Goal: Task Accomplishment & Management: Manage account settings

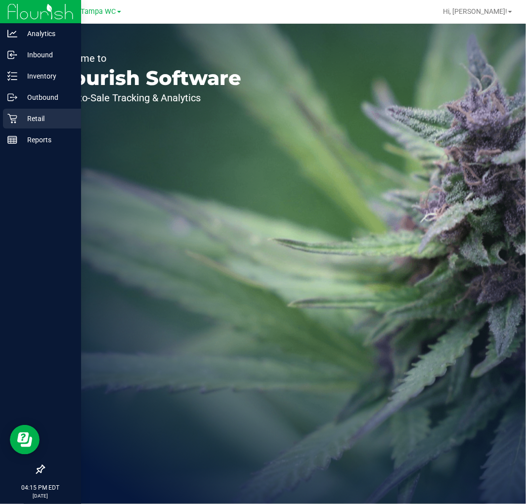
click at [18, 118] on p "Retail" at bounding box center [46, 119] width 59 height 12
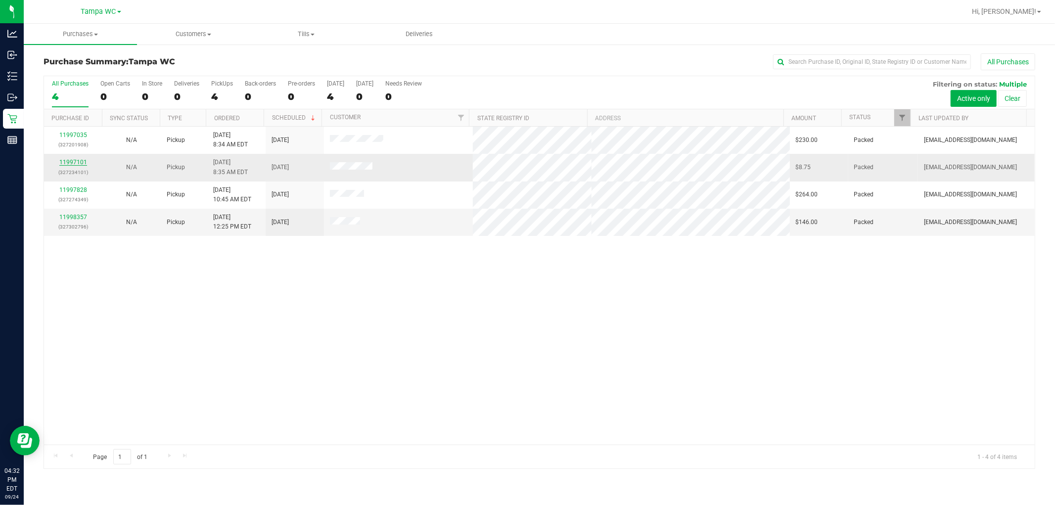
click at [76, 162] on link "11997101" at bounding box center [73, 162] width 28 height 7
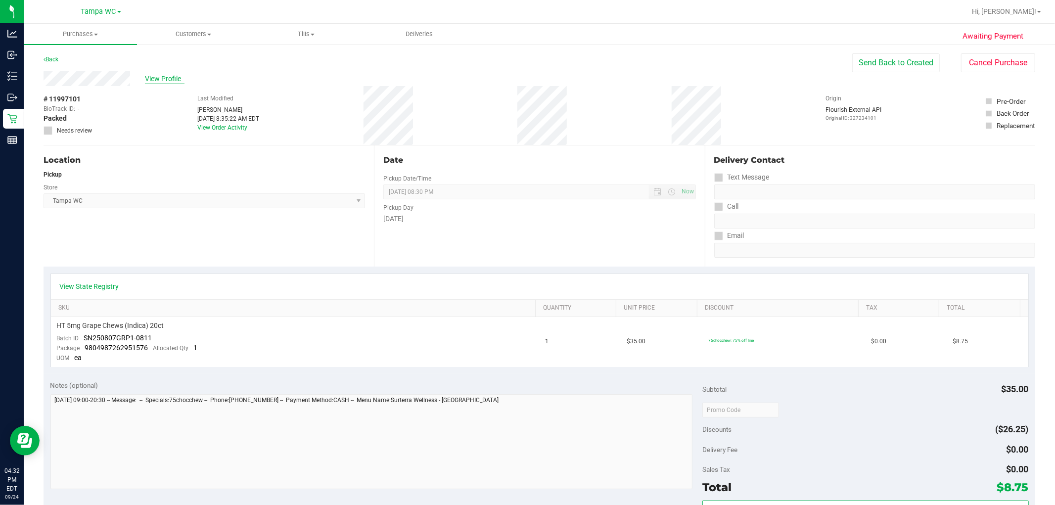
click at [166, 76] on span "View Profile" at bounding box center [165, 79] width 40 height 10
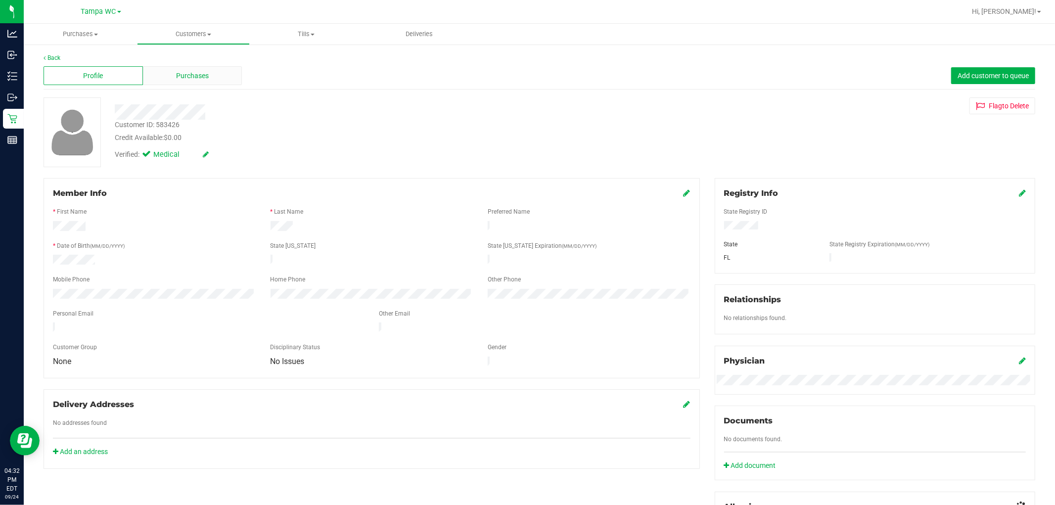
click at [172, 80] on div "Purchases" at bounding box center [192, 75] width 99 height 19
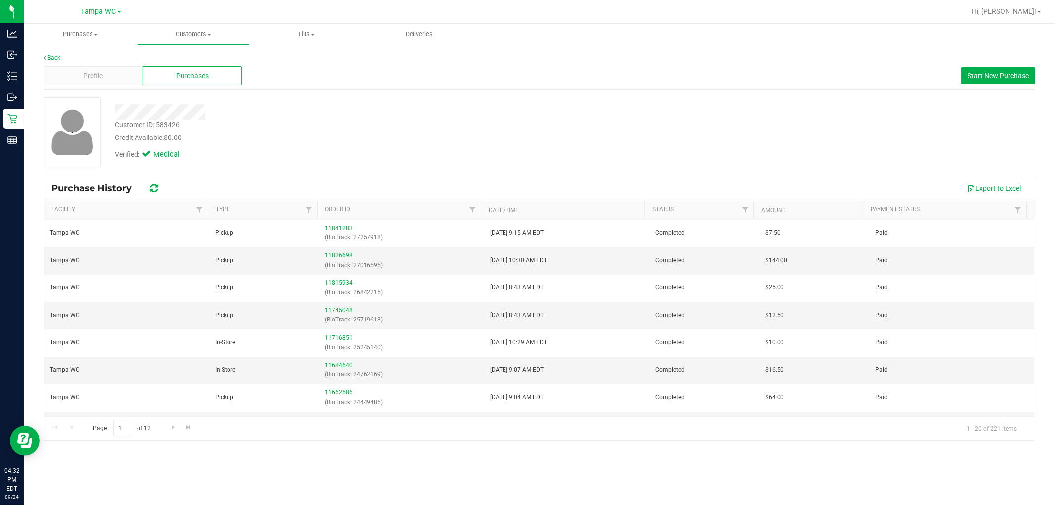
scroll to position [331, 0]
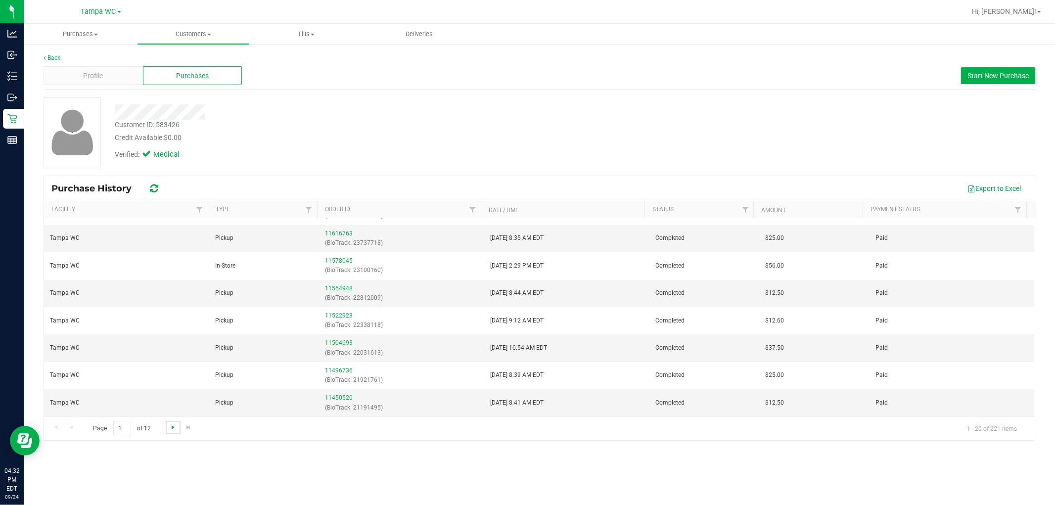
click at [175, 425] on span "Go to the next page" at bounding box center [173, 427] width 8 height 8
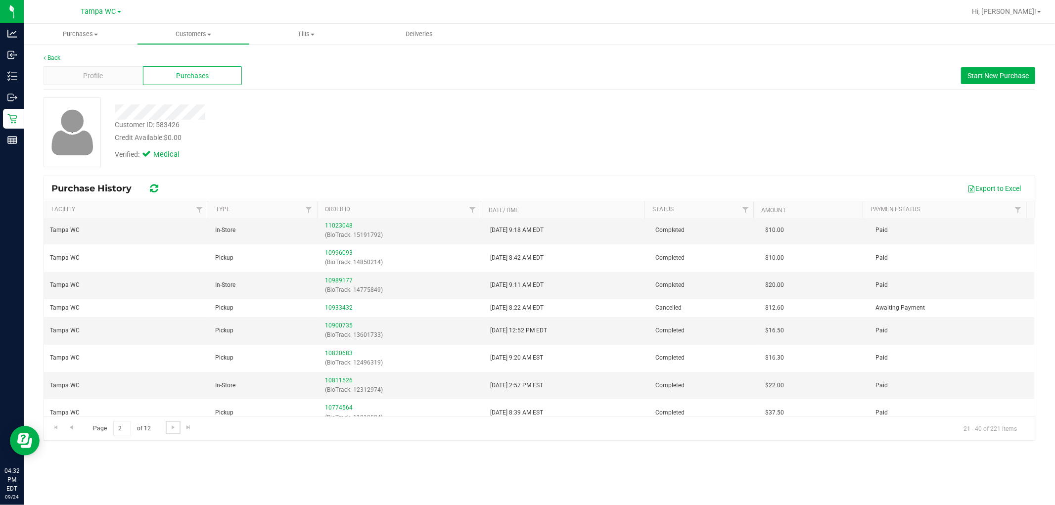
scroll to position [312, 0]
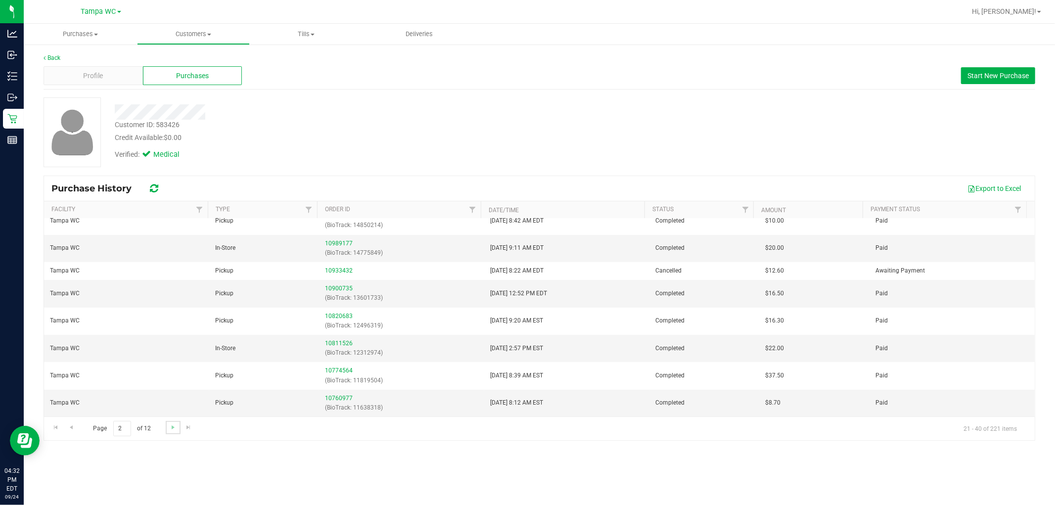
click at [171, 431] on link "Go to the next page" at bounding box center [173, 427] width 14 height 13
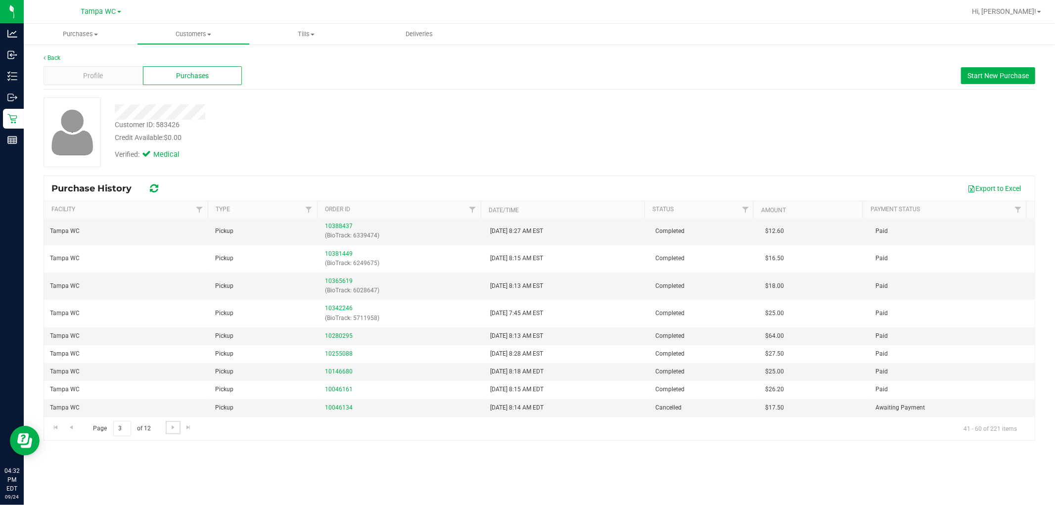
scroll to position [0, 0]
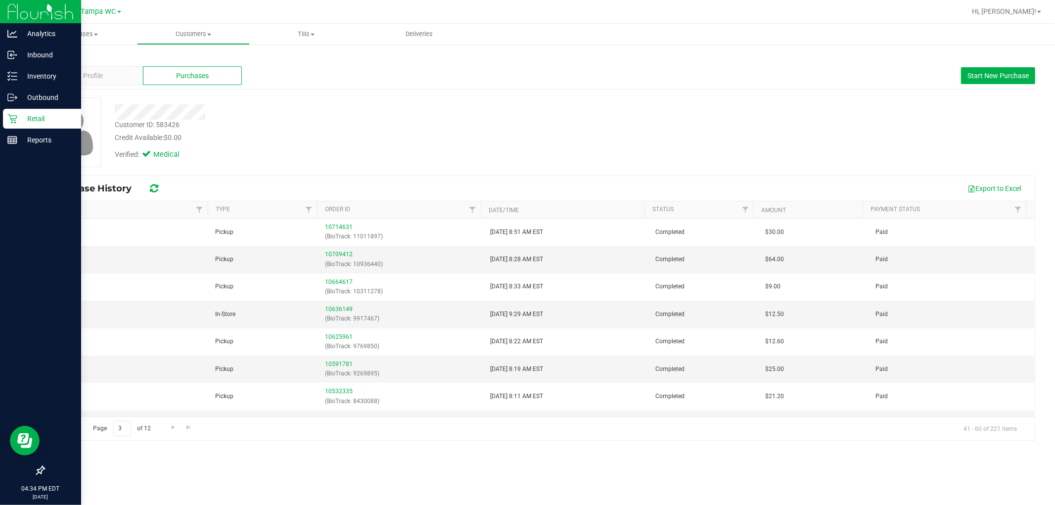
click at [36, 127] on div "Retail" at bounding box center [42, 119] width 78 height 20
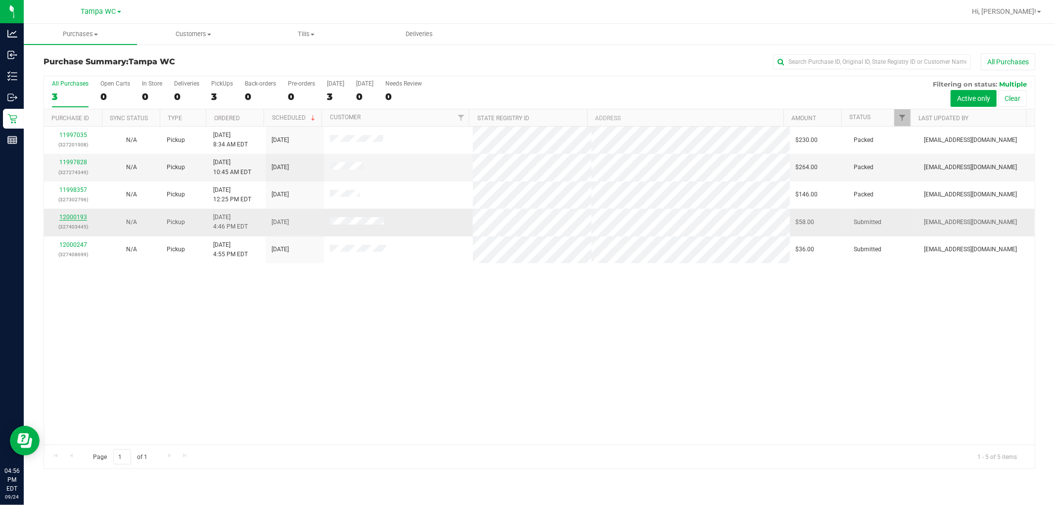
click at [83, 214] on link "12000193" at bounding box center [73, 217] width 28 height 7
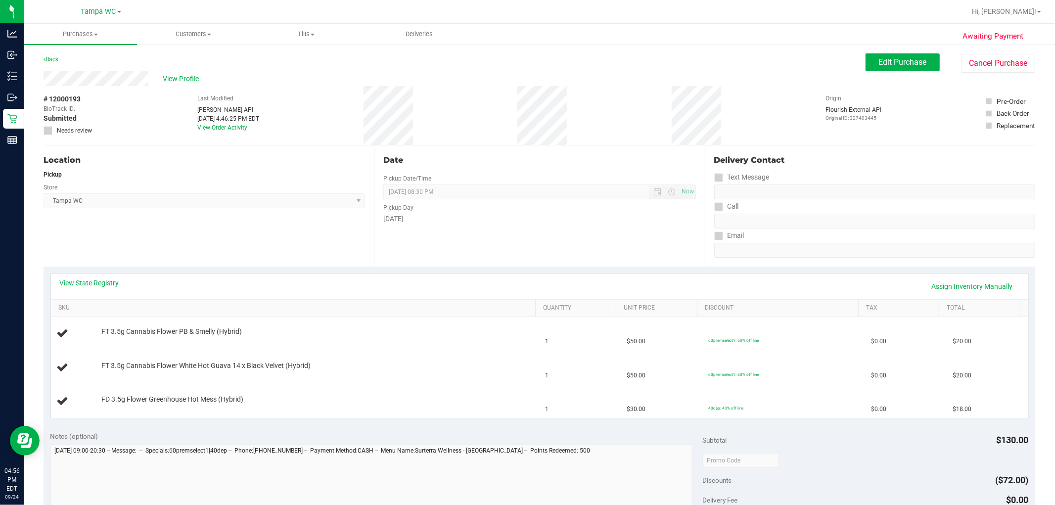
click at [124, 189] on div "Store" at bounding box center [204, 186] width 321 height 14
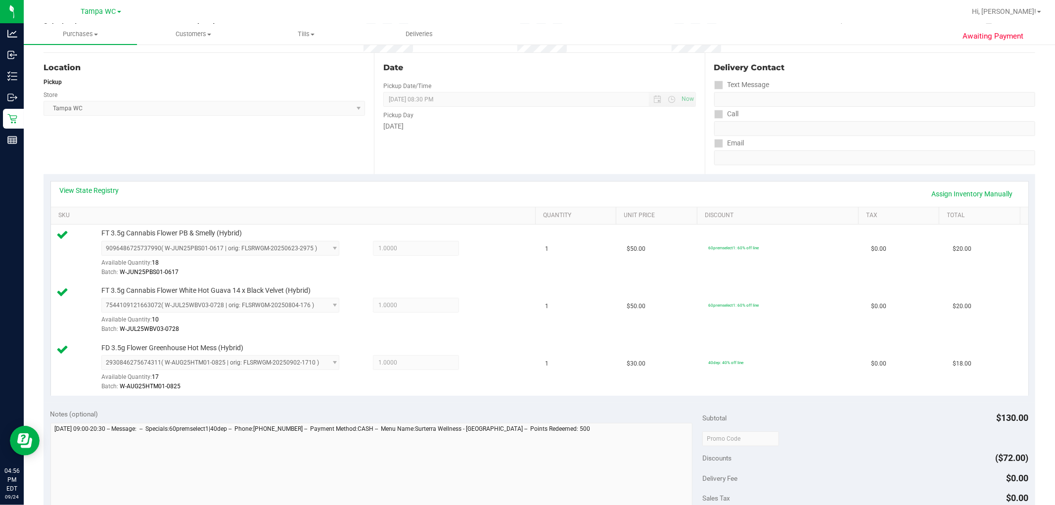
scroll to position [220, 0]
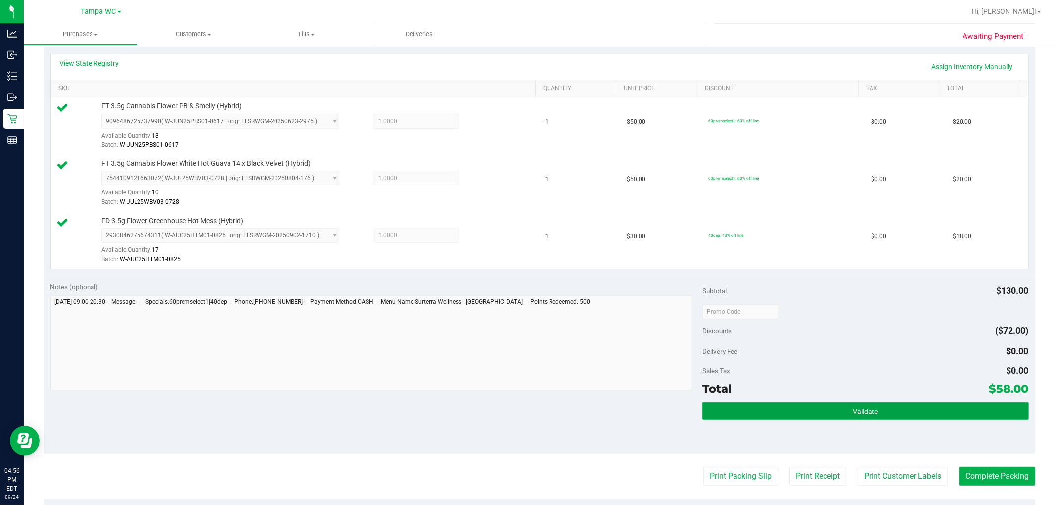
click at [526, 402] on button "Validate" at bounding box center [865, 411] width 326 height 18
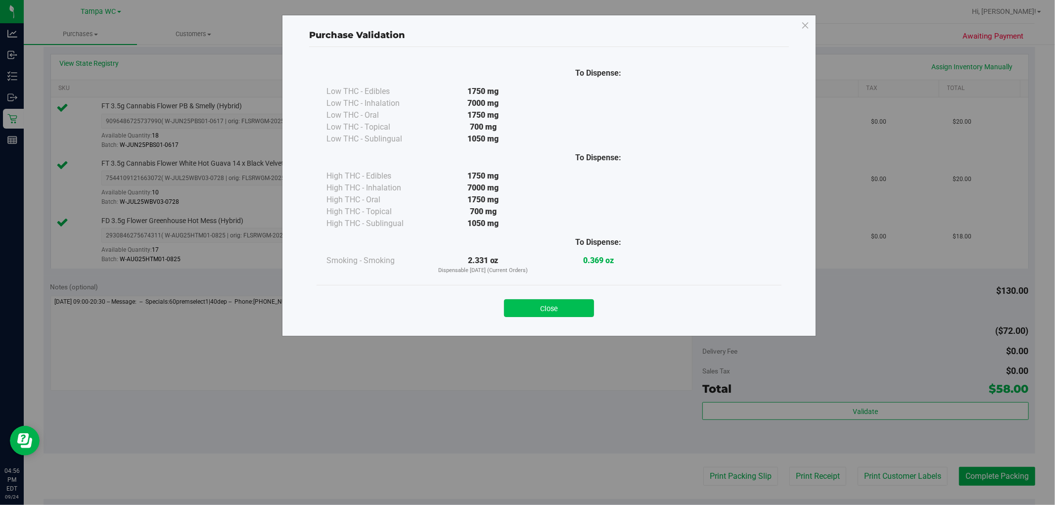
click at [513, 309] on button "Close" at bounding box center [549, 308] width 90 height 18
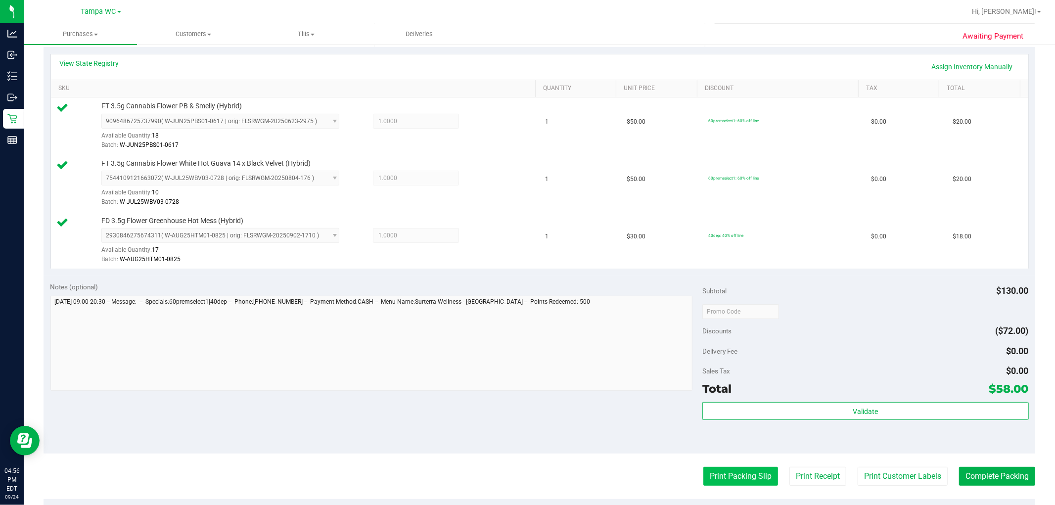
click at [526, 470] on button "Print Packing Slip" at bounding box center [740, 476] width 75 height 19
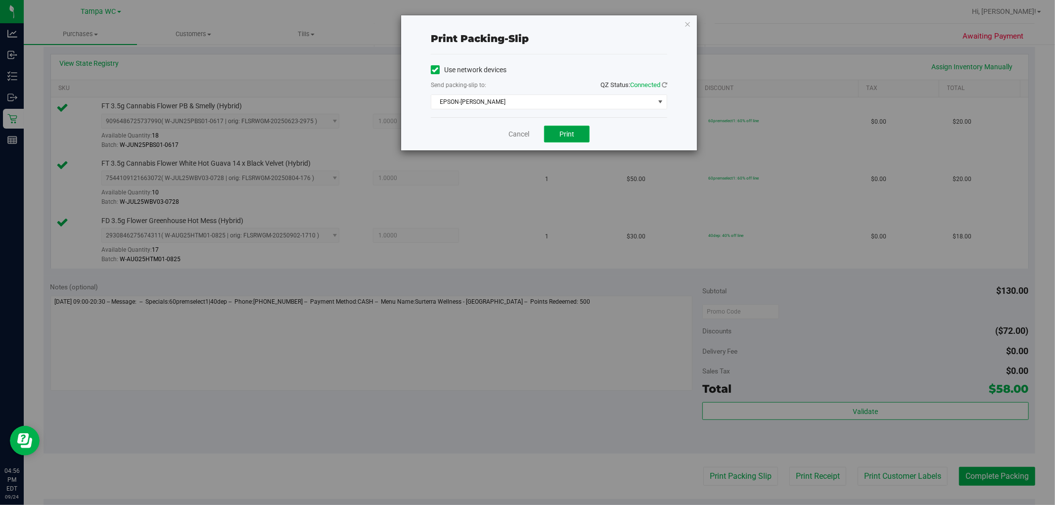
click at [526, 134] on button "Print" at bounding box center [566, 134] width 45 height 17
click at [518, 129] on div "Cancel Print" at bounding box center [549, 133] width 236 height 33
click at [520, 131] on link "Cancel" at bounding box center [518, 134] width 21 height 10
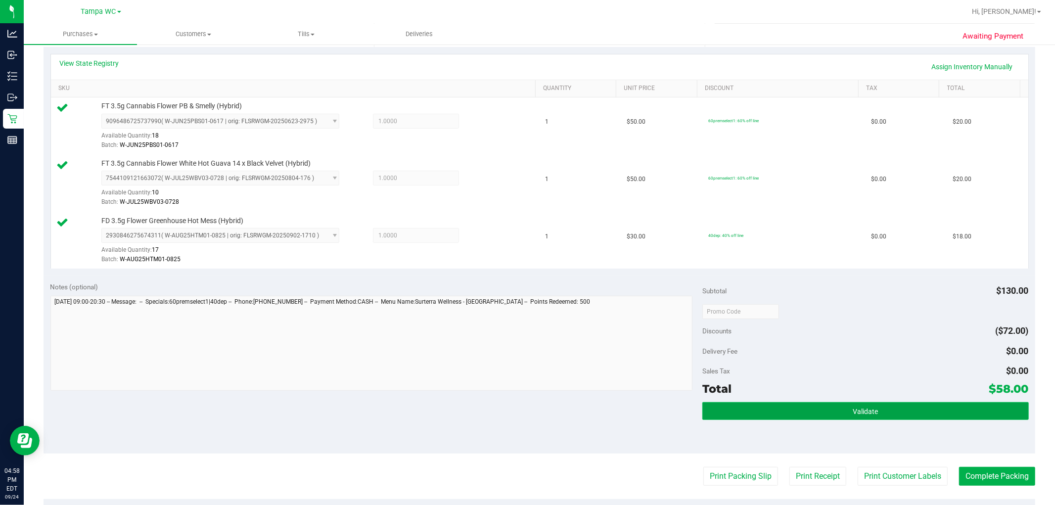
click at [526, 416] on button "Validate" at bounding box center [865, 411] width 326 height 18
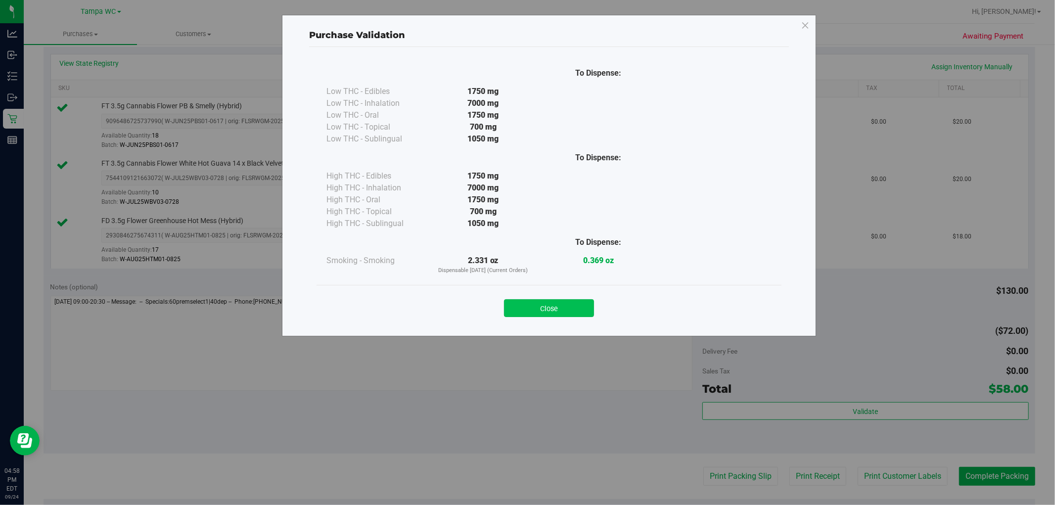
click at [526, 314] on button "Close" at bounding box center [549, 308] width 90 height 18
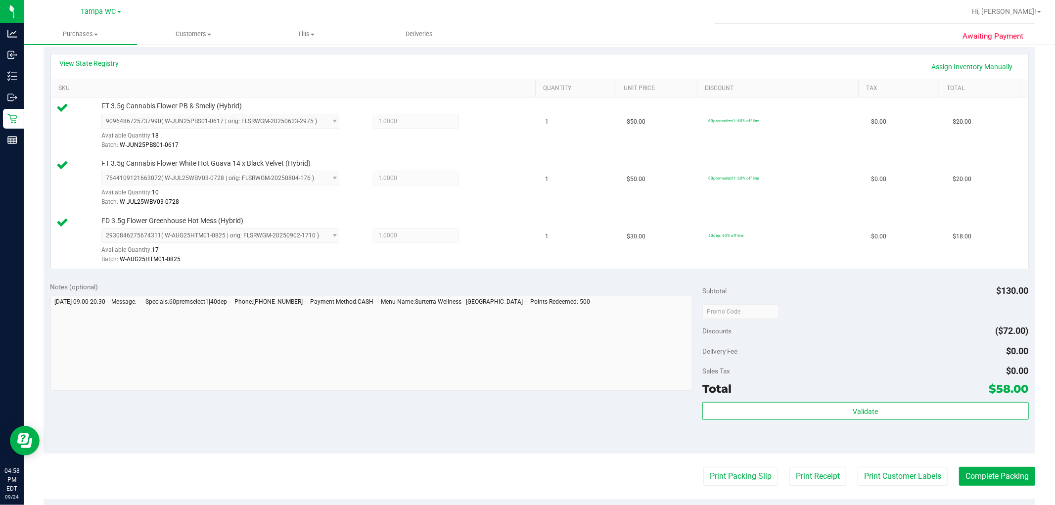
click at [526, 490] on div "Awaiting Payment Back Edit Purchase Cancel Purchase View Profile # 12000193 Bio…" at bounding box center [539, 264] width 1031 height 880
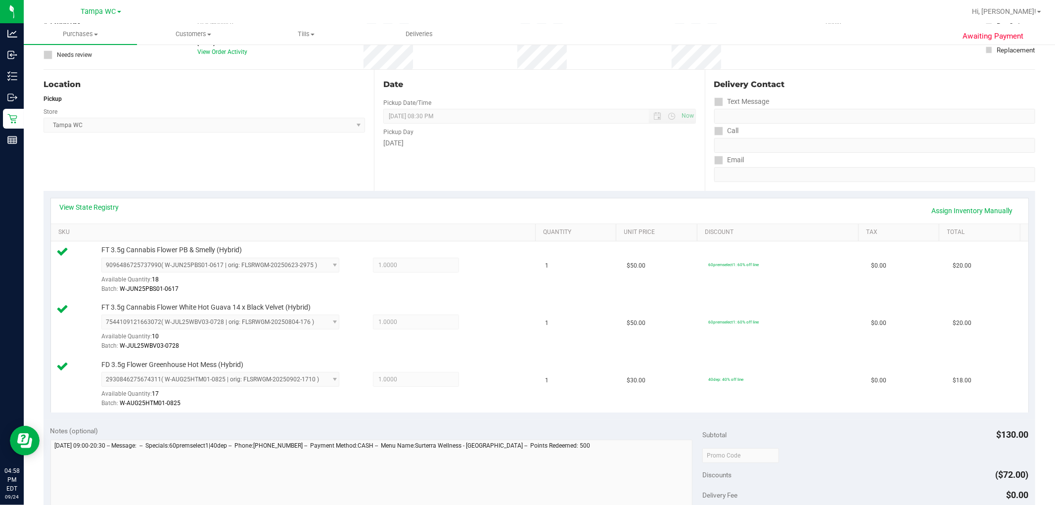
scroll to position [0, 0]
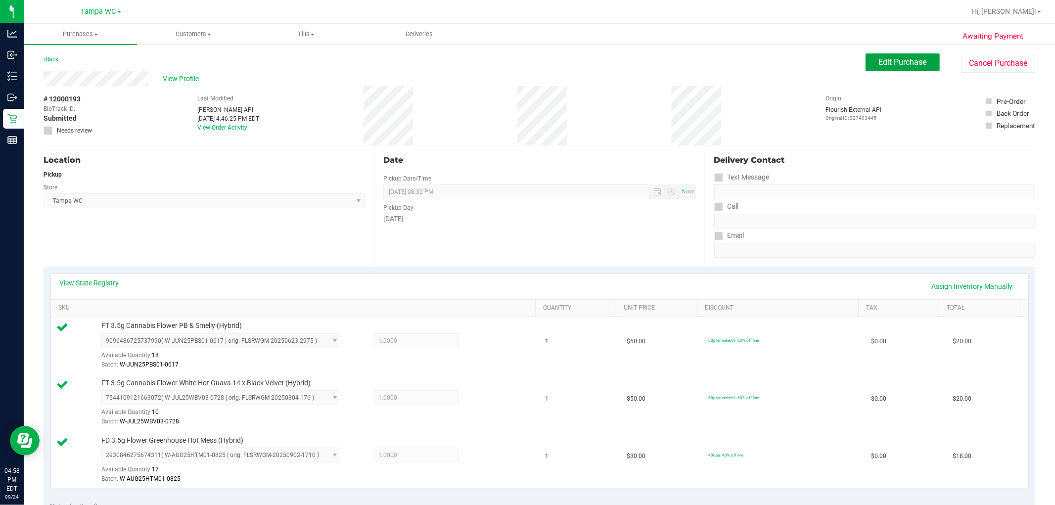
click at [526, 64] on button "Edit Purchase" at bounding box center [902, 62] width 74 height 18
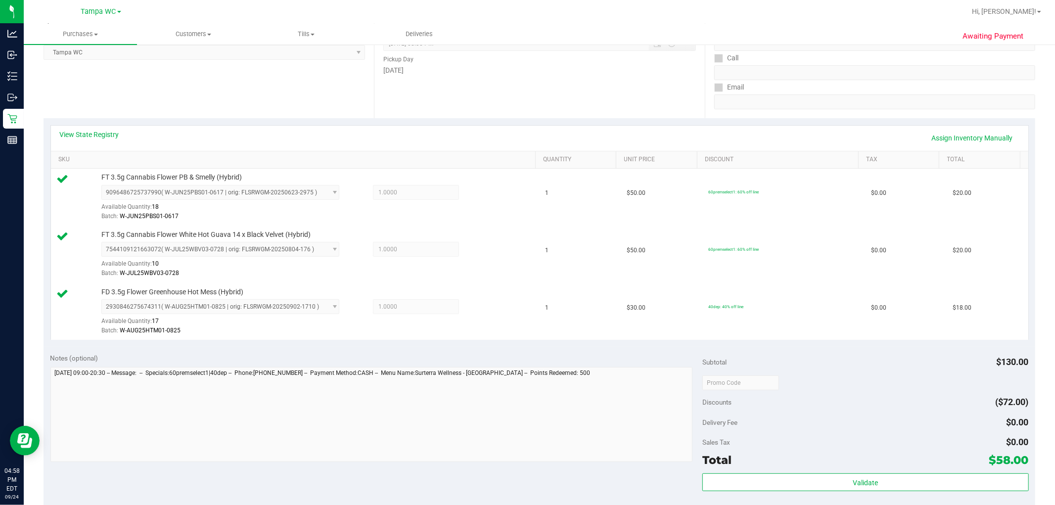
scroll to position [274, 0]
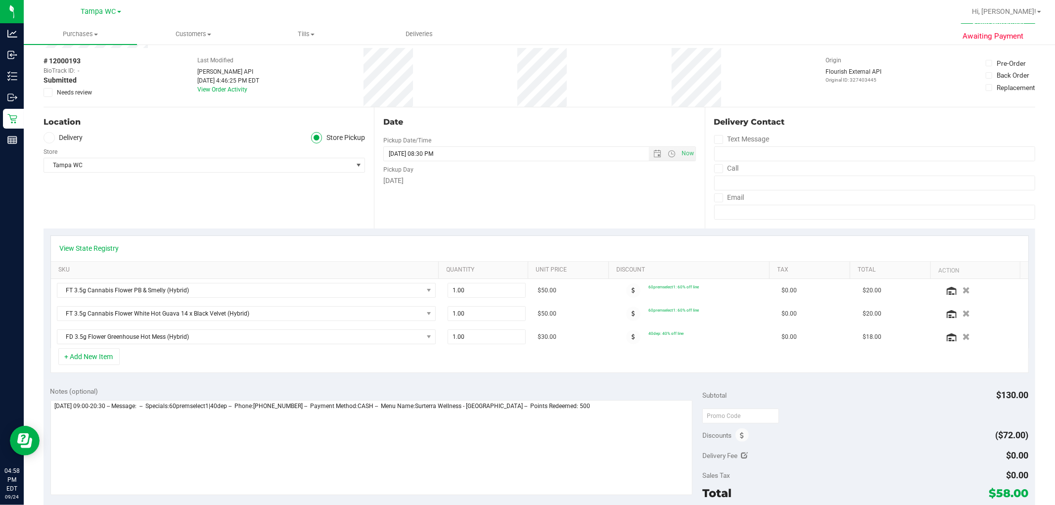
scroll to position [55, 0]
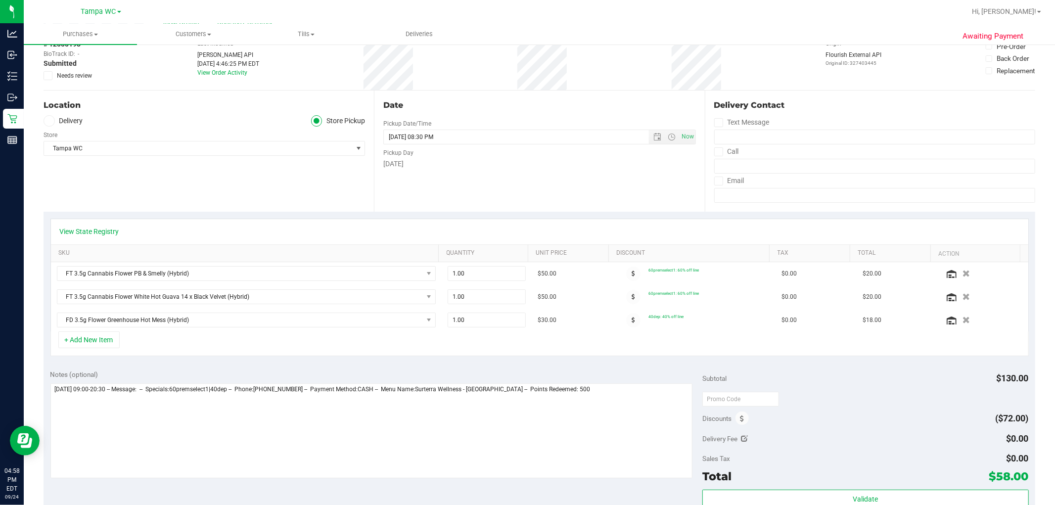
click at [526, 424] on div "Discounts" at bounding box center [725, 418] width 46 height 18
click at [526, 424] on span at bounding box center [741, 417] width 13 height 13
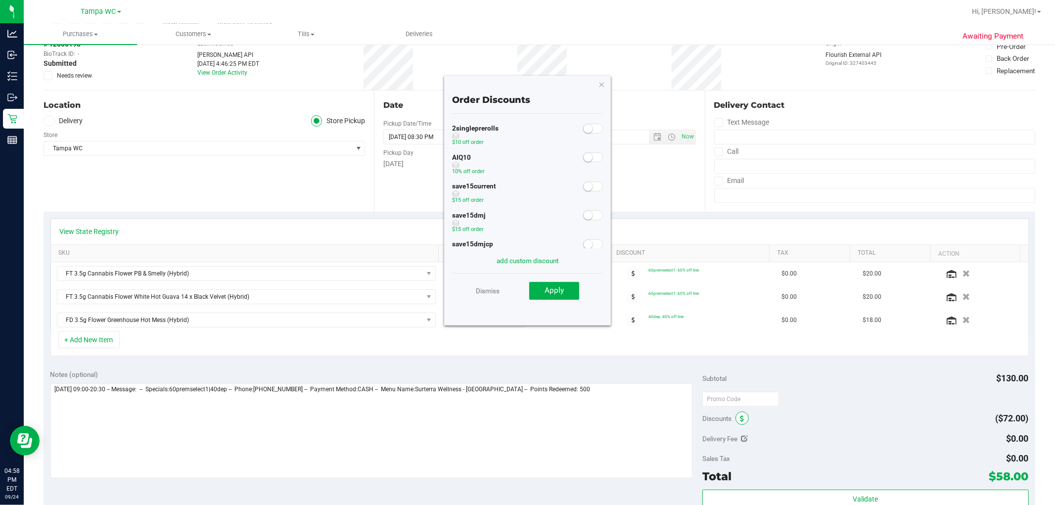
click at [526, 422] on span at bounding box center [741, 417] width 13 height 13
click at [526, 158] on small at bounding box center [587, 157] width 9 height 9
click at [526, 294] on button "Apply" at bounding box center [554, 291] width 50 height 18
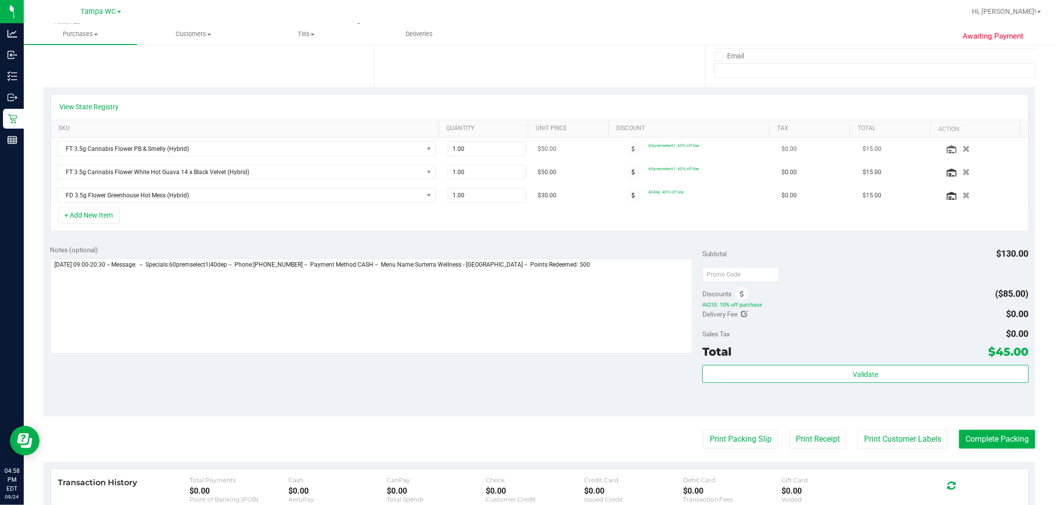
scroll to position [0, 0]
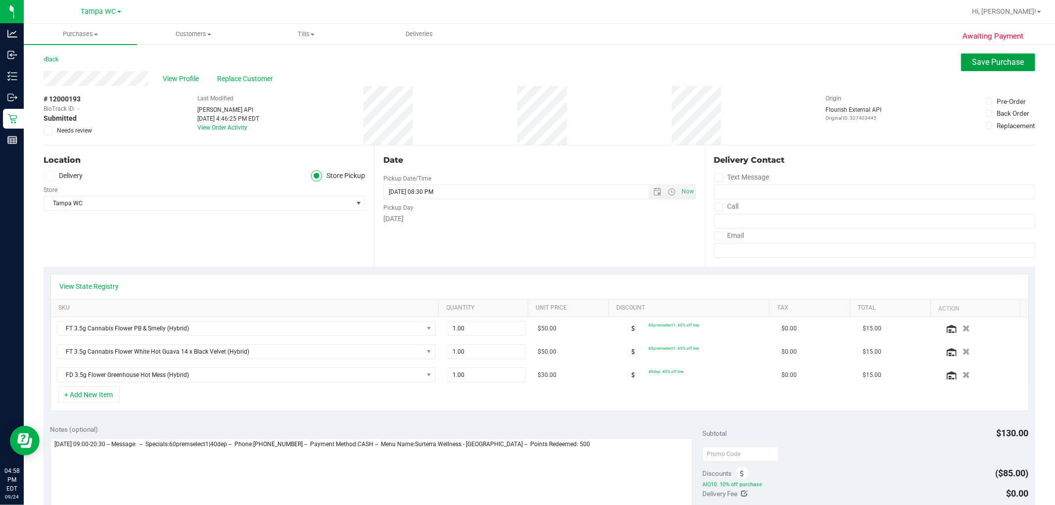
click at [526, 58] on span "Save Purchase" at bounding box center [998, 61] width 52 height 9
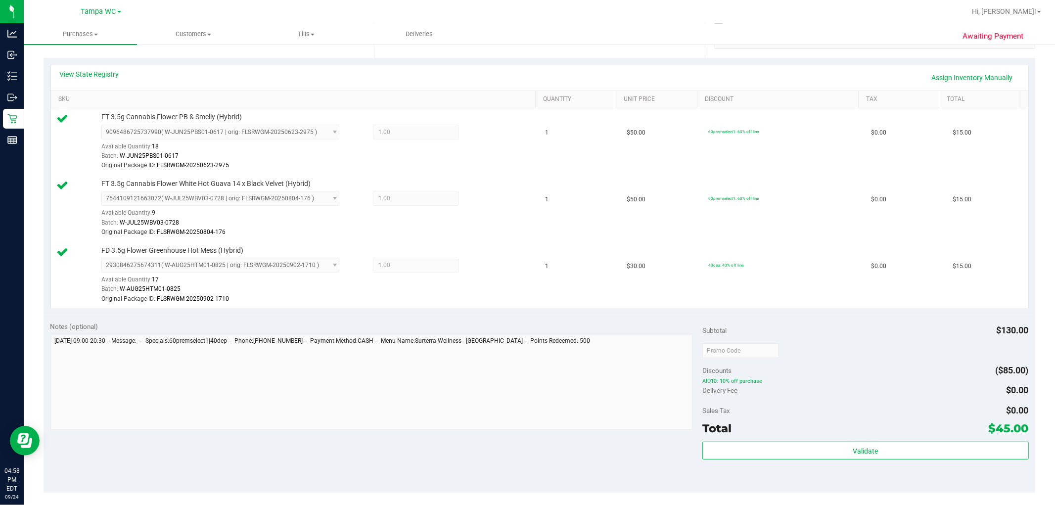
scroll to position [220, 0]
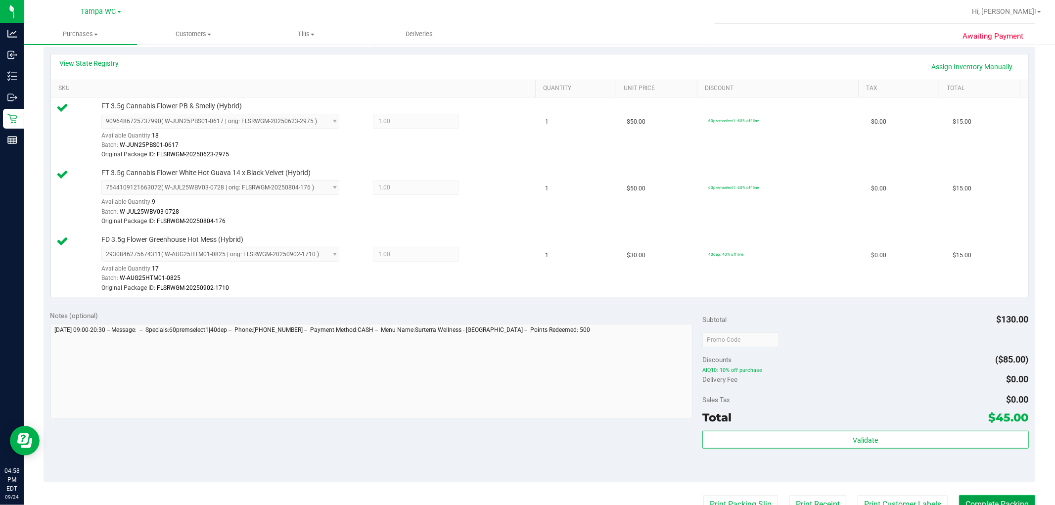
click at [526, 498] on button "Complete Packing" at bounding box center [997, 504] width 76 height 19
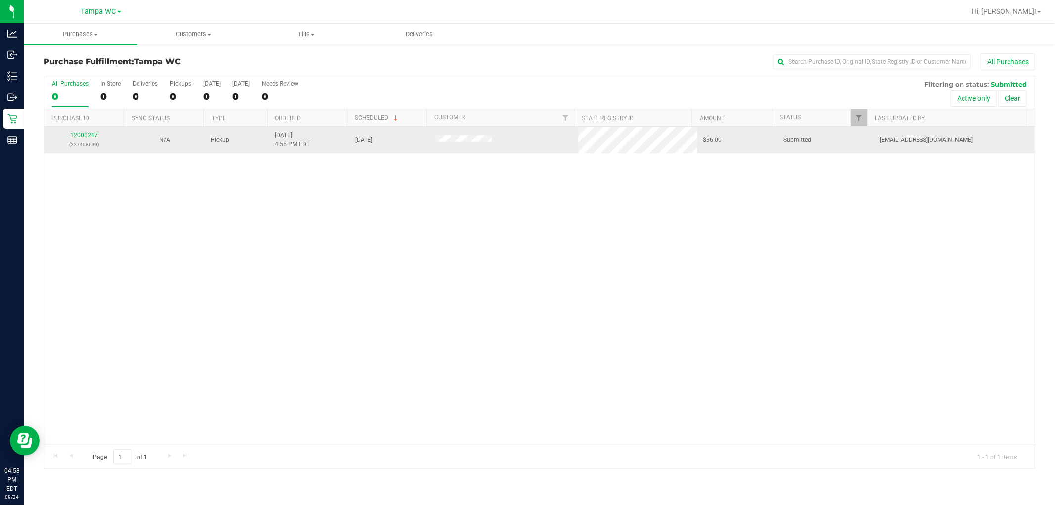
click at [75, 134] on link "12000247" at bounding box center [84, 135] width 28 height 7
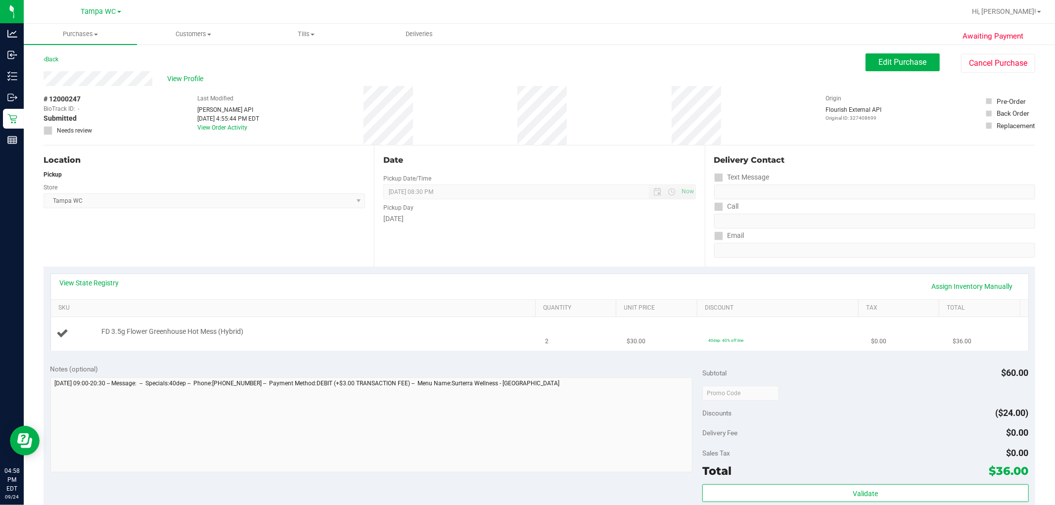
click at [419, 346] on td "FD 3.5g Flower Greenhouse Hot Mess (Hybrid)" at bounding box center [295, 333] width 488 height 33
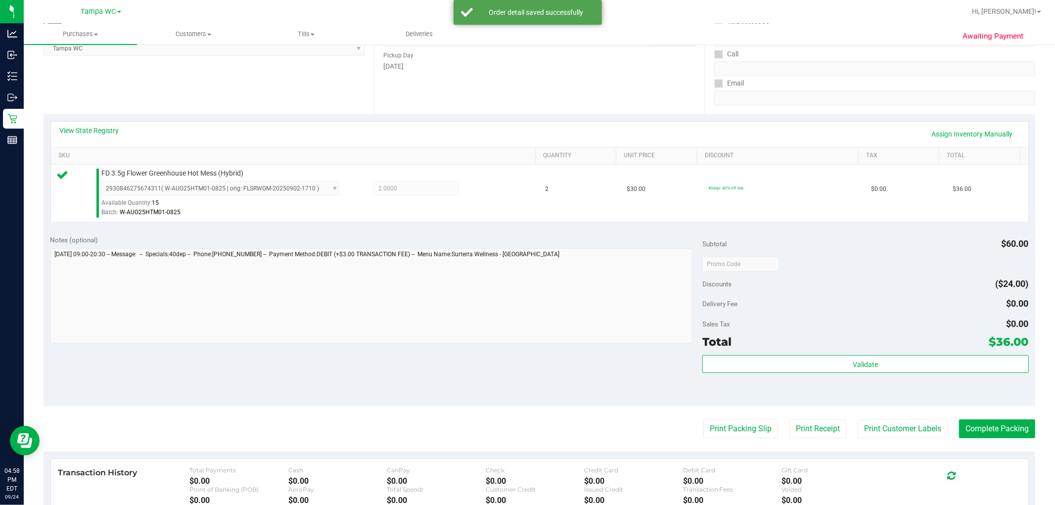
scroll to position [304, 0]
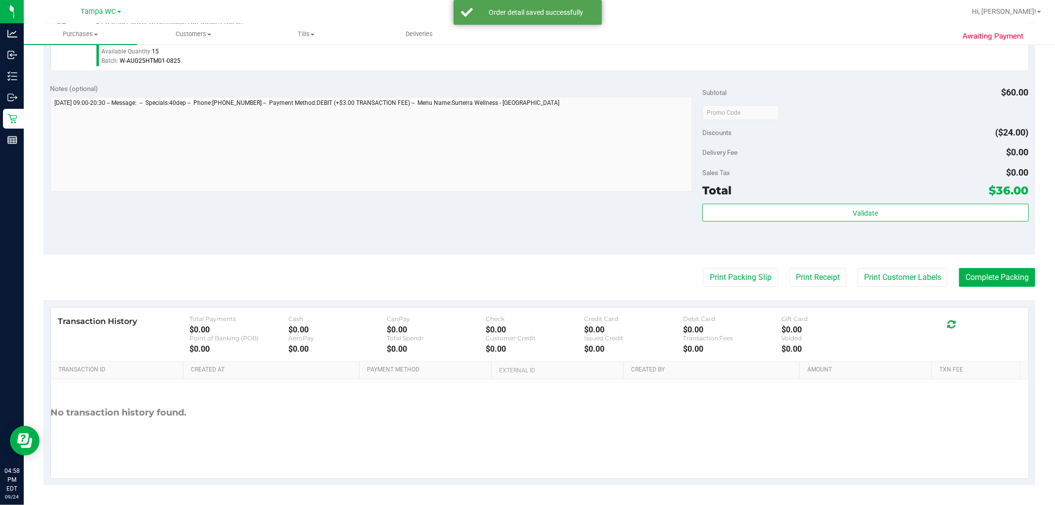
click at [526, 224] on div "Validate" at bounding box center [865, 226] width 326 height 44
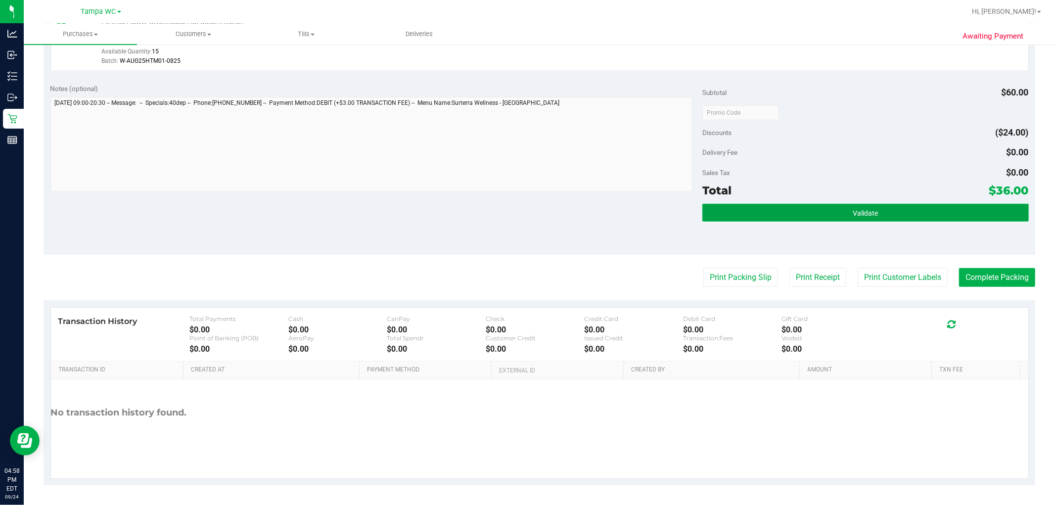
click at [526, 213] on span "Validate" at bounding box center [864, 213] width 25 height 8
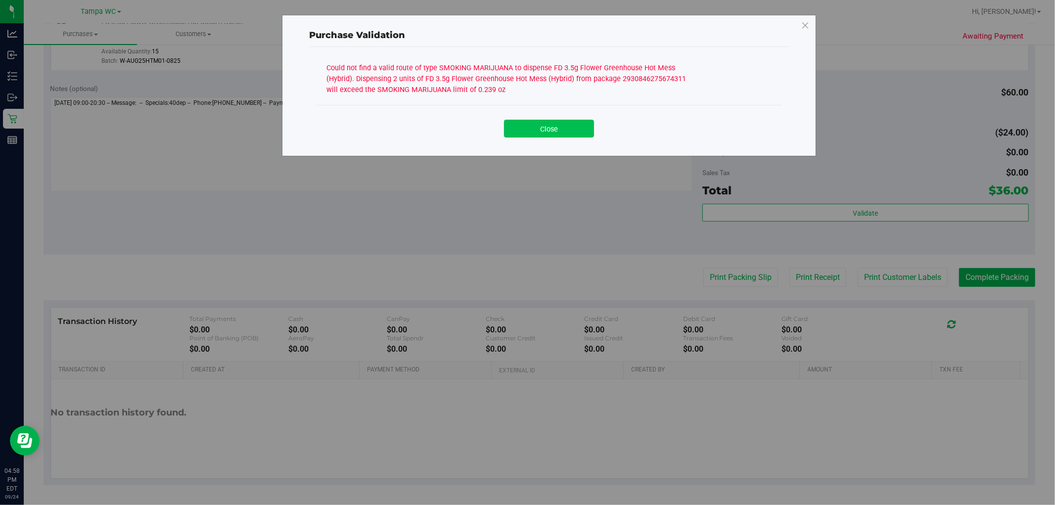
click at [526, 124] on button "Close" at bounding box center [549, 129] width 90 height 18
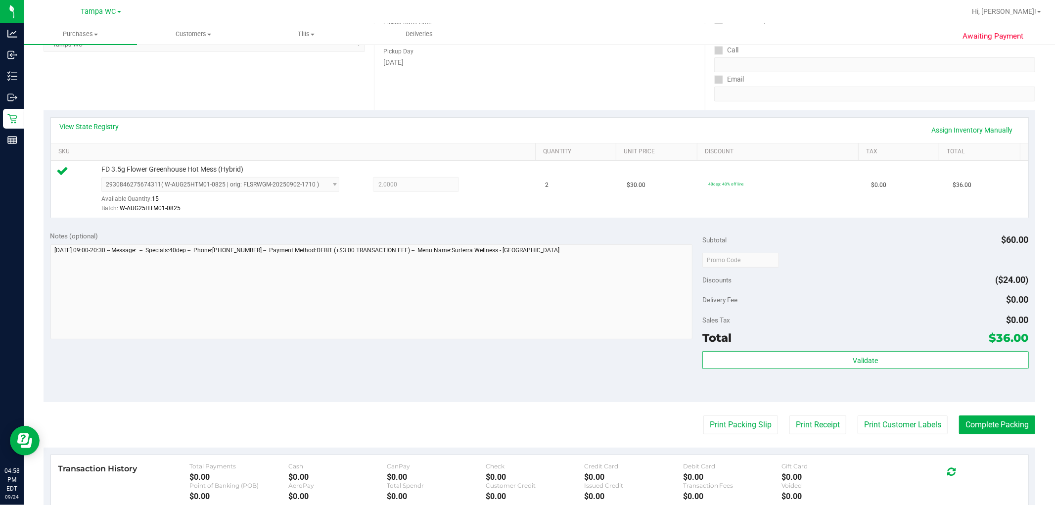
scroll to position [0, 0]
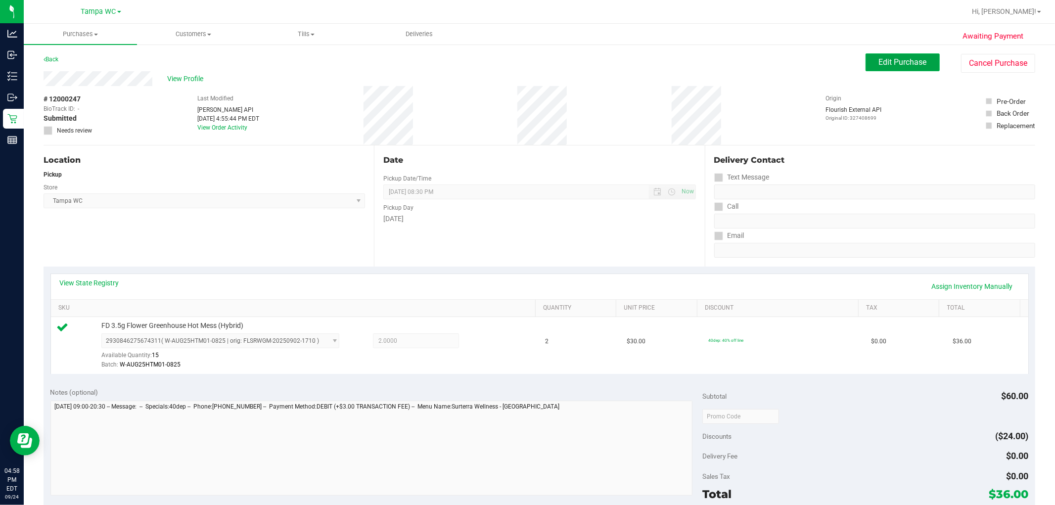
click at [526, 57] on span "Edit Purchase" at bounding box center [903, 61] width 48 height 9
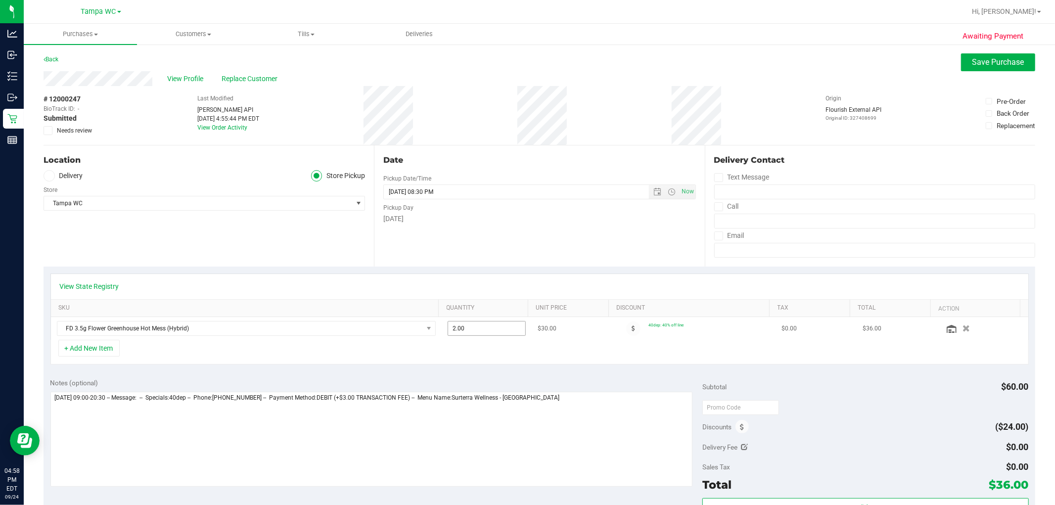
click at [463, 333] on span "2.00 2" at bounding box center [486, 328] width 78 height 15
drag, startPoint x: 462, startPoint y: 328, endPoint x: 440, endPoint y: 333, distance: 22.9
click at [442, 332] on td "2.00 21" at bounding box center [487, 328] width 90 height 23
type input "1"
type input "2.00"
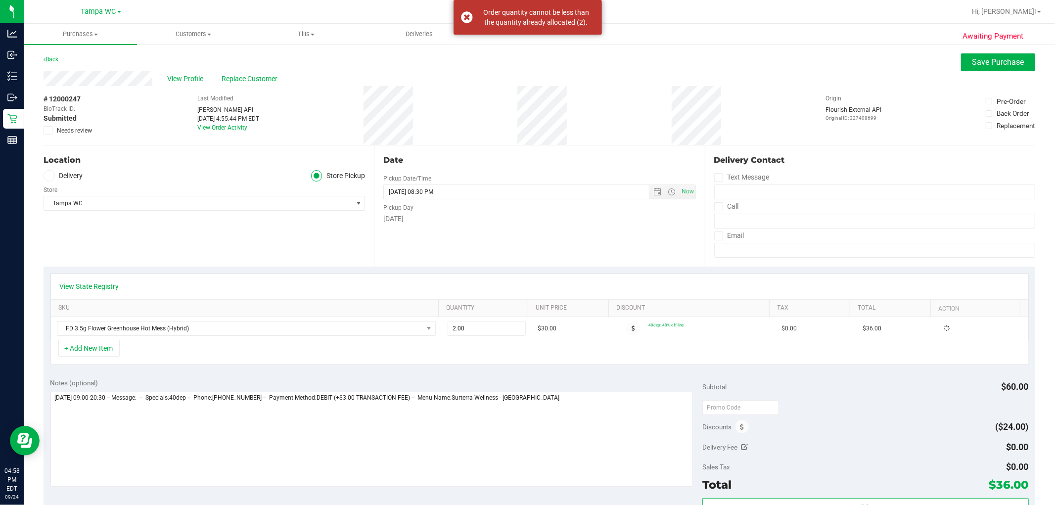
click at [457, 363] on div "+ Add New Item" at bounding box center [539, 352] width 978 height 25
click at [526, 329] on icon "button" at bounding box center [966, 328] width 8 height 7
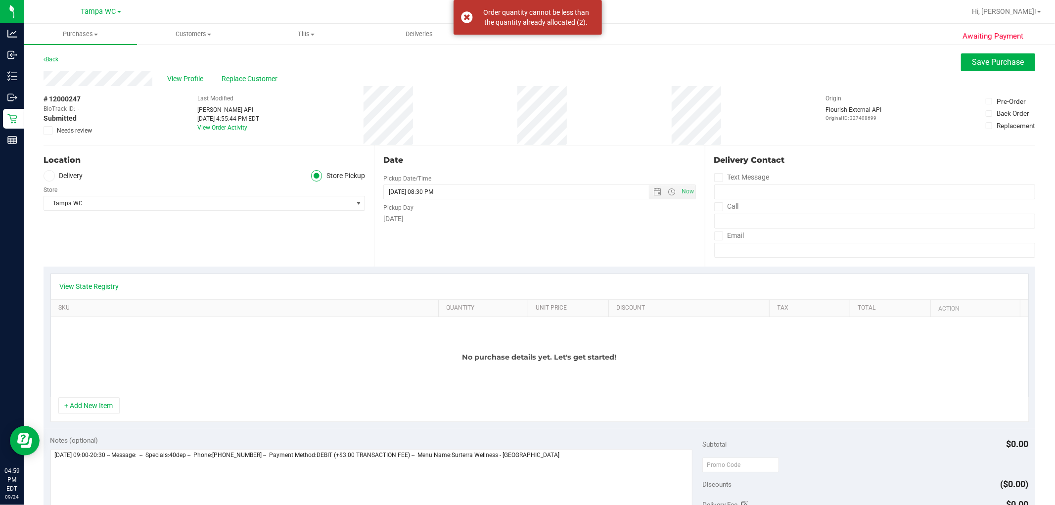
click at [117, 393] on div "No purchase details yet. Let's get started!" at bounding box center [539, 357] width 977 height 80
click at [110, 404] on button "+ Add New Item" at bounding box center [88, 405] width 61 height 17
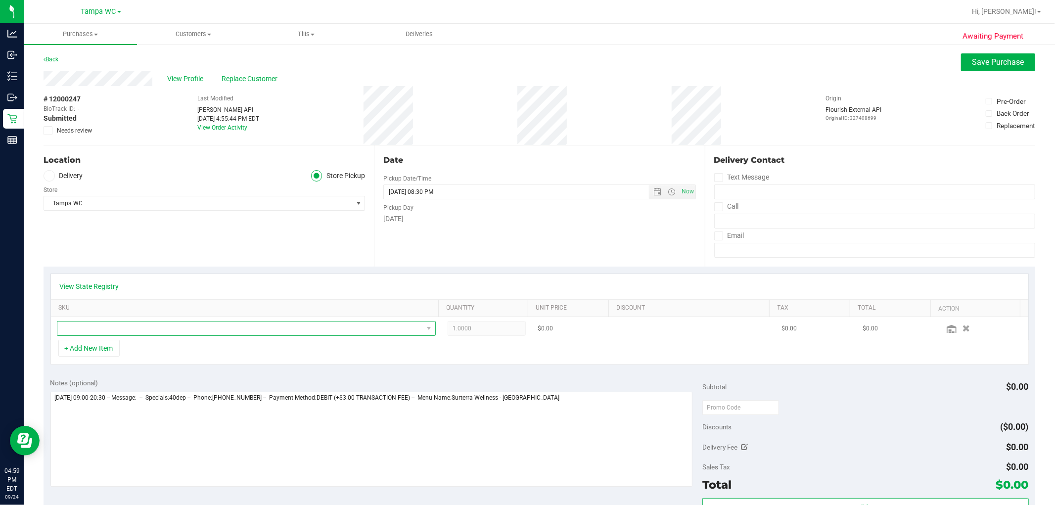
click at [134, 334] on span "NO DATA FOUND" at bounding box center [239, 328] width 365 height 14
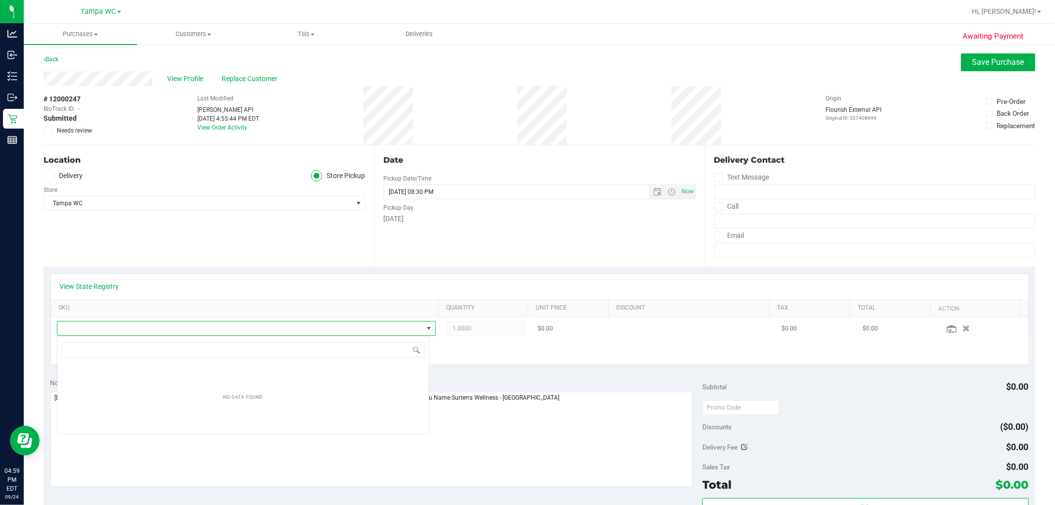
scroll to position [15, 372]
click at [138, 321] on span "NO DATA FOUND" at bounding box center [246, 328] width 379 height 15
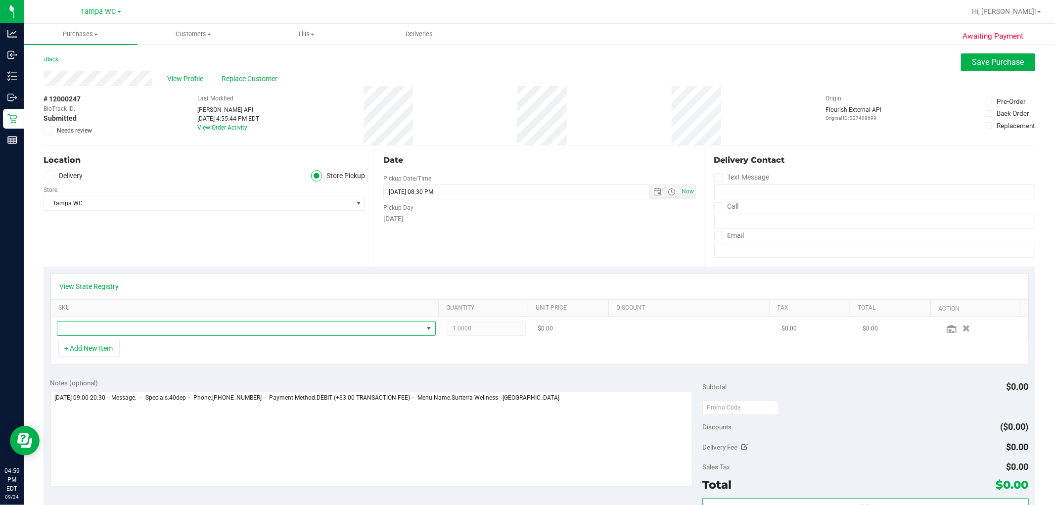
click at [140, 327] on span "NO DATA FOUND" at bounding box center [239, 328] width 365 height 14
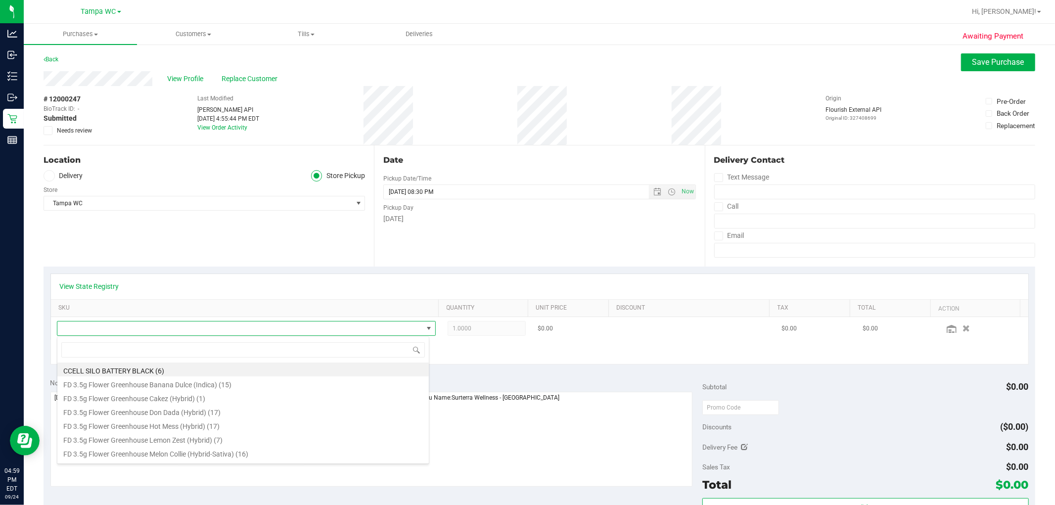
scroll to position [15, 369]
type input "htm"
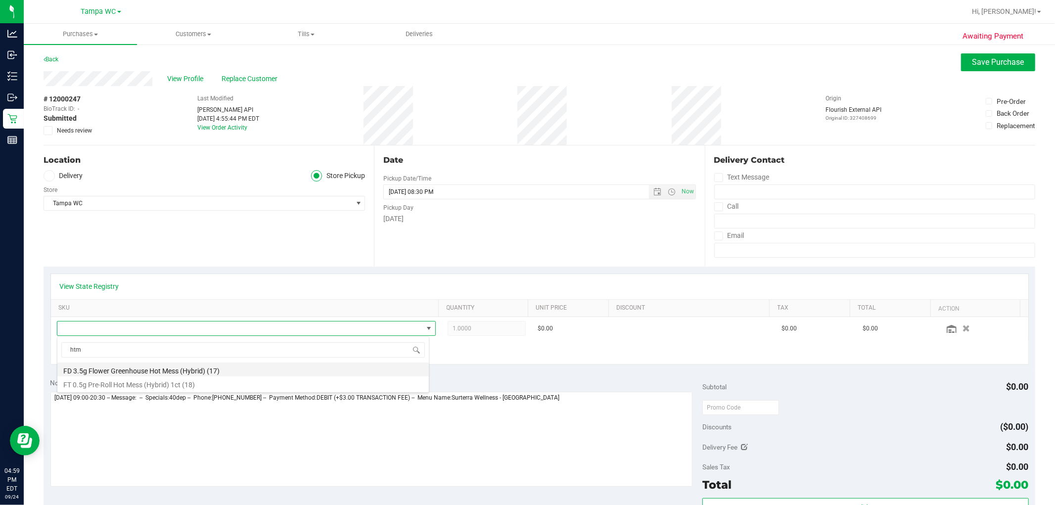
click at [145, 369] on li "FD 3.5g Flower Greenhouse Hot Mess (Hybrid) (17)" at bounding box center [242, 369] width 371 height 14
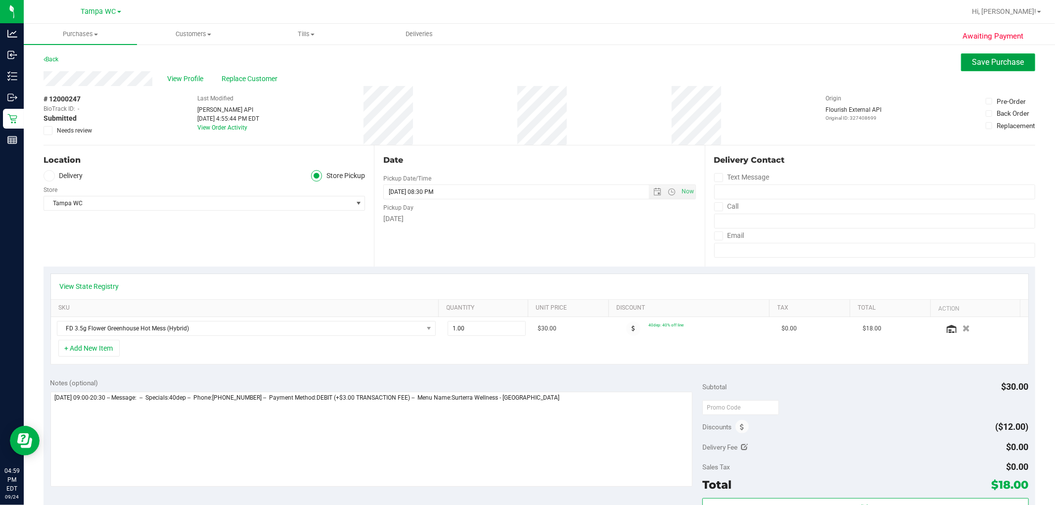
click at [526, 57] on span "Save Purchase" at bounding box center [998, 61] width 52 height 9
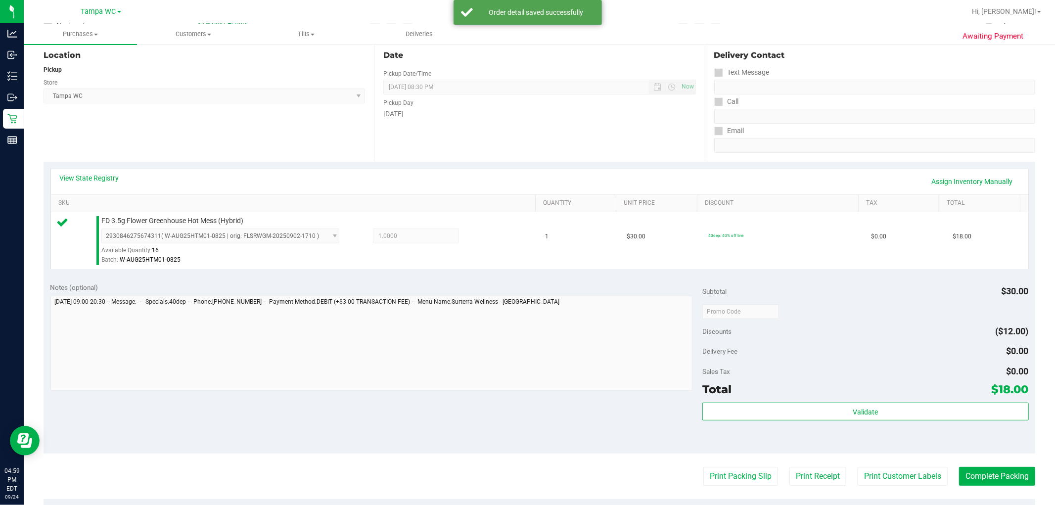
scroll to position [165, 0]
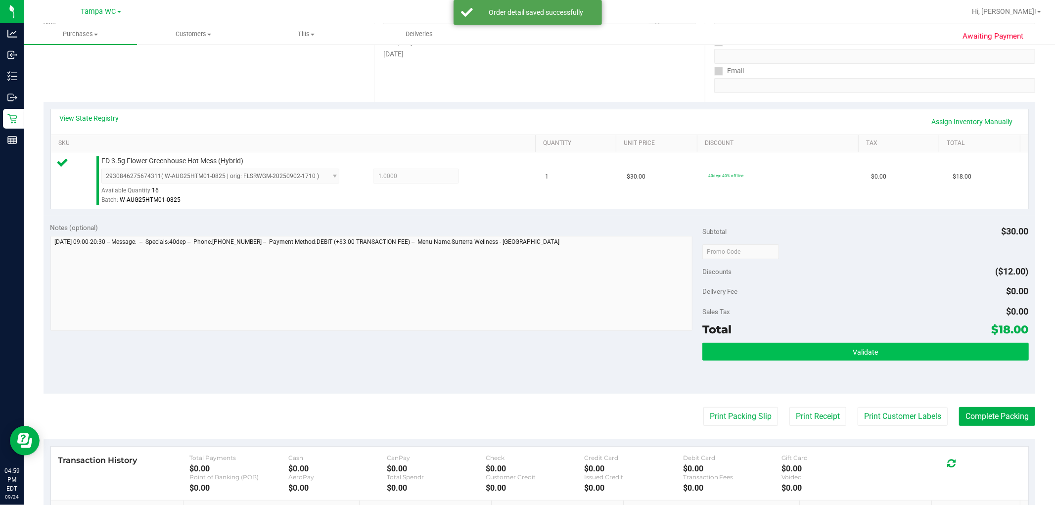
drag, startPoint x: 822, startPoint y: 336, endPoint x: 817, endPoint y: 358, distance: 22.2
click at [526, 348] on div "Subtotal $30.00 Discounts ($12.00) Delivery Fee $0.00 Sales Tax $0.00 Total $18…" at bounding box center [865, 304] width 326 height 165
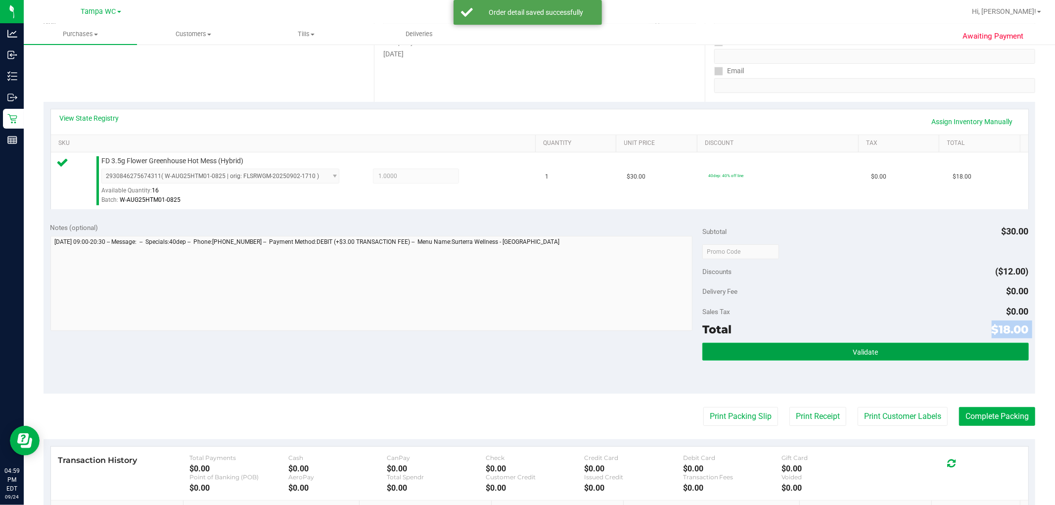
click at [526, 358] on button "Validate" at bounding box center [865, 352] width 326 height 18
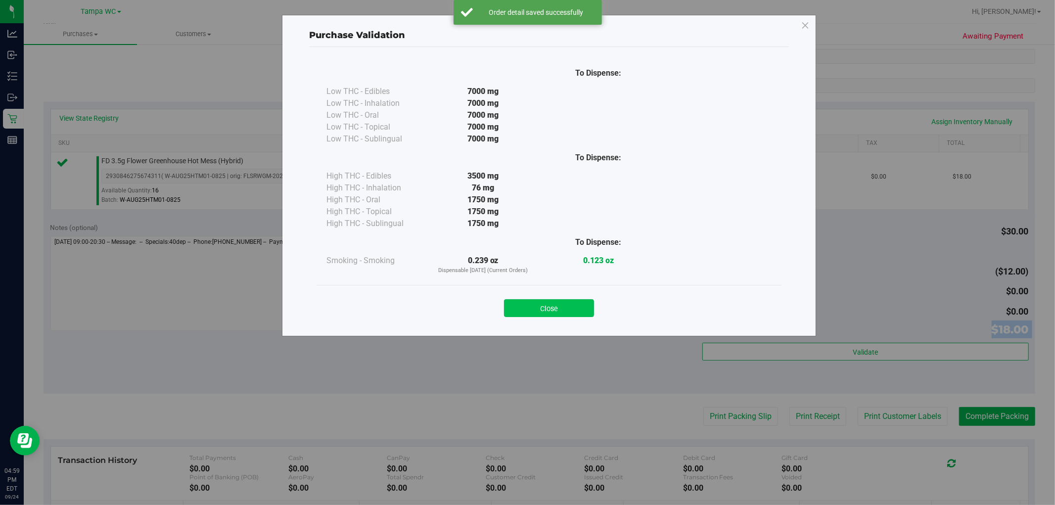
click at [526, 313] on button "Close" at bounding box center [549, 308] width 90 height 18
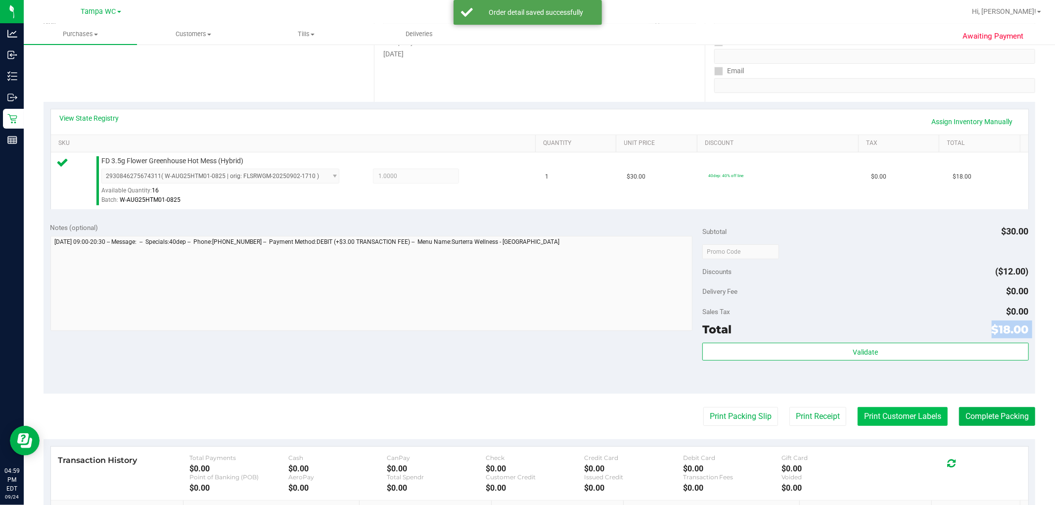
click at [526, 416] on button "Print Customer Labels" at bounding box center [902, 416] width 90 height 19
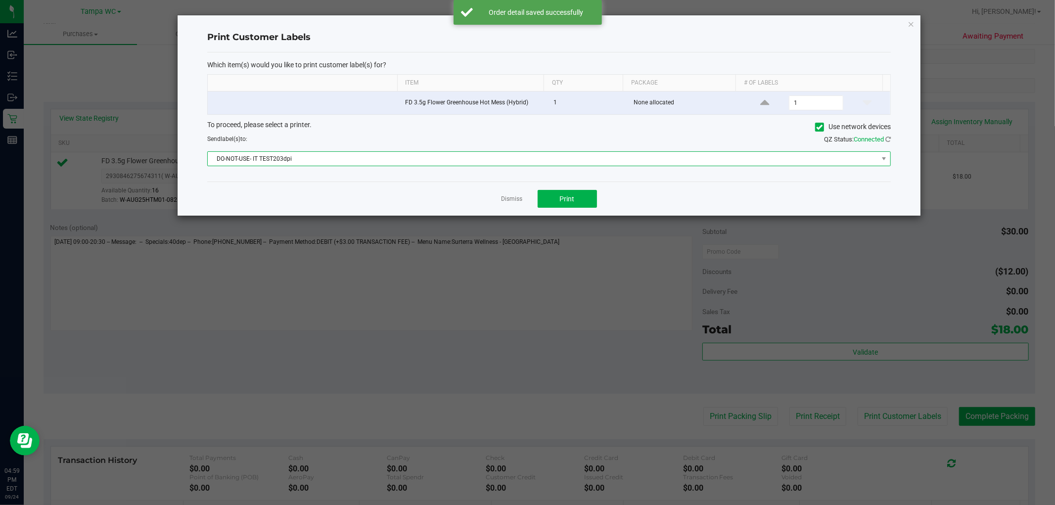
click at [526, 163] on span "DO-NOT-USE- IT TEST203dpi" at bounding box center [543, 159] width 670 height 14
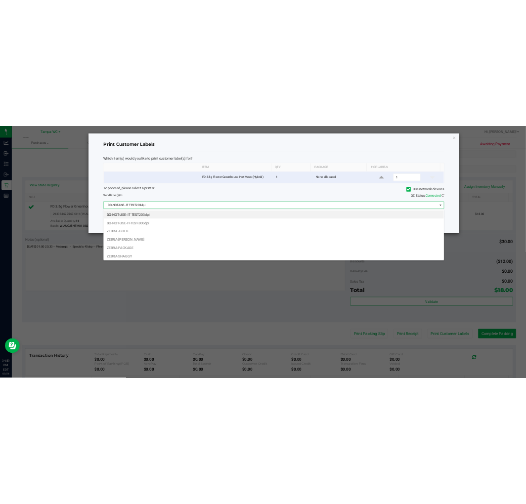
scroll to position [15, 683]
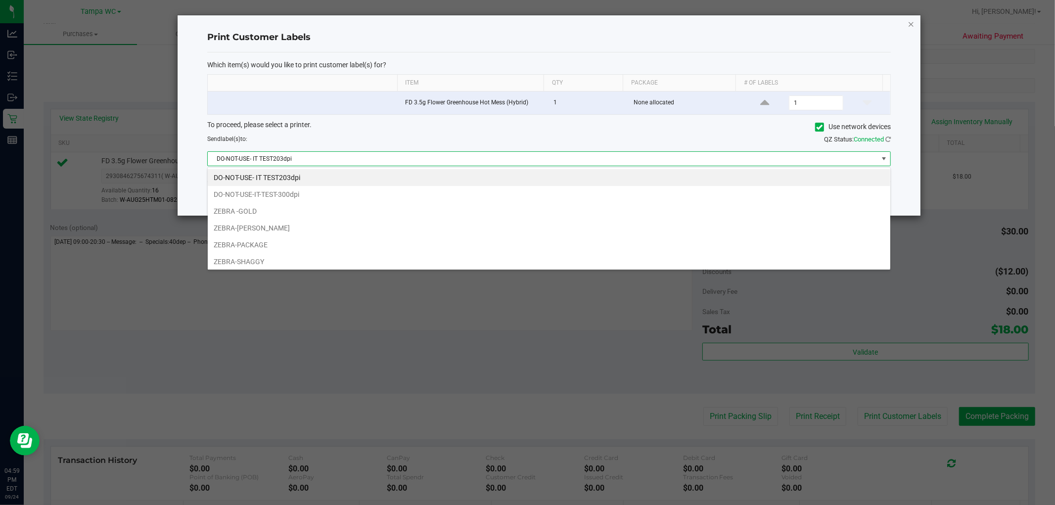
click at [526, 27] on icon "button" at bounding box center [910, 24] width 7 height 12
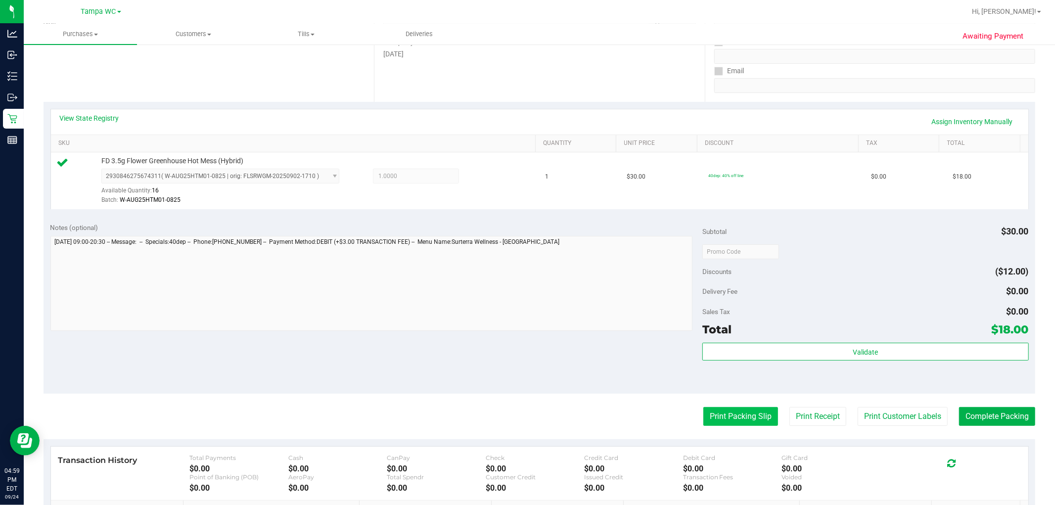
click at [526, 409] on button "Print Packing Slip" at bounding box center [740, 416] width 75 height 19
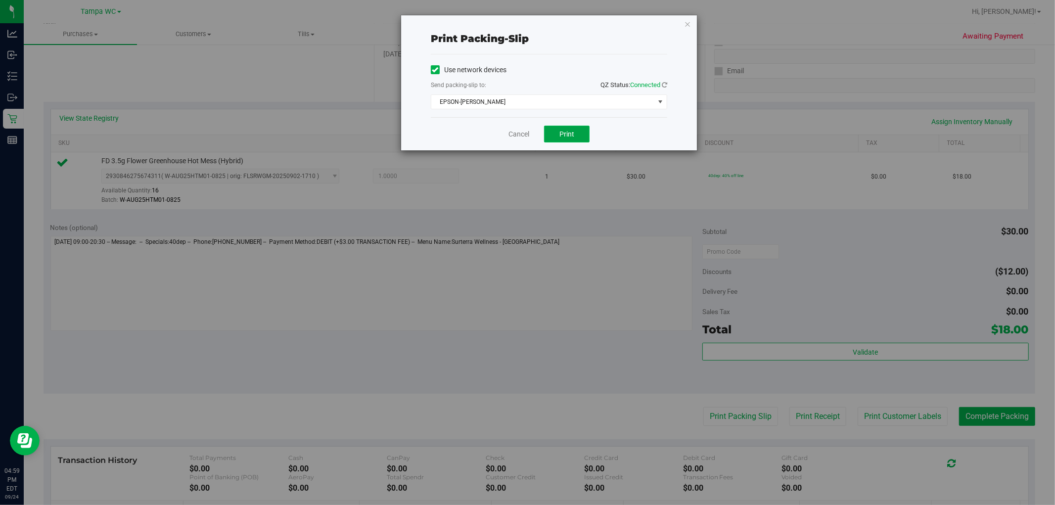
click at [526, 132] on span "Print" at bounding box center [566, 134] width 15 height 8
click at [517, 130] on link "Cancel" at bounding box center [518, 134] width 21 height 10
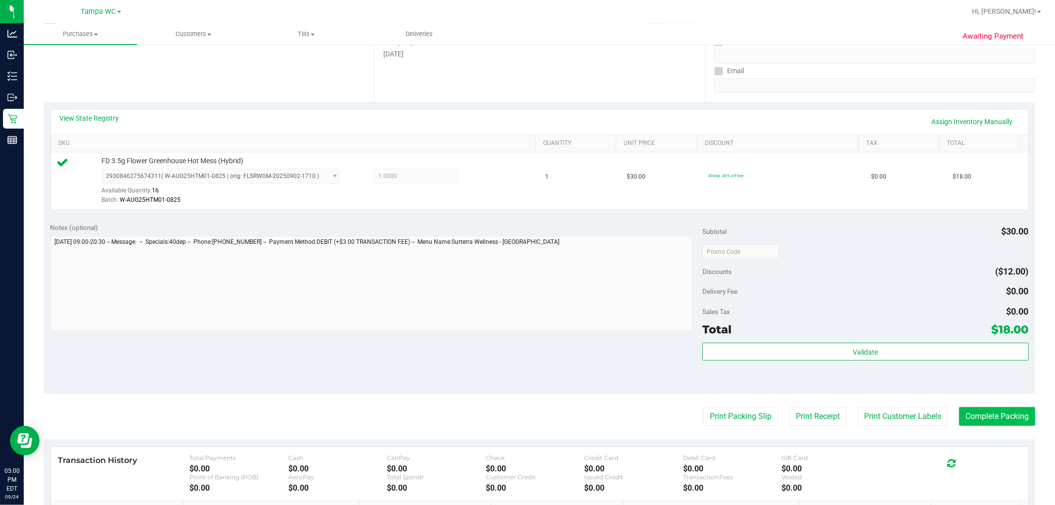
click at [526, 426] on purchase-details "Back Edit Purchase Cancel Purchase View Profile # 12000247 BioTrack ID: - Submi…" at bounding box center [539, 256] width 991 height 735
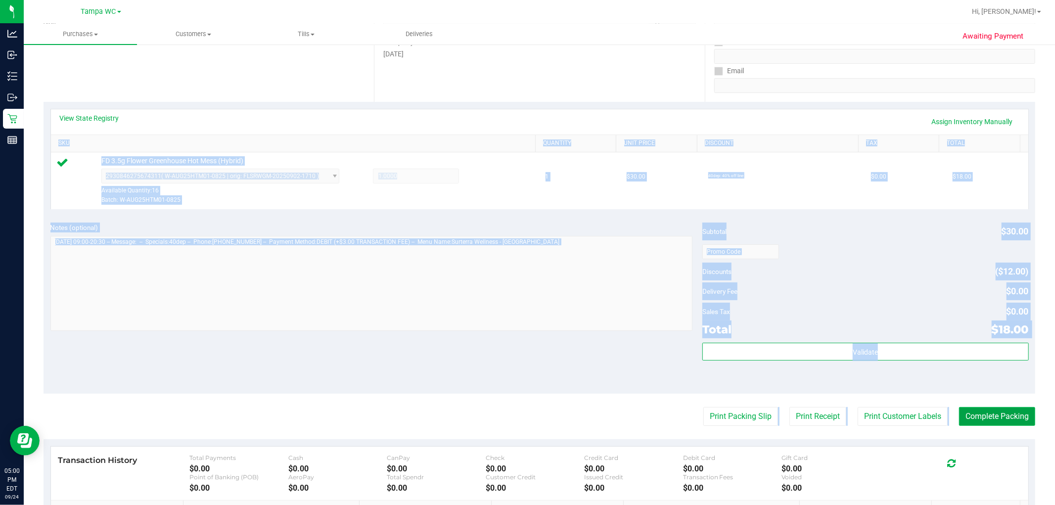
click at [526, 417] on button "Complete Packing" at bounding box center [997, 416] width 76 height 19
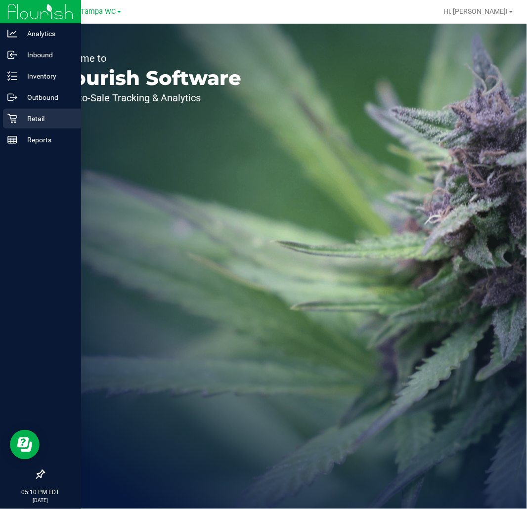
click at [18, 118] on p "Retail" at bounding box center [46, 119] width 59 height 12
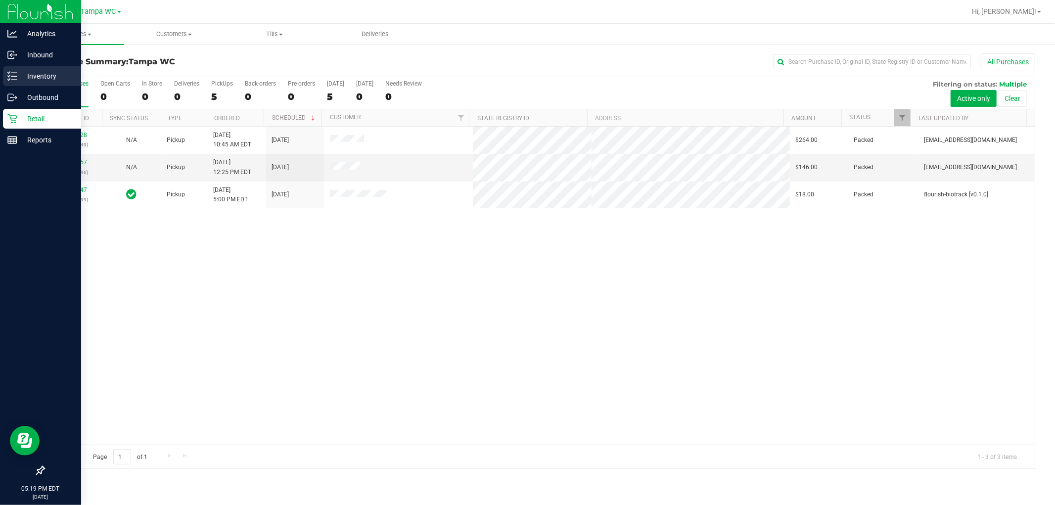
click at [7, 83] on div "Inventory" at bounding box center [42, 76] width 78 height 20
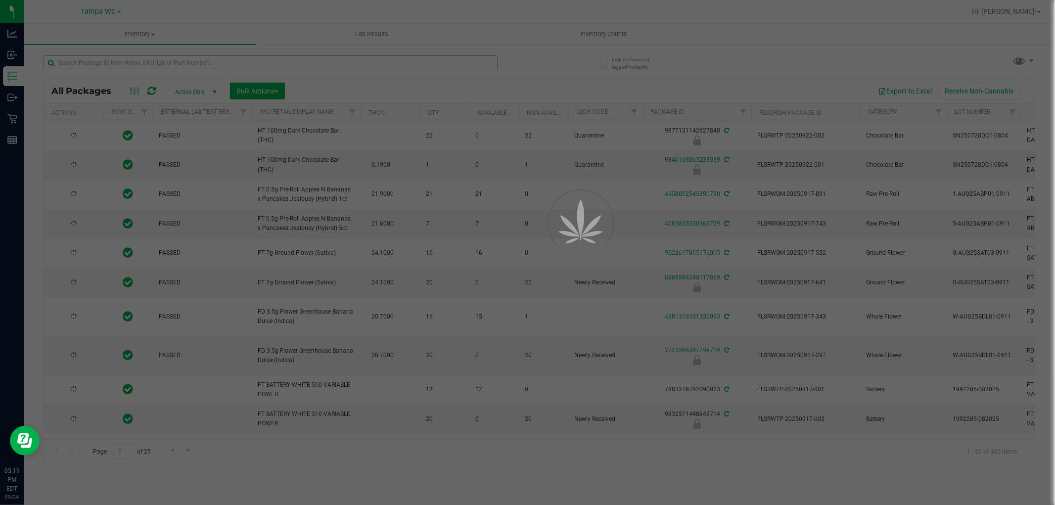
click at [236, 63] on div at bounding box center [527, 252] width 1055 height 505
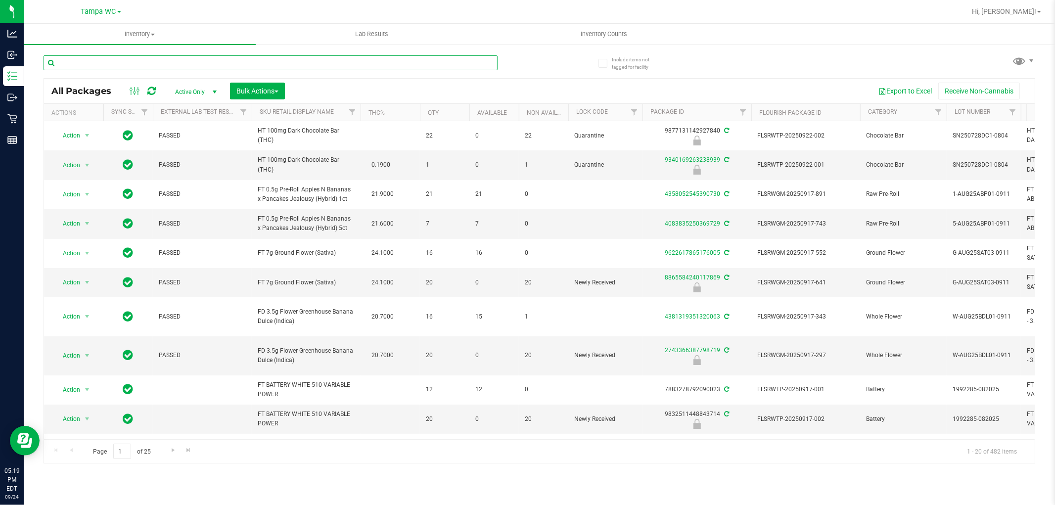
click at [236, 63] on input "text" at bounding box center [271, 62] width 454 height 15
click at [122, 65] on input "text" at bounding box center [271, 62] width 454 height 15
type input "t"
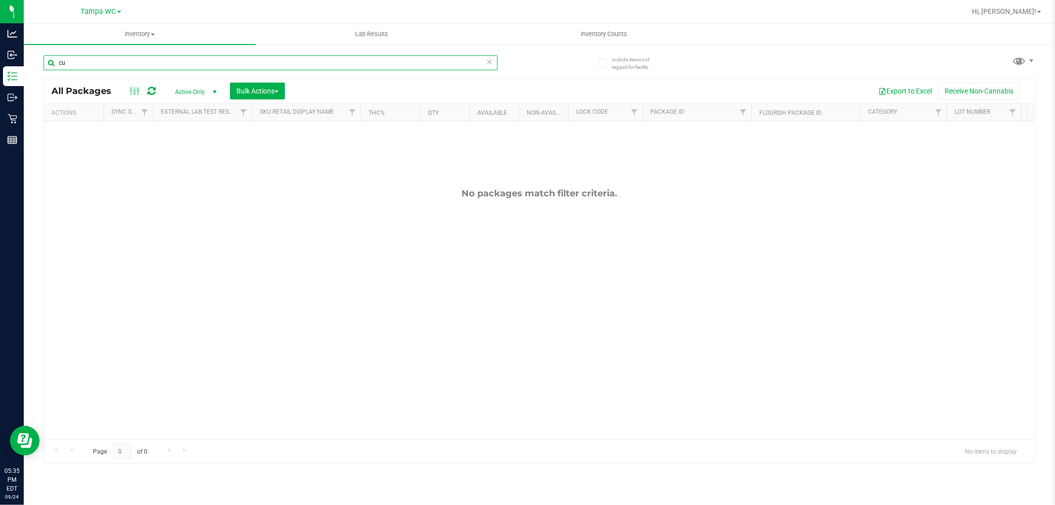
type input "c"
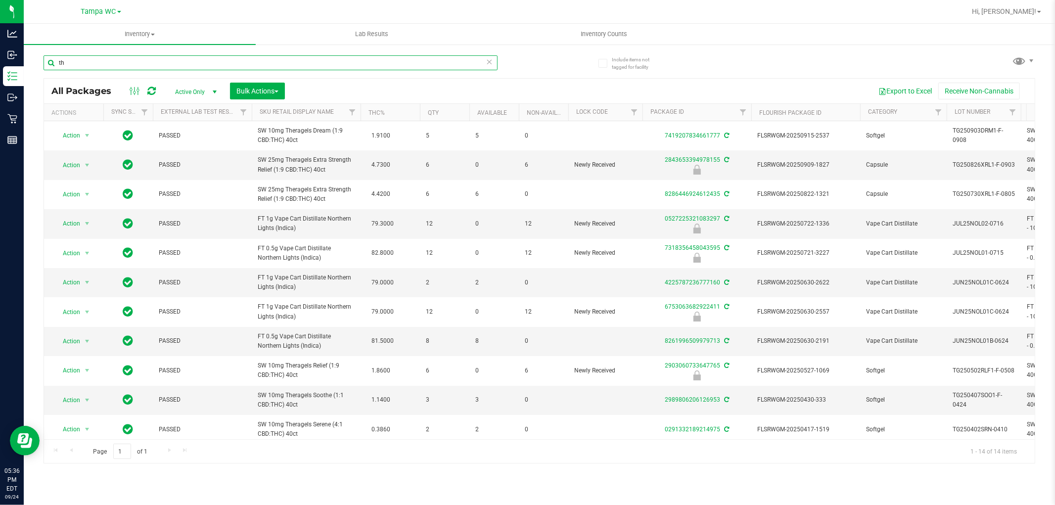
type input "t"
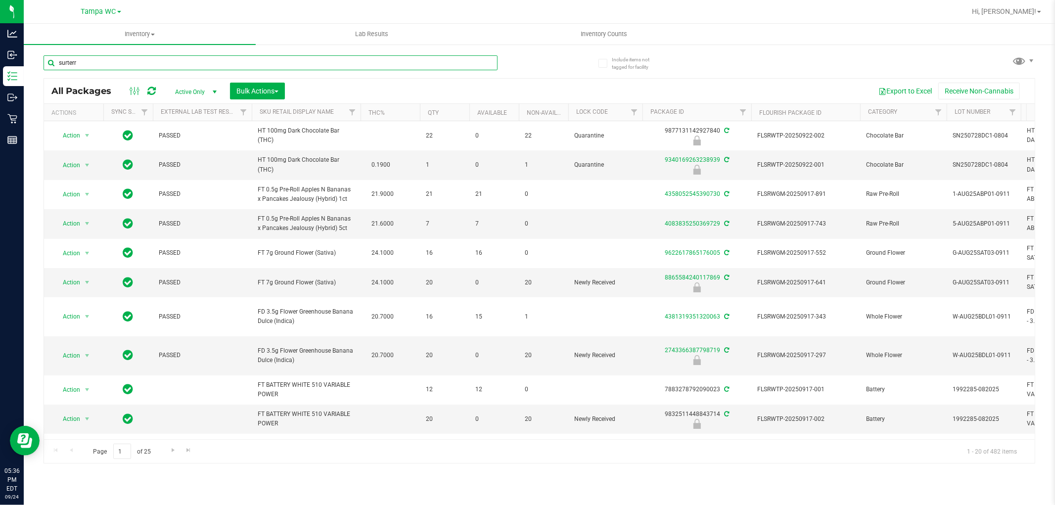
type input "surterra"
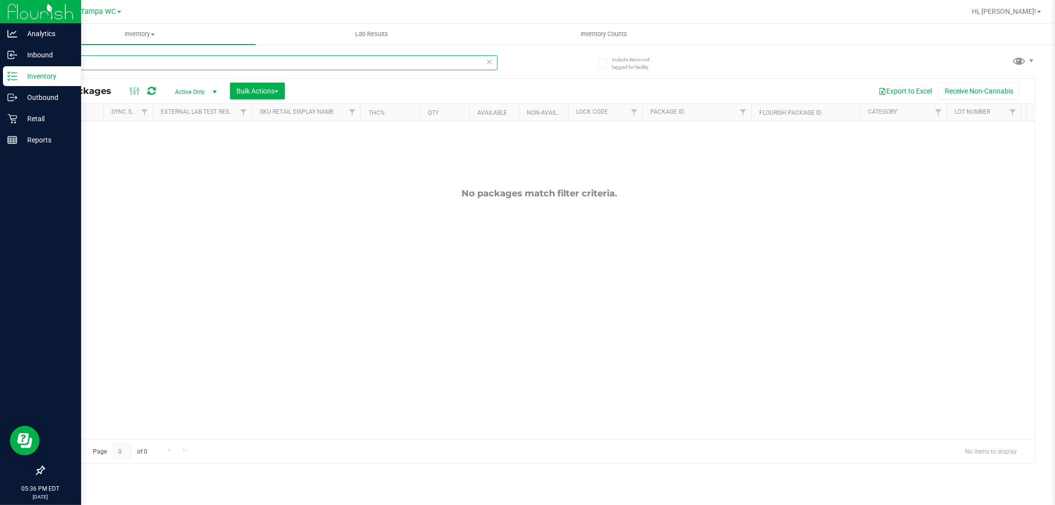
click at [0, 80] on div "Analytics Inbound Inventory Outbound Retail Reports 05:36 PM EDT 09/24/2025 09/…" at bounding box center [527, 252] width 1055 height 505
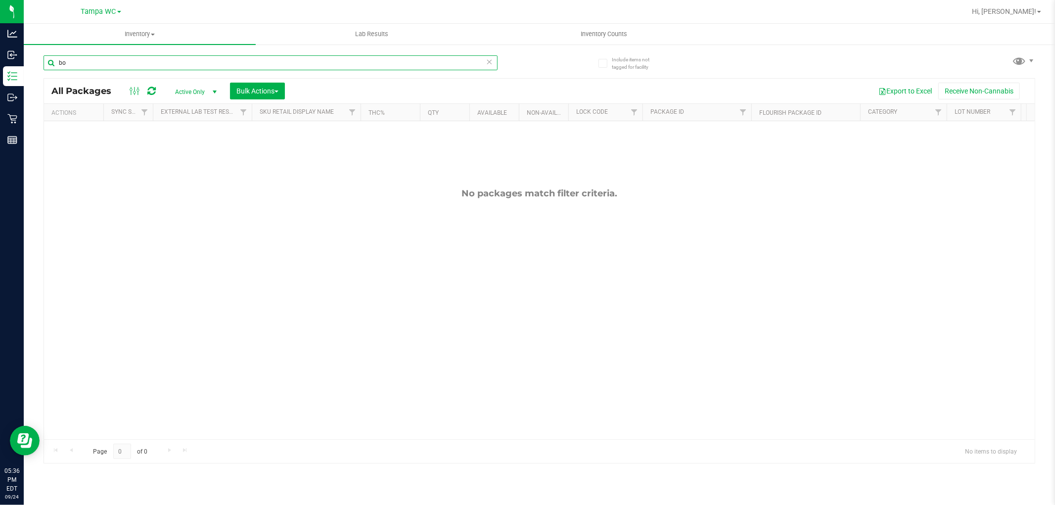
type input "b"
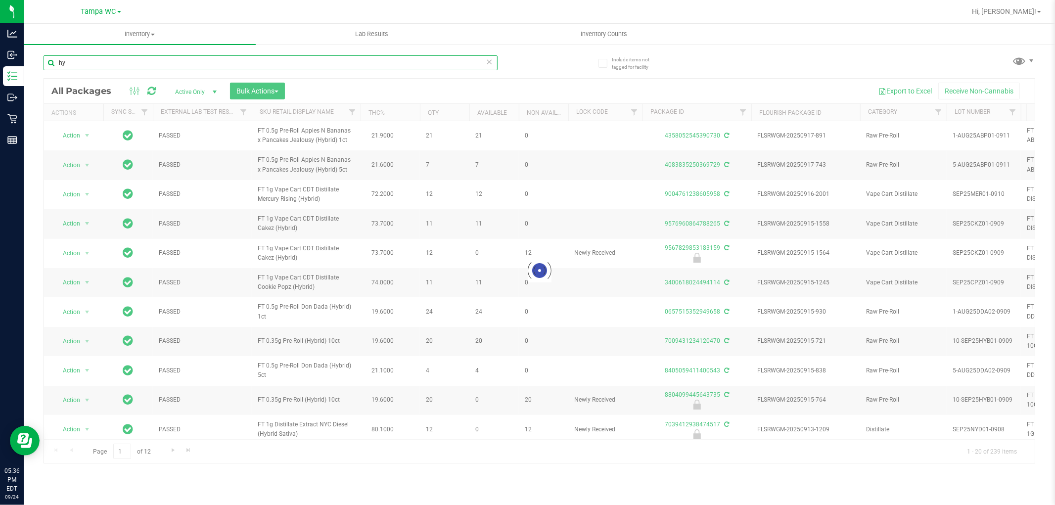
type input "h"
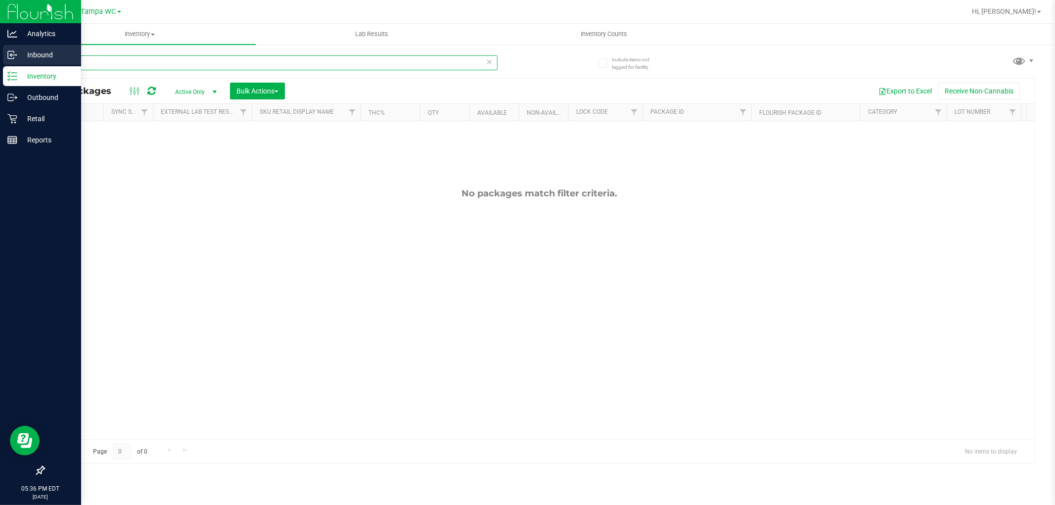
click at [0, 58] on div "Analytics Inbound Inventory Outbound Retail Reports 05:36 PM EDT 09/24/2025 09/…" at bounding box center [527, 252] width 1055 height 505
type input "t"
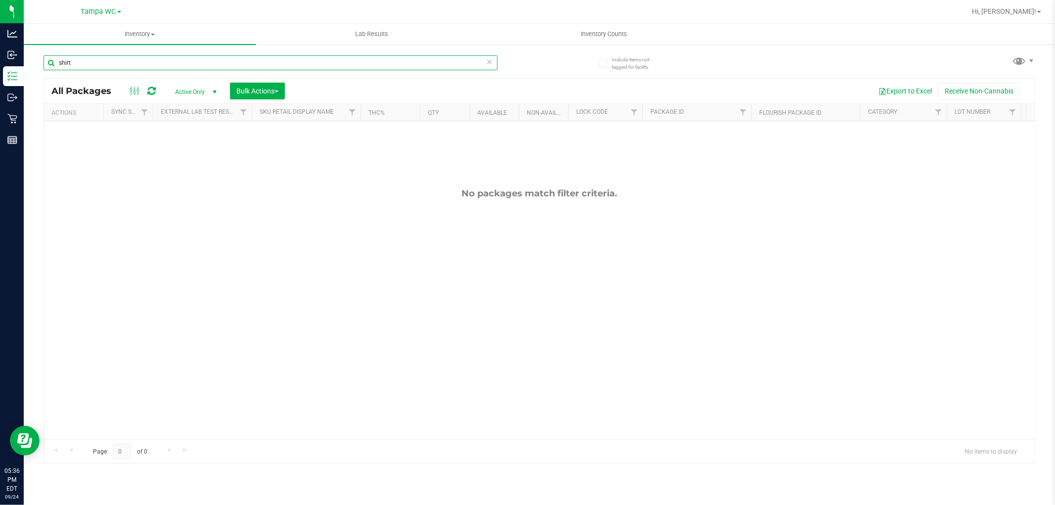
type input "shirt"
click at [196, 95] on span "Active Only" at bounding box center [194, 92] width 54 height 14
click at [194, 95] on span "Active Only" at bounding box center [194, 92] width 54 height 14
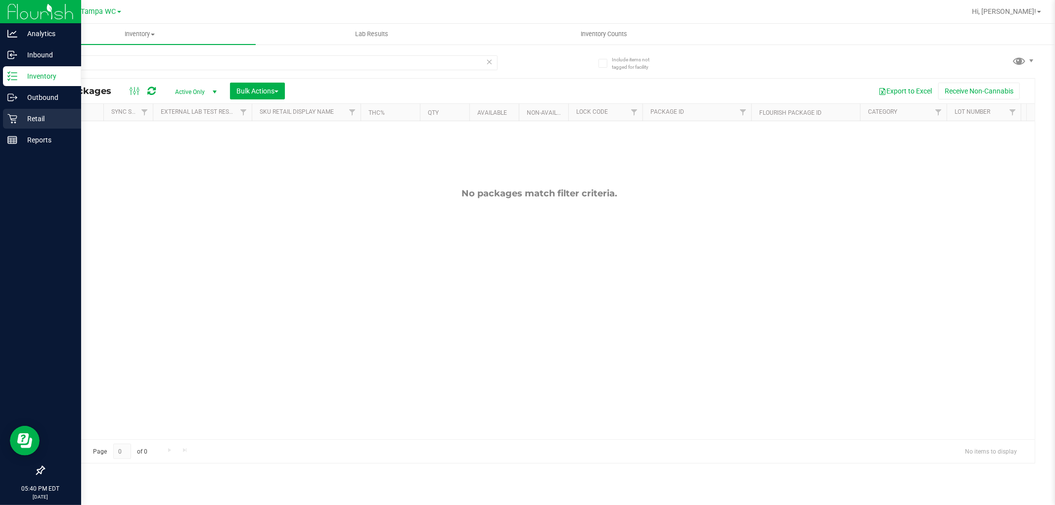
click at [18, 122] on p "Retail" at bounding box center [46, 119] width 59 height 12
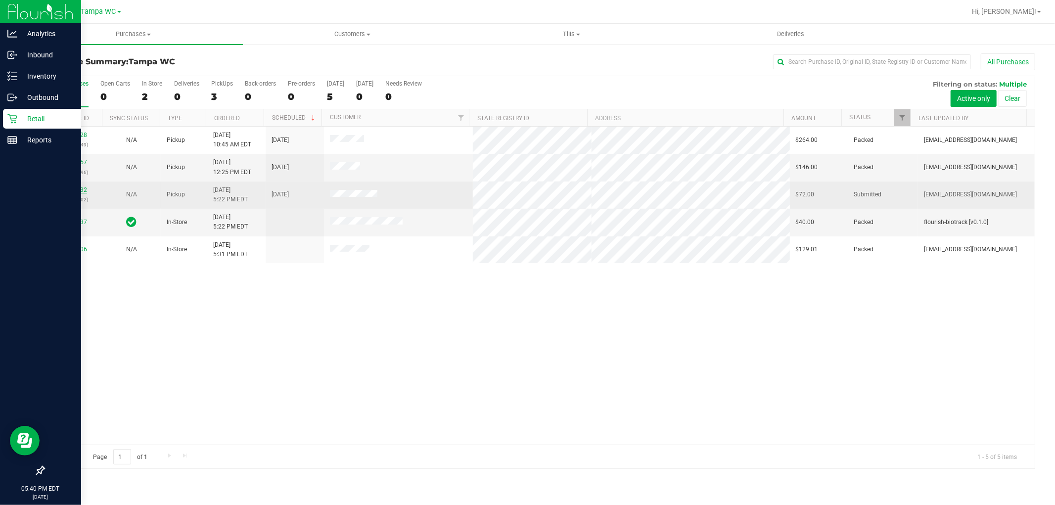
click at [76, 190] on link "12000432" at bounding box center [73, 189] width 28 height 7
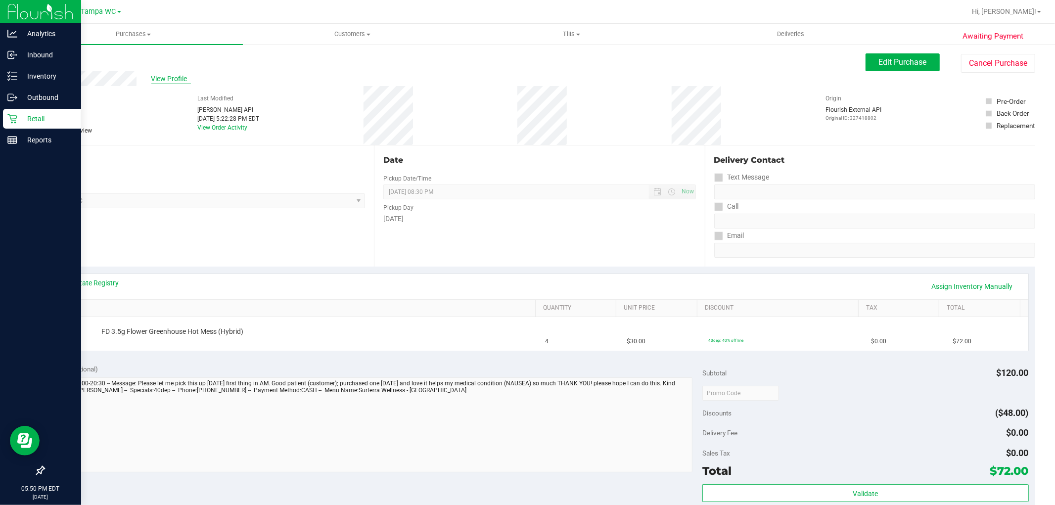
click at [174, 79] on span "View Profile" at bounding box center [171, 79] width 40 height 10
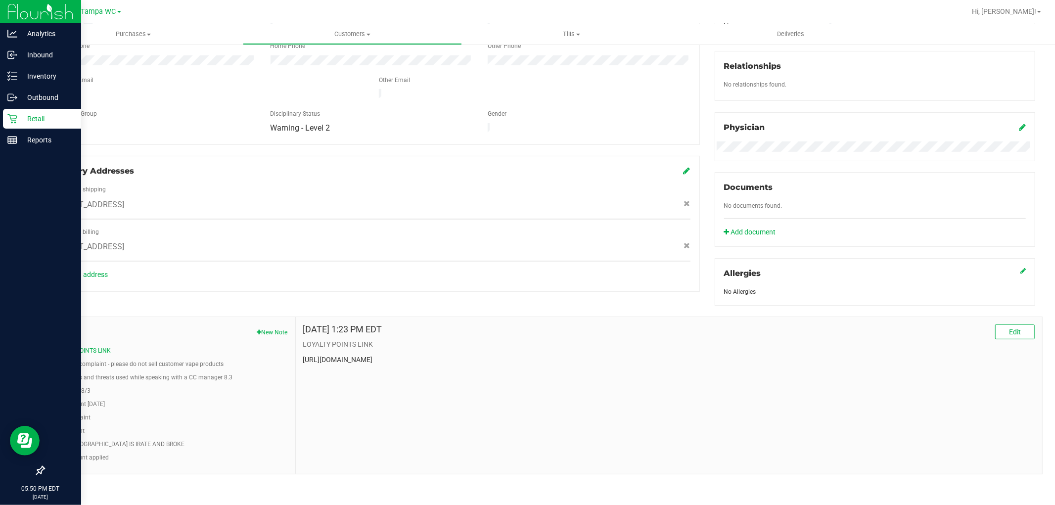
scroll to position [234, 0]
click at [177, 364] on button "Customer complaint - please do not sell customer vape products" at bounding box center [137, 362] width 172 height 9
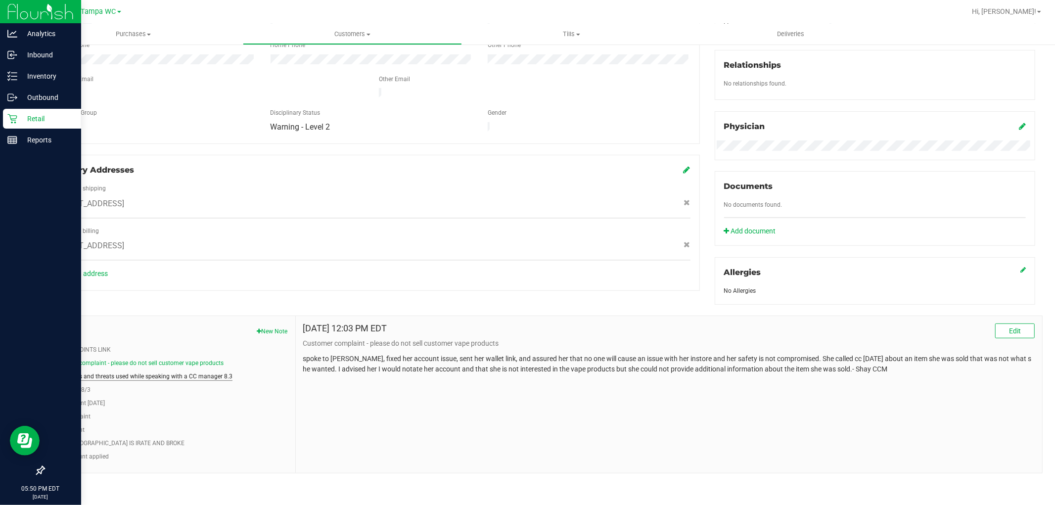
click at [185, 377] on button "Obscenities and threats used while speaking with a CC manager 8.3" at bounding box center [141, 376] width 181 height 9
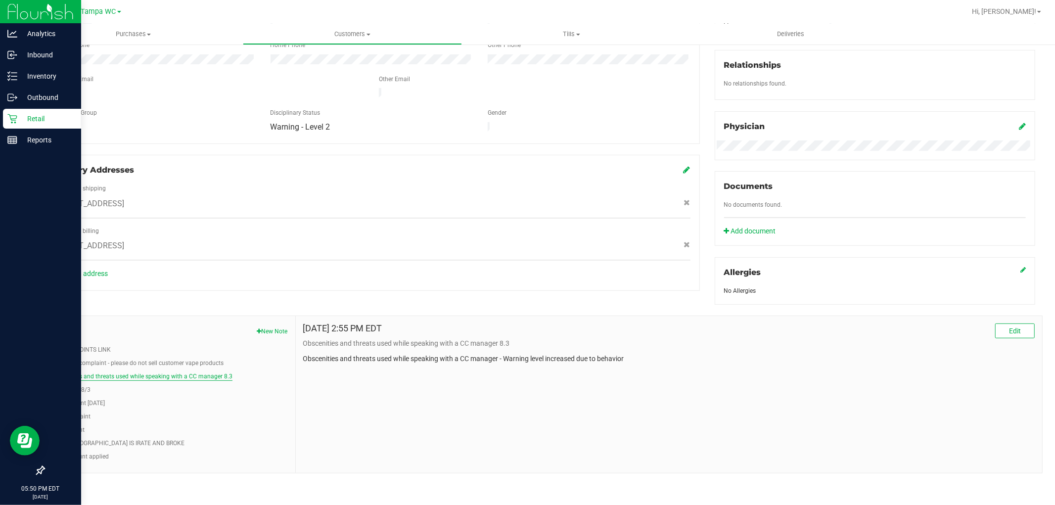
click at [134, 375] on button "Obscenities and threats used while speaking with a CC manager 8.3" at bounding box center [141, 376] width 181 height 9
click at [58, 345] on button "LOYALTY POINTS LINK" at bounding box center [80, 349] width 59 height 9
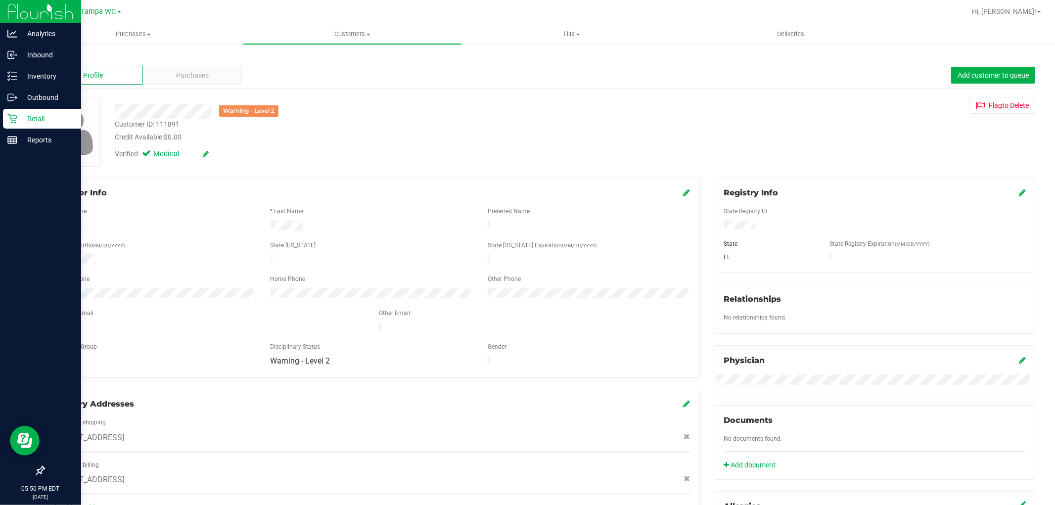
scroll to position [0, 0]
click at [186, 67] on div "Purchases" at bounding box center [192, 75] width 99 height 19
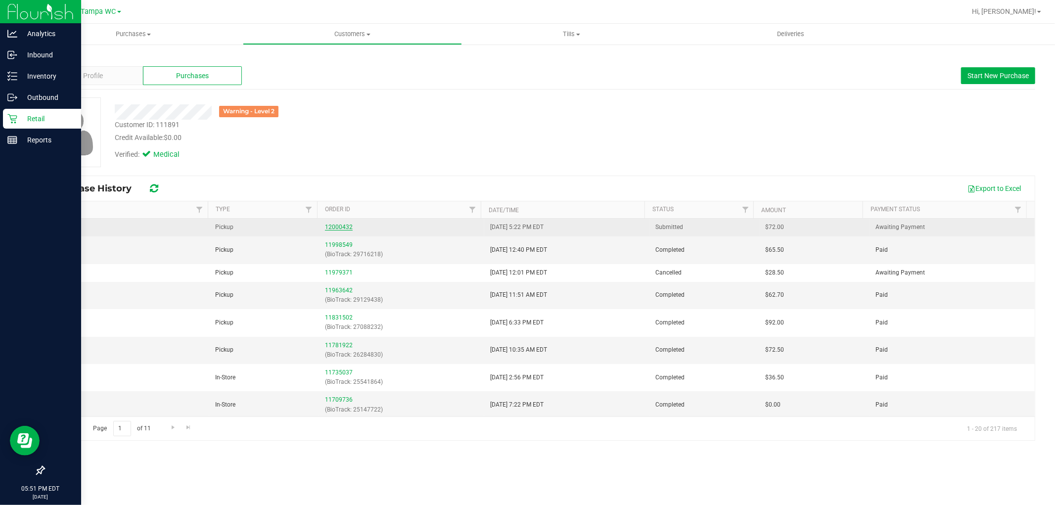
click at [344, 227] on link "12000432" at bounding box center [339, 226] width 28 height 7
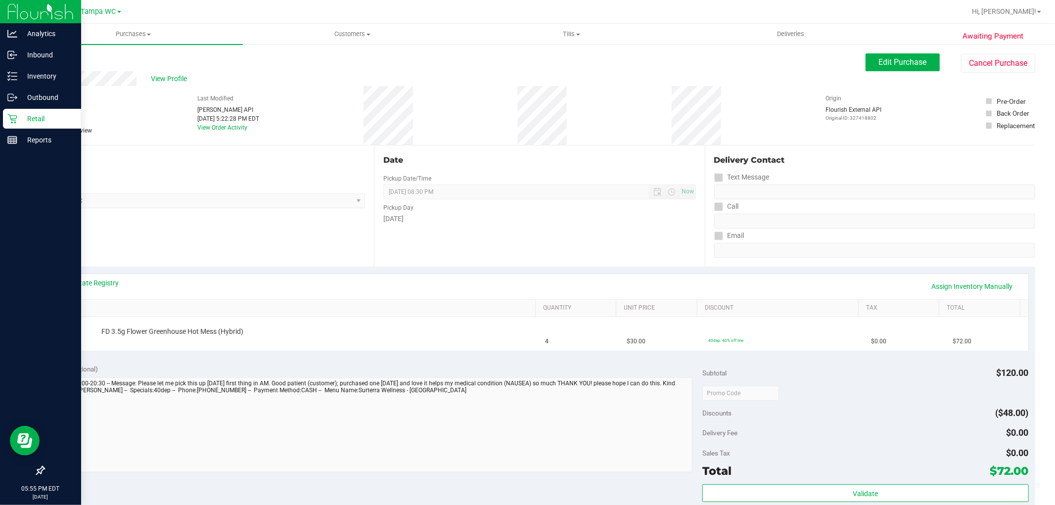
click at [50, 54] on div "Back" at bounding box center [51, 59] width 15 height 12
click at [53, 55] on div "Back" at bounding box center [51, 59] width 15 height 12
click at [54, 56] on link "Back" at bounding box center [51, 59] width 15 height 7
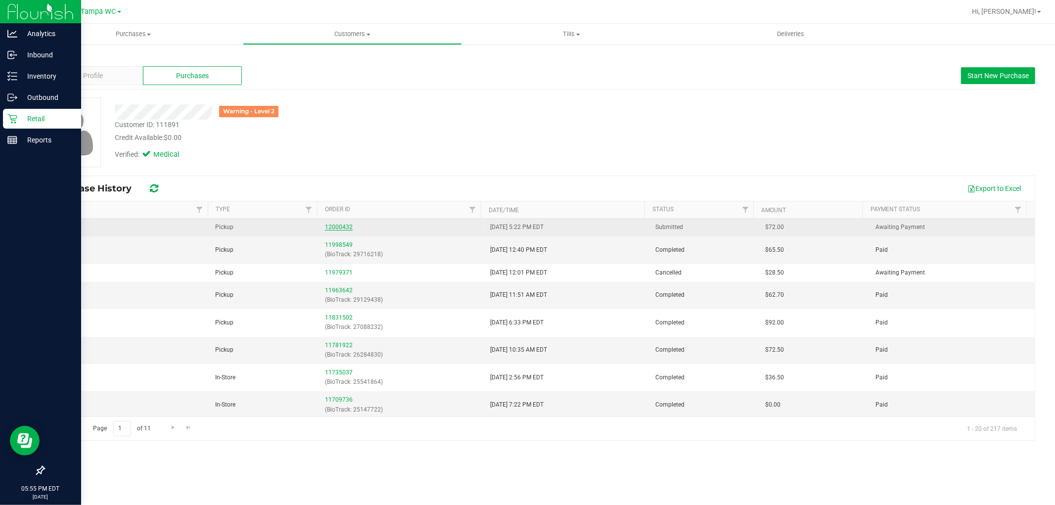
click at [347, 227] on link "12000432" at bounding box center [339, 226] width 28 height 7
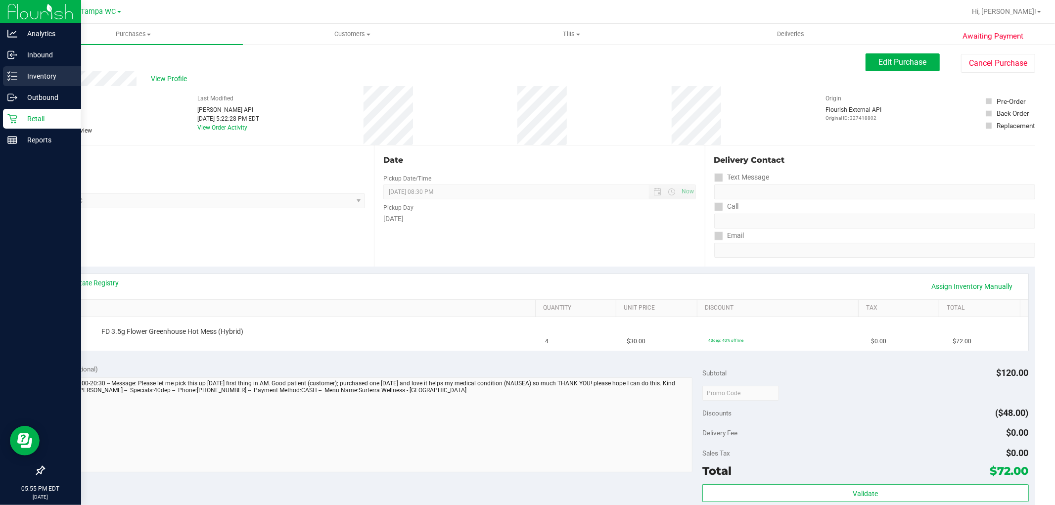
click at [23, 82] on div "Inventory" at bounding box center [42, 76] width 78 height 20
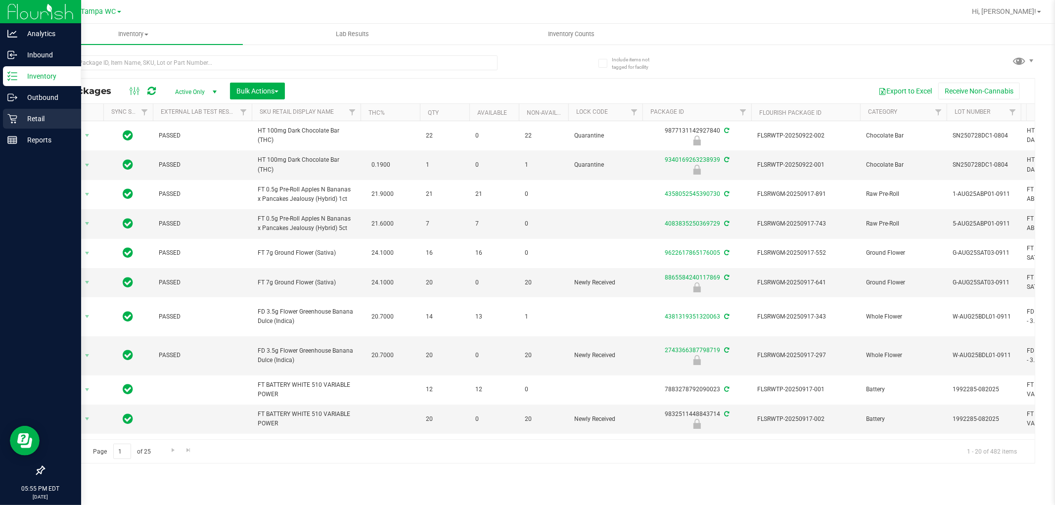
click at [7, 111] on div "Retail" at bounding box center [42, 119] width 78 height 20
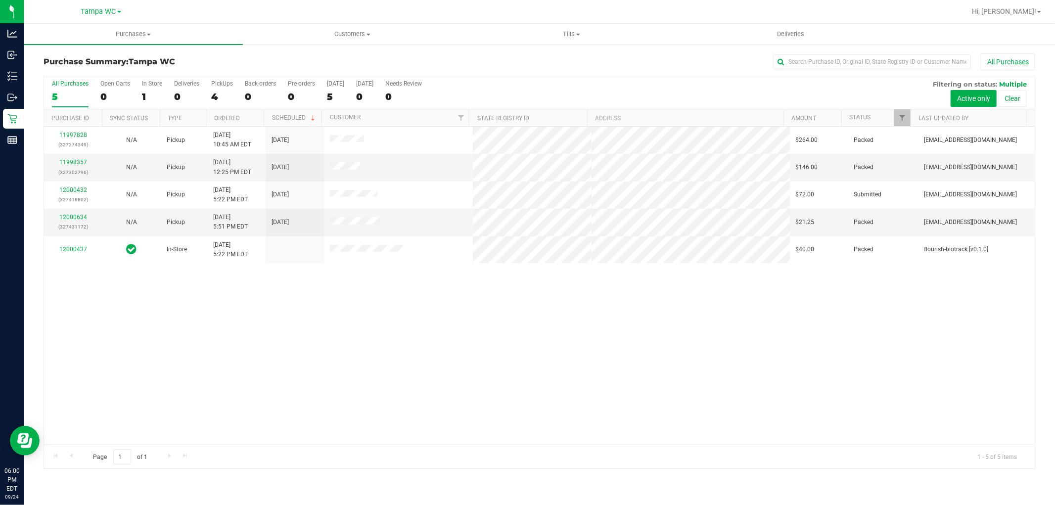
click at [428, 431] on div "11997828 (327274349) N/A Pickup 9/24/2025 10:45 AM EDT 9/24/2025 $264.00 Packed…" at bounding box center [539, 286] width 990 height 318
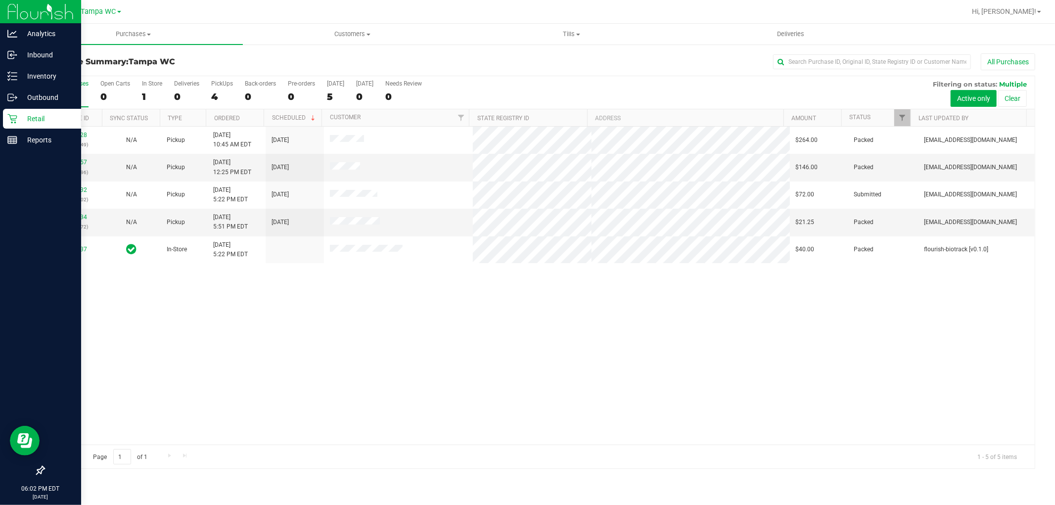
click at [0, 269] on div at bounding box center [40, 306] width 81 height 310
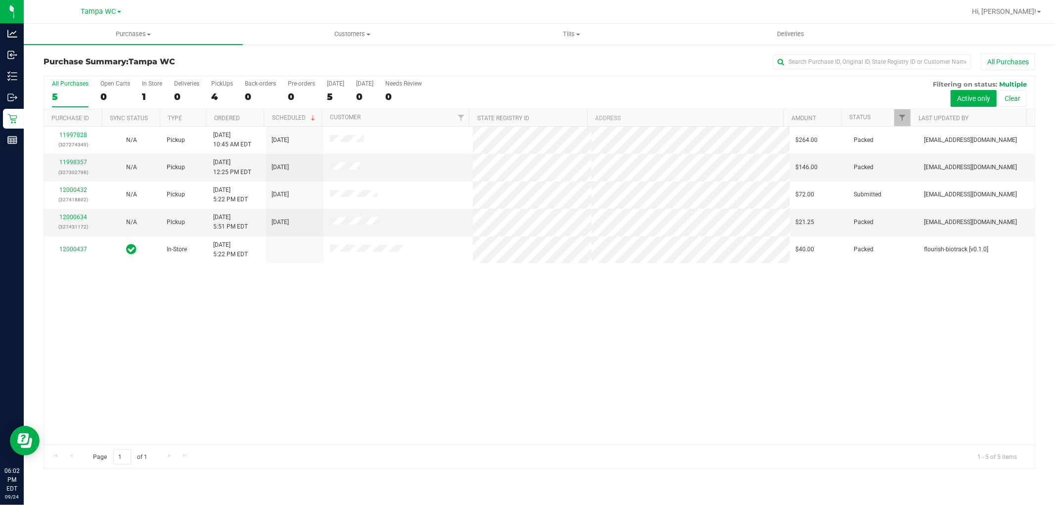
click at [527, 348] on div "11997828 (327274349) N/A Pickup 9/24/2025 10:45 AM EDT 9/24/2025 $264.00 Packed…" at bounding box center [539, 286] width 990 height 318
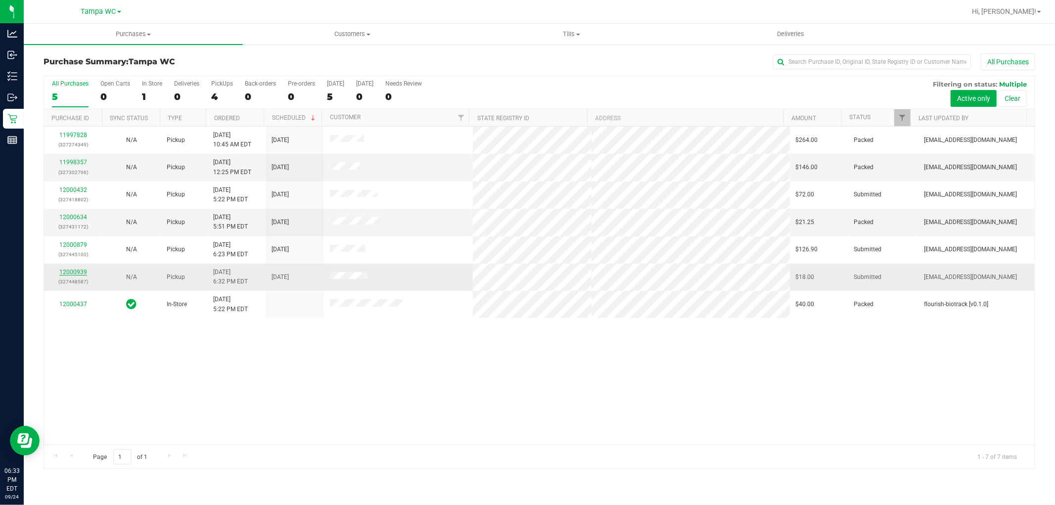
click at [79, 271] on link "12000939" at bounding box center [73, 271] width 28 height 7
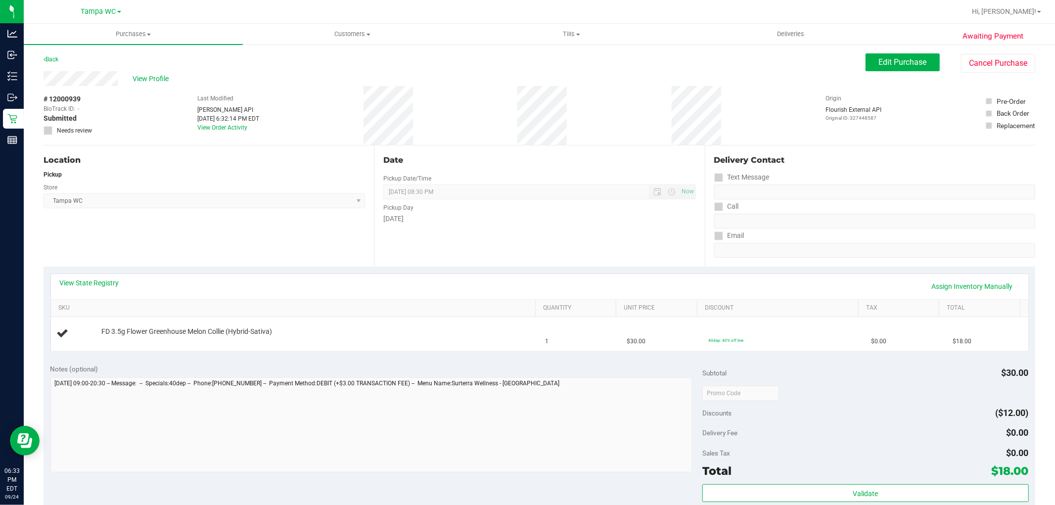
click at [393, 363] on div "Notes (optional) Subtotal $30.00 Discounts ($12.00) Delivery Fee $0.00 Sales Ta…" at bounding box center [539, 446] width 991 height 178
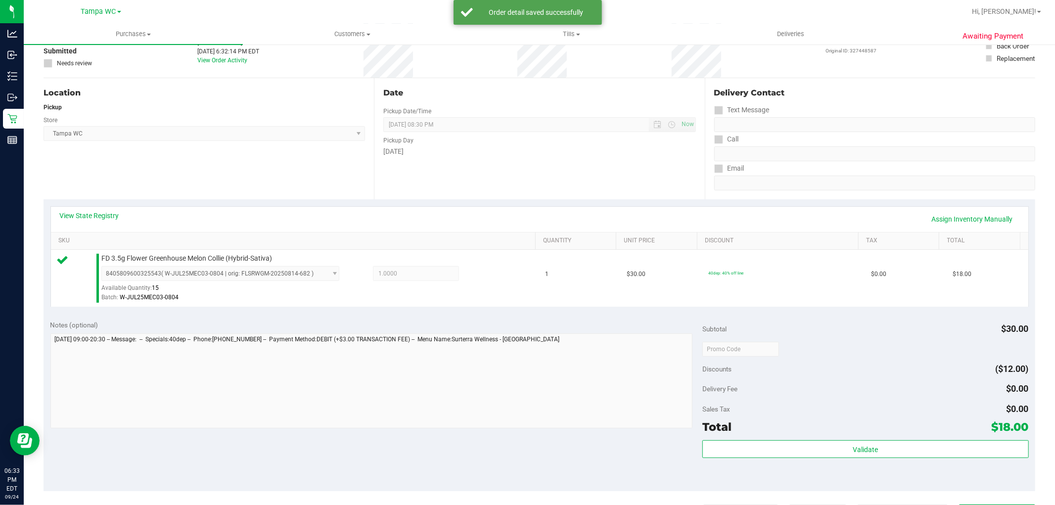
scroll to position [220, 0]
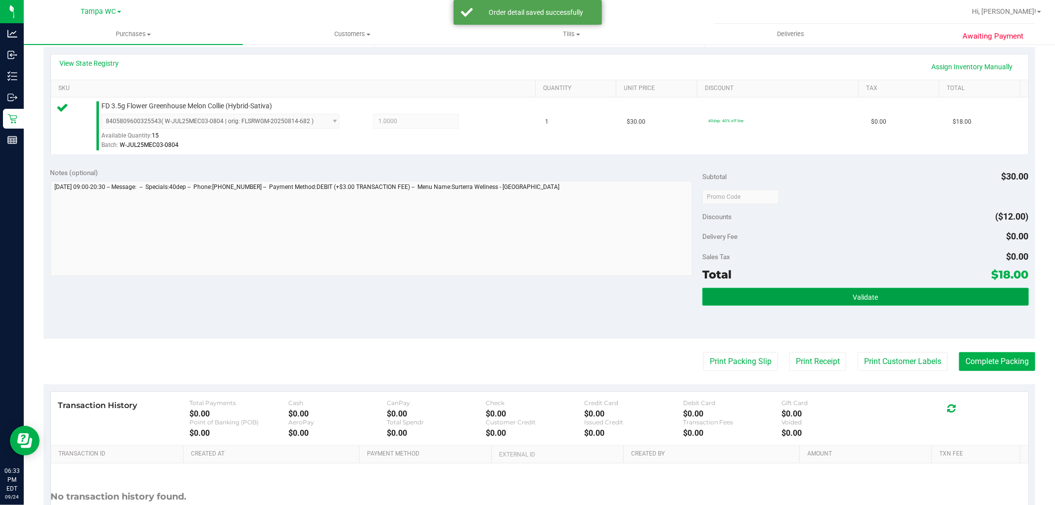
click at [527, 290] on button "Validate" at bounding box center [865, 297] width 326 height 18
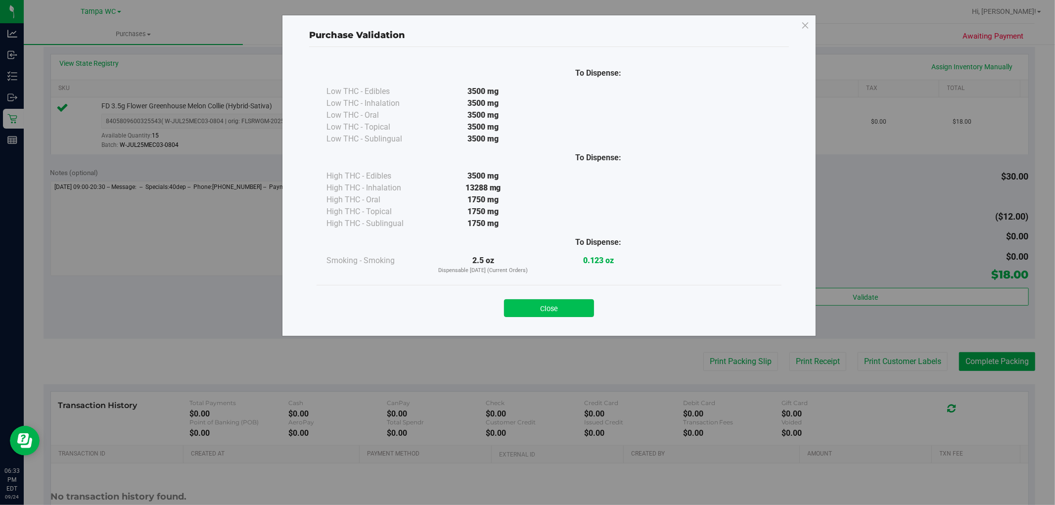
click at [527, 309] on button "Close" at bounding box center [549, 308] width 90 height 18
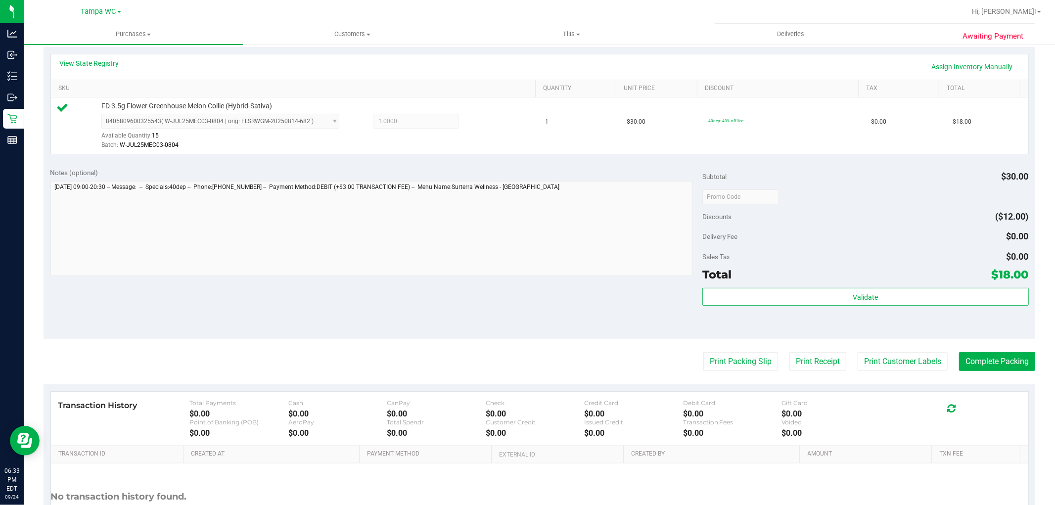
click at [527, 374] on purchase-details "Back Edit Purchase Cancel Purchase View Profile # 12000939 BioTrack ID: - Submi…" at bounding box center [539, 201] width 991 height 735
click at [527, 366] on button "Print Packing Slip" at bounding box center [740, 361] width 75 height 19
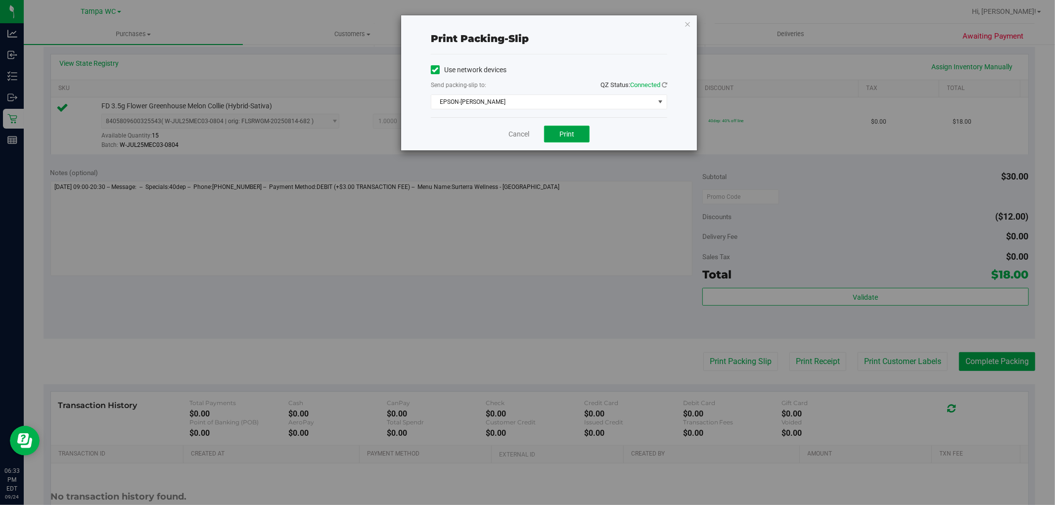
click at [527, 133] on span "Print" at bounding box center [566, 134] width 15 height 8
click at [508, 135] on link "Cancel" at bounding box center [518, 134] width 21 height 10
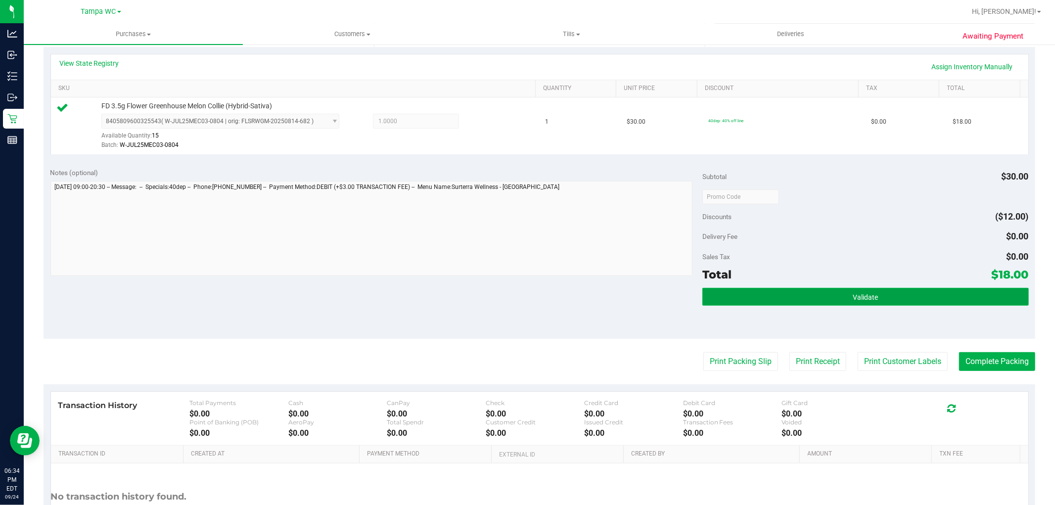
click at [527, 297] on button "Validate" at bounding box center [865, 297] width 326 height 18
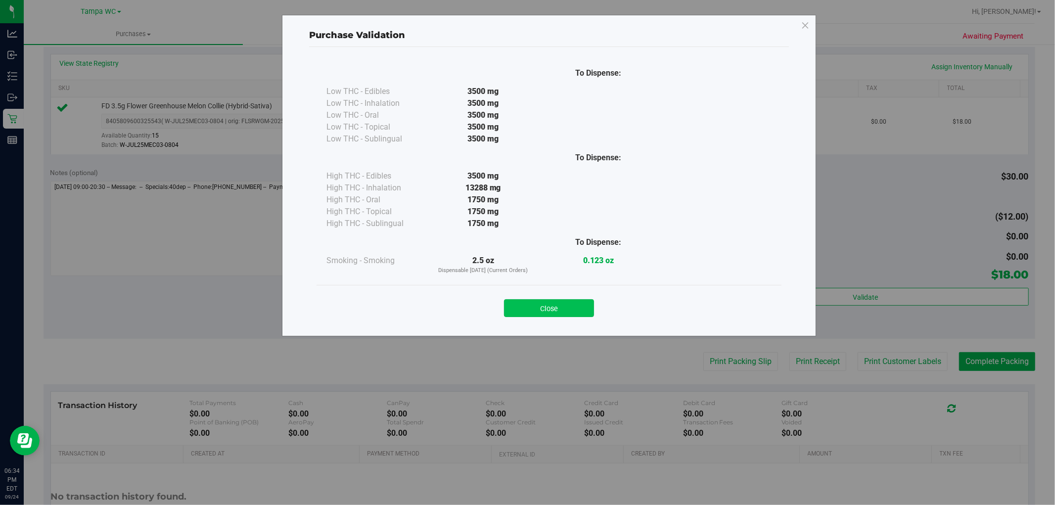
click at [527, 307] on button "Close" at bounding box center [549, 308] width 90 height 18
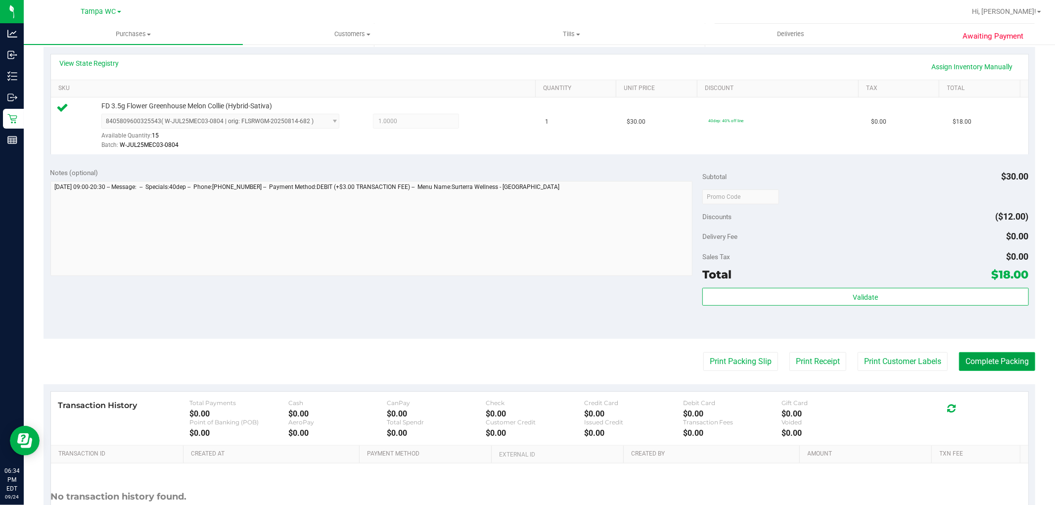
click at [527, 361] on button "Complete Packing" at bounding box center [997, 361] width 76 height 19
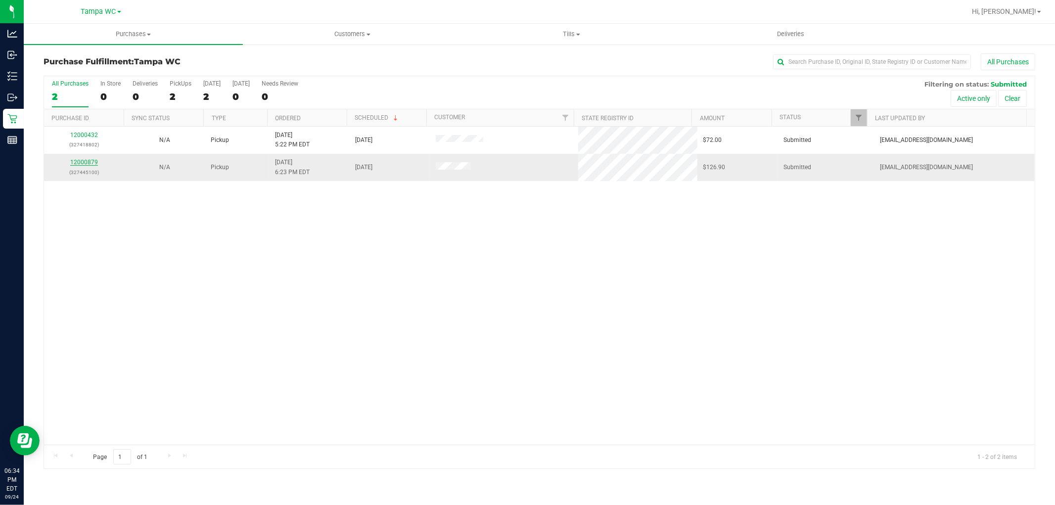
click at [87, 161] on link "12000879" at bounding box center [84, 162] width 28 height 7
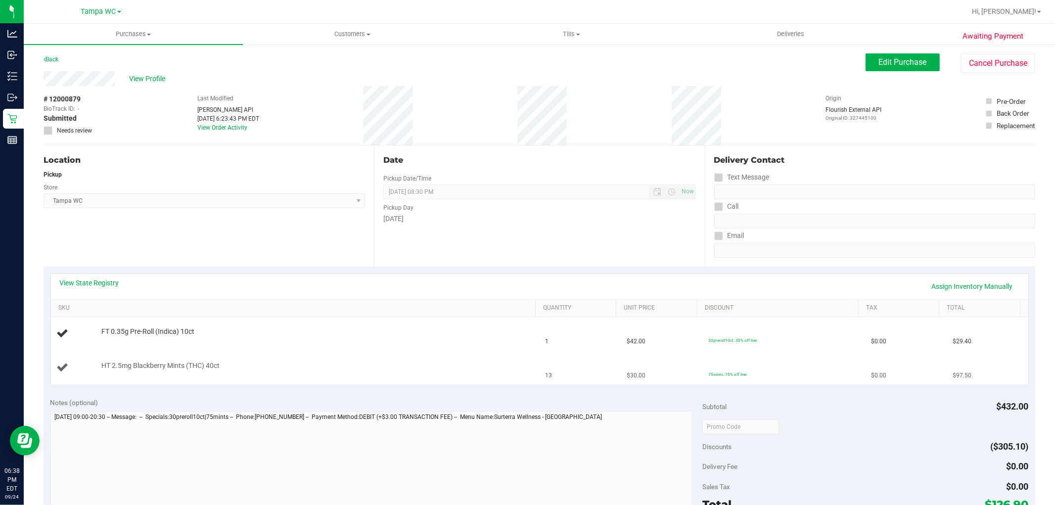
click at [293, 351] on td "HT 2.5mg Blackberry Mints (THC) 40ct" at bounding box center [295, 367] width 488 height 33
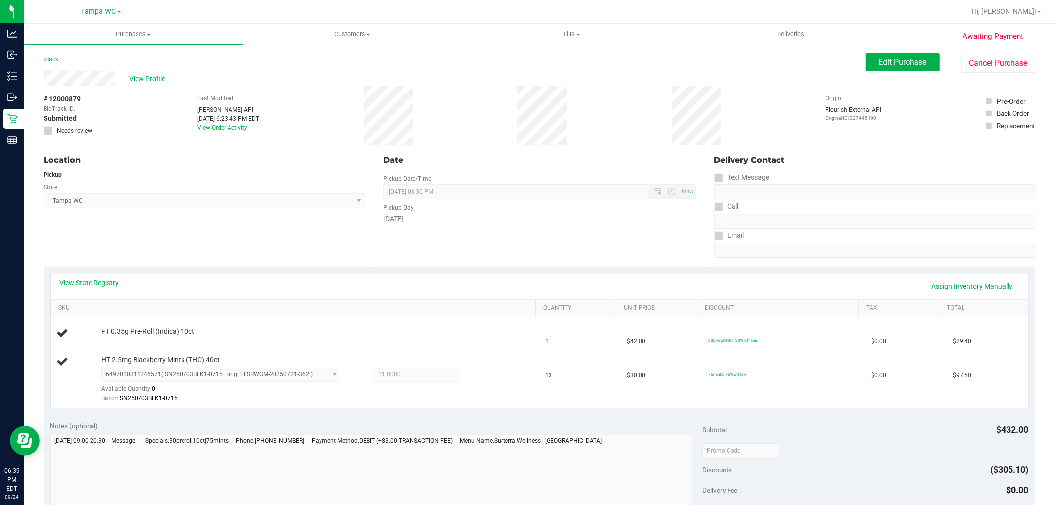
click at [203, 285] on div "View State Registry Assign Inventory Manually" at bounding box center [539, 286] width 959 height 17
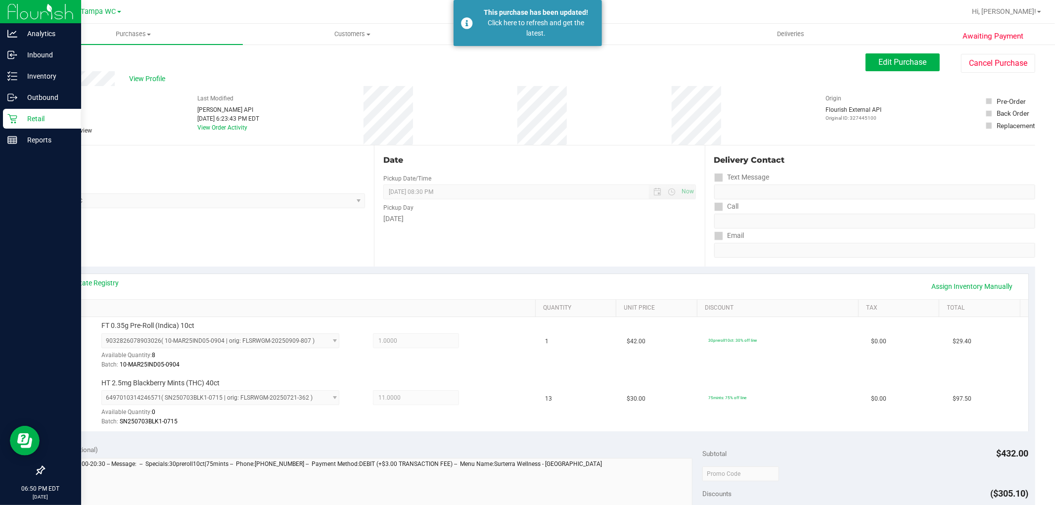
click at [27, 122] on p "Retail" at bounding box center [46, 119] width 59 height 12
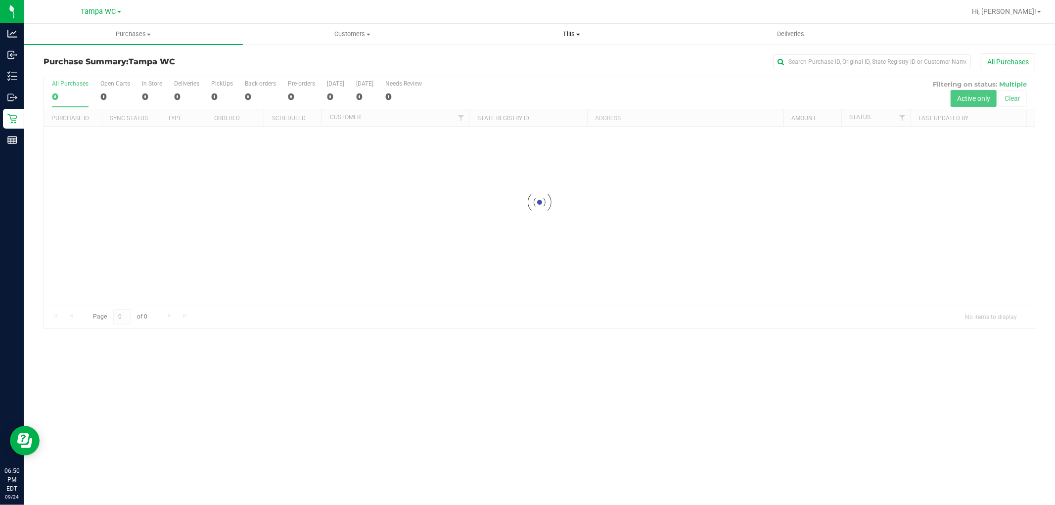
click at [527, 30] on span "Tills" at bounding box center [571, 34] width 218 height 9
click at [527, 54] on li "Manage tills" at bounding box center [571, 60] width 219 height 12
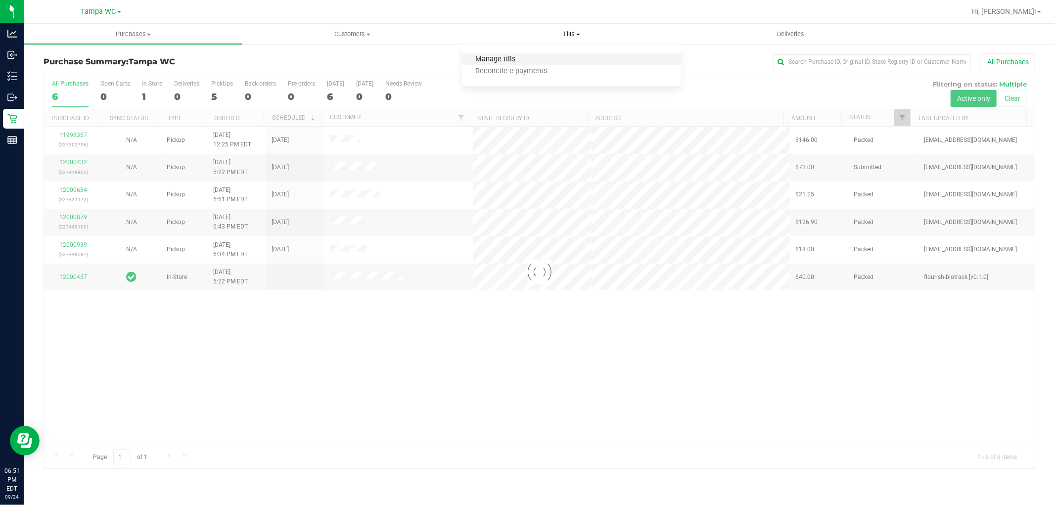
click at [496, 56] on span "Manage tills" at bounding box center [495, 59] width 67 height 8
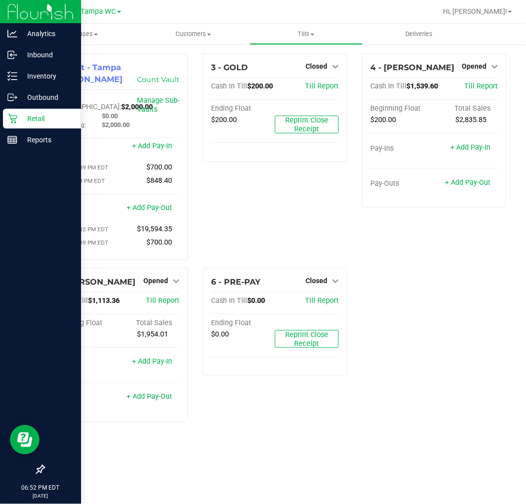
click at [20, 119] on p "Retail" at bounding box center [46, 119] width 59 height 12
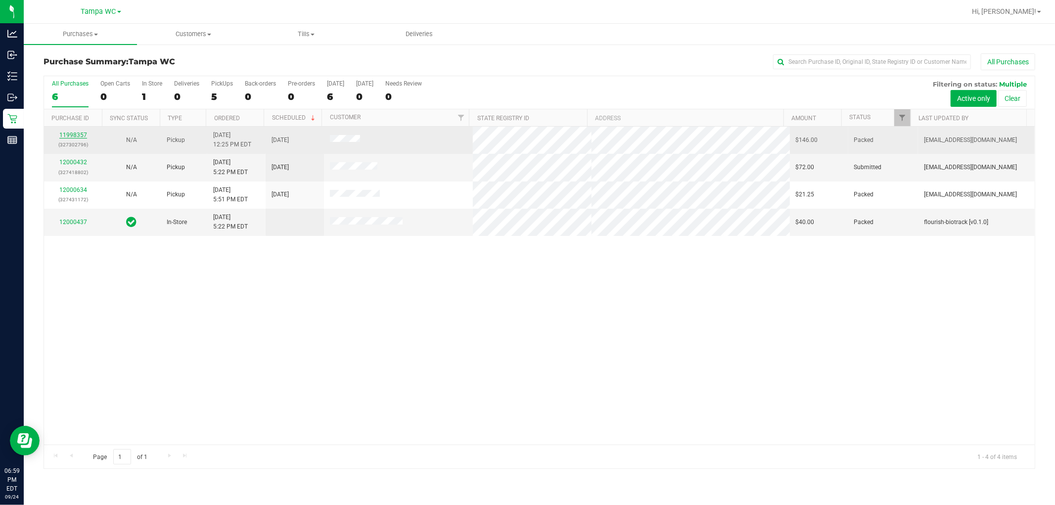
click at [71, 134] on link "11998357" at bounding box center [73, 135] width 28 height 7
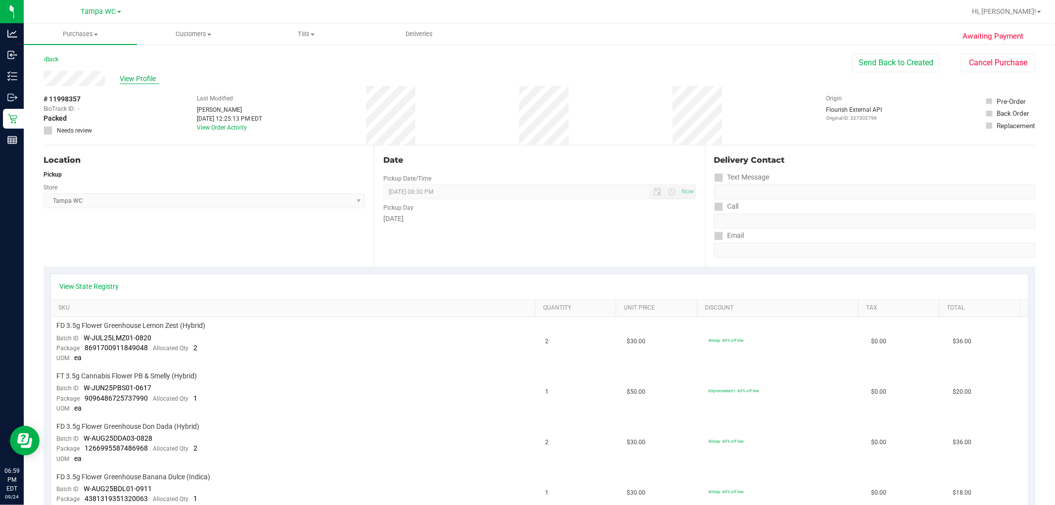
click at [136, 83] on span "View Profile" at bounding box center [140, 79] width 40 height 10
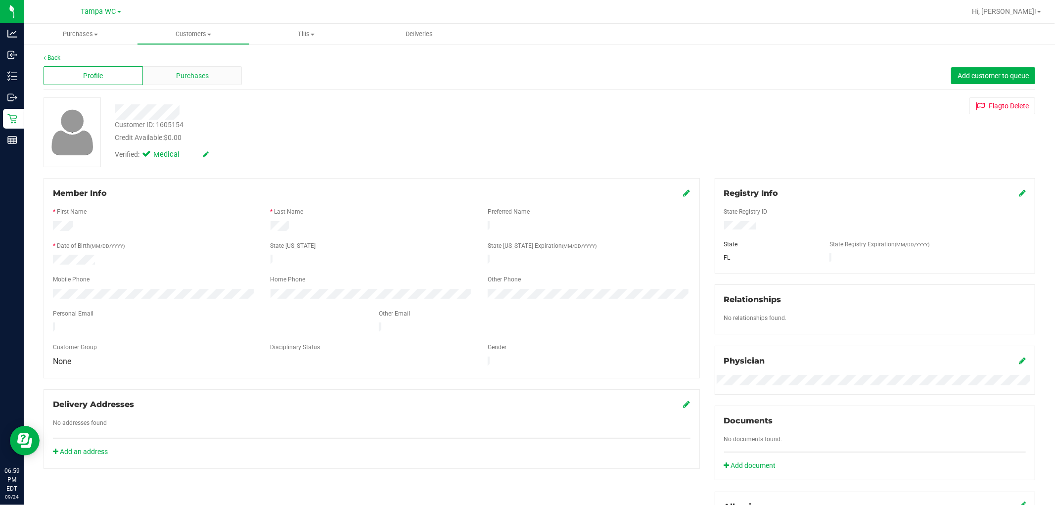
click at [156, 80] on div "Purchases" at bounding box center [192, 75] width 99 height 19
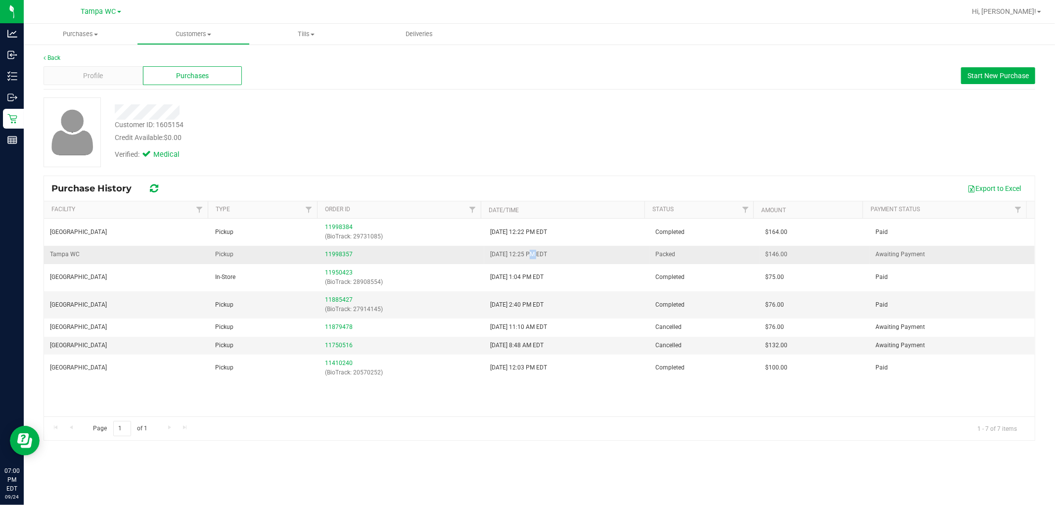
drag, startPoint x: 526, startPoint y: 256, endPoint x: 532, endPoint y: 258, distance: 6.7
click at [526, 258] on span "9/24/2025 12:25 PM EDT" at bounding box center [518, 254] width 57 height 9
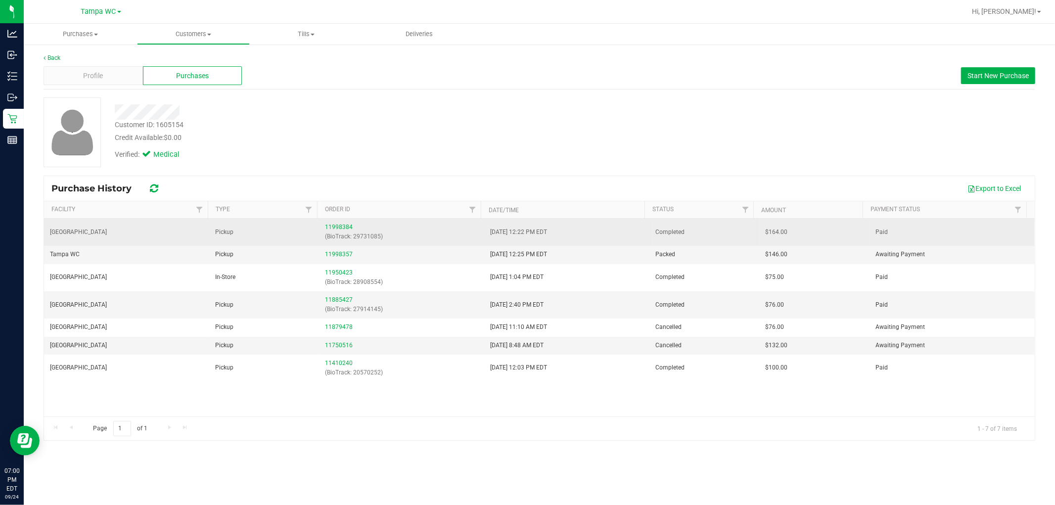
click at [526, 233] on span "9/24/2025 12:22 PM EDT" at bounding box center [518, 231] width 57 height 9
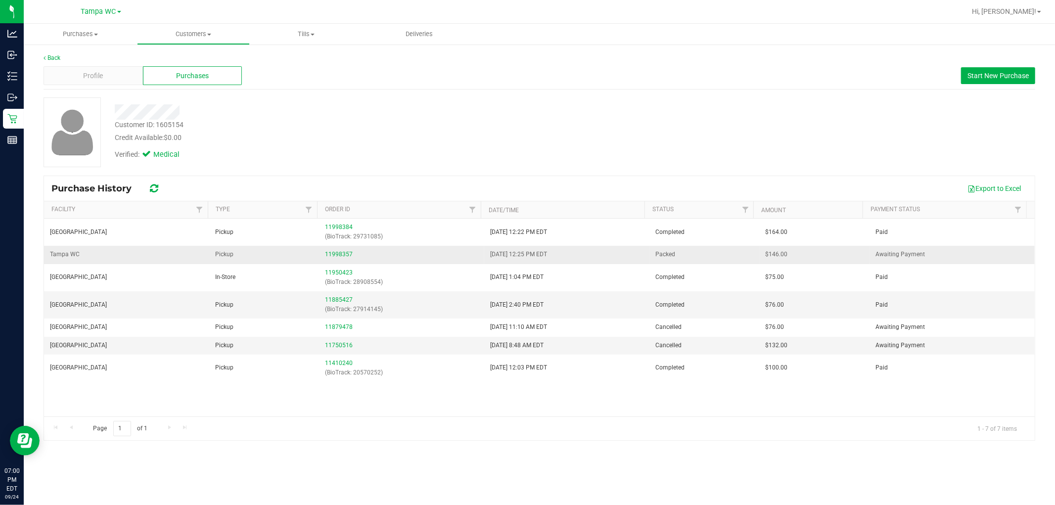
click at [526, 254] on span "9/24/2025 12:25 PM EDT" at bounding box center [518, 254] width 57 height 9
click at [333, 255] on link "11998357" at bounding box center [339, 254] width 28 height 7
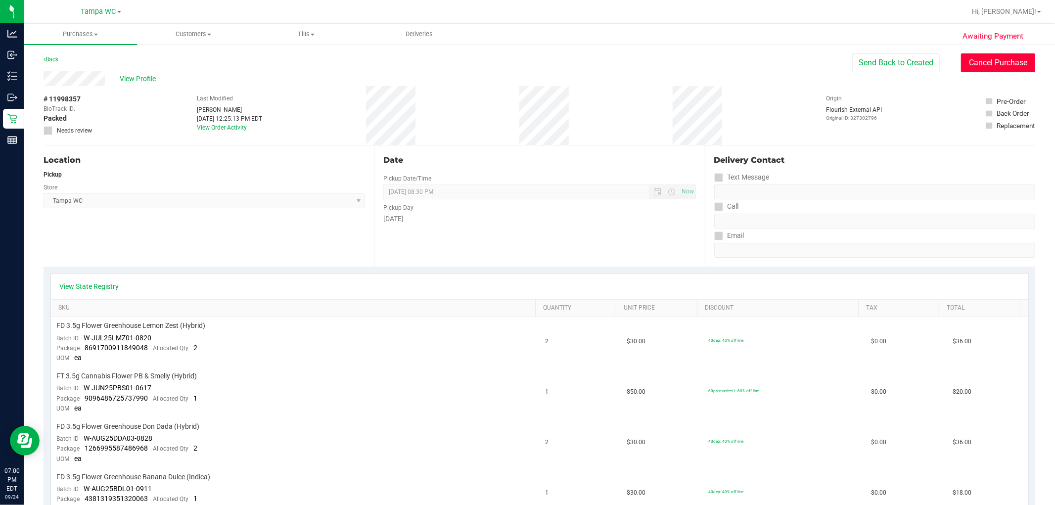
click at [526, 64] on button "Cancel Purchase" at bounding box center [998, 62] width 74 height 19
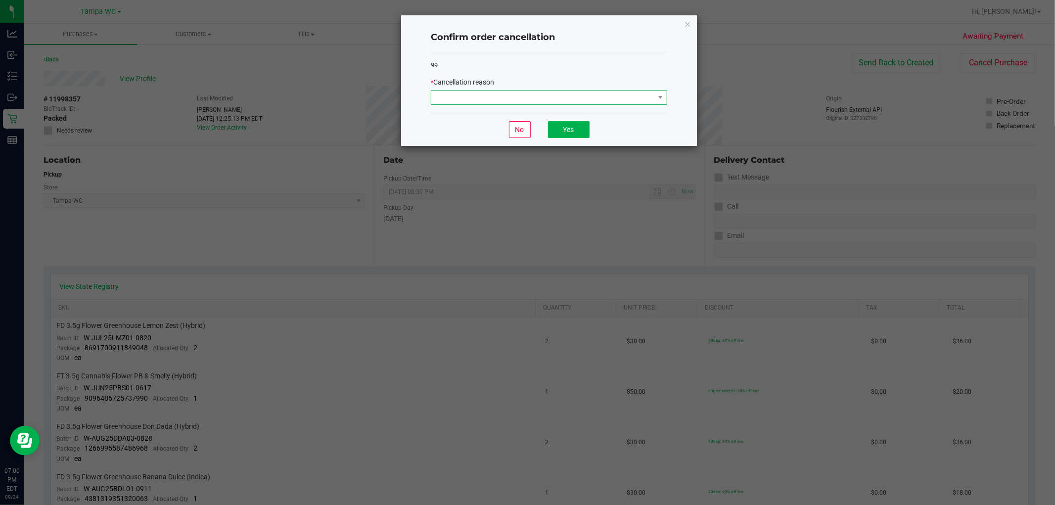
click at [526, 90] on span at bounding box center [542, 97] width 223 height 14
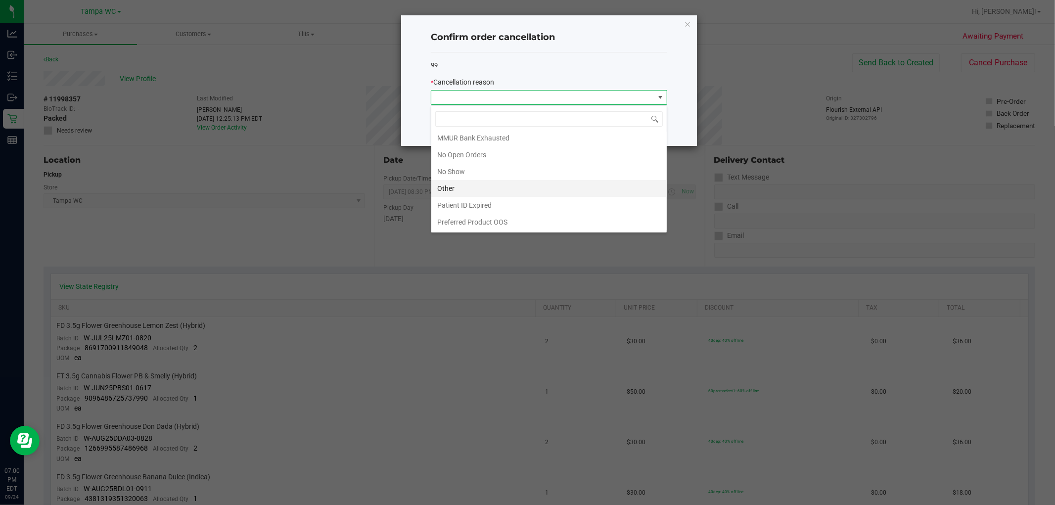
scroll to position [70, 0]
click at [472, 171] on li "No Show" at bounding box center [548, 171] width 235 height 17
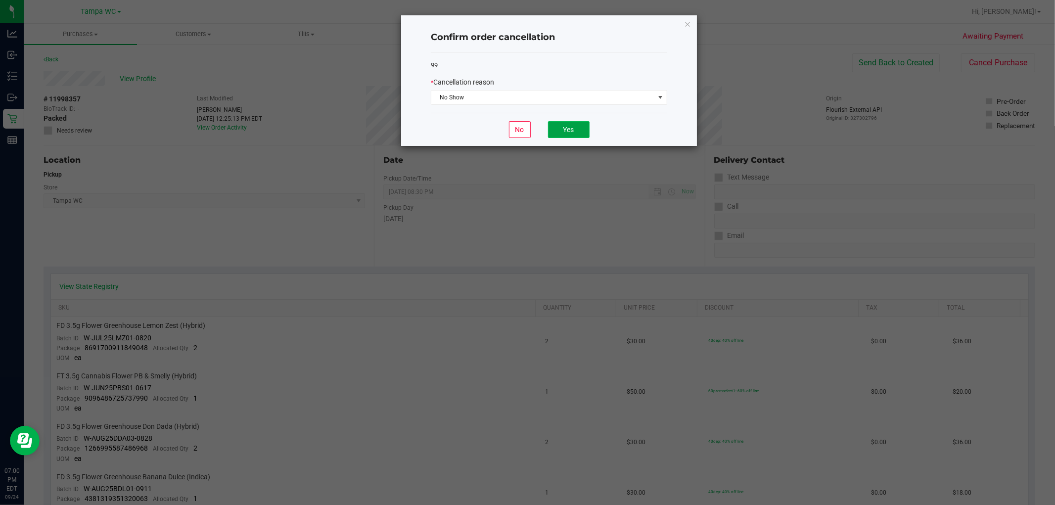
click at [526, 129] on button "Yes" at bounding box center [569, 129] width 42 height 17
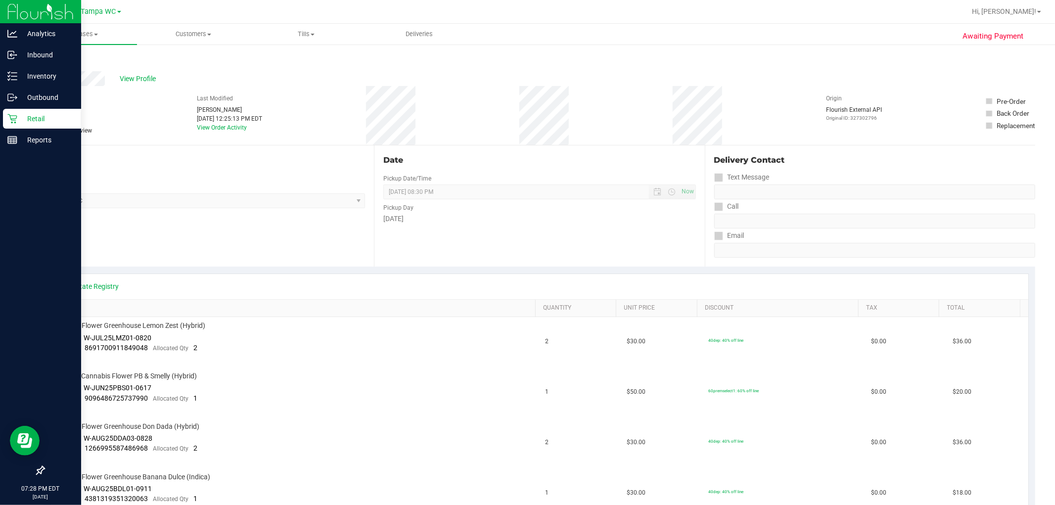
click at [27, 117] on p "Retail" at bounding box center [46, 119] width 59 height 12
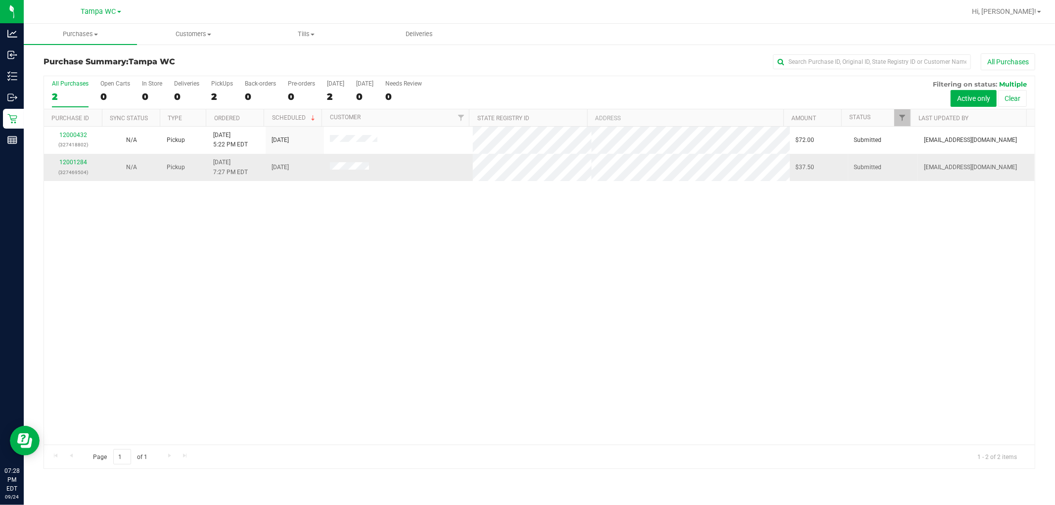
click at [75, 158] on div "12001284 (327469504)" at bounding box center [73, 167] width 46 height 19
click at [75, 159] on div "12001284 (327469504)" at bounding box center [73, 167] width 46 height 19
click at [76, 161] on link "12001284" at bounding box center [73, 162] width 28 height 7
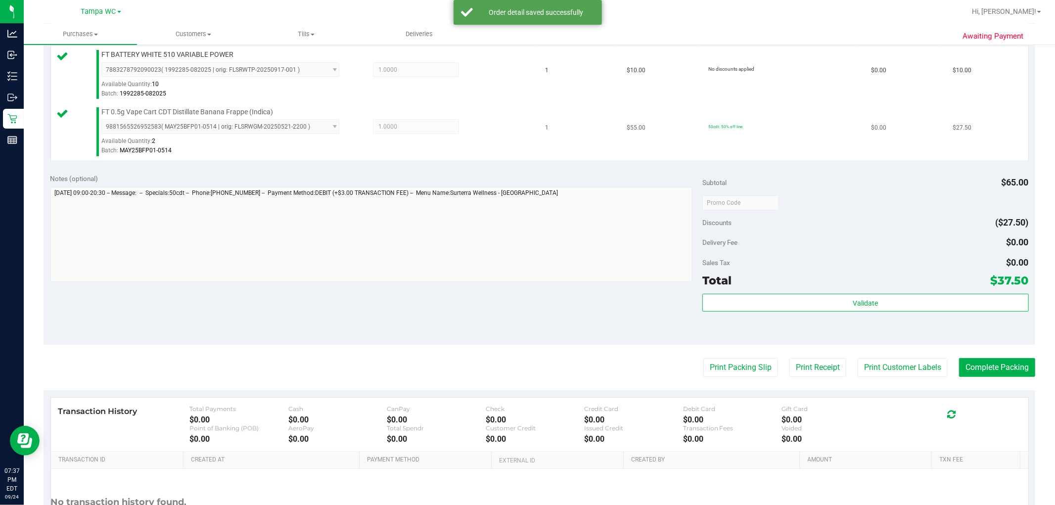
scroll to position [274, 0]
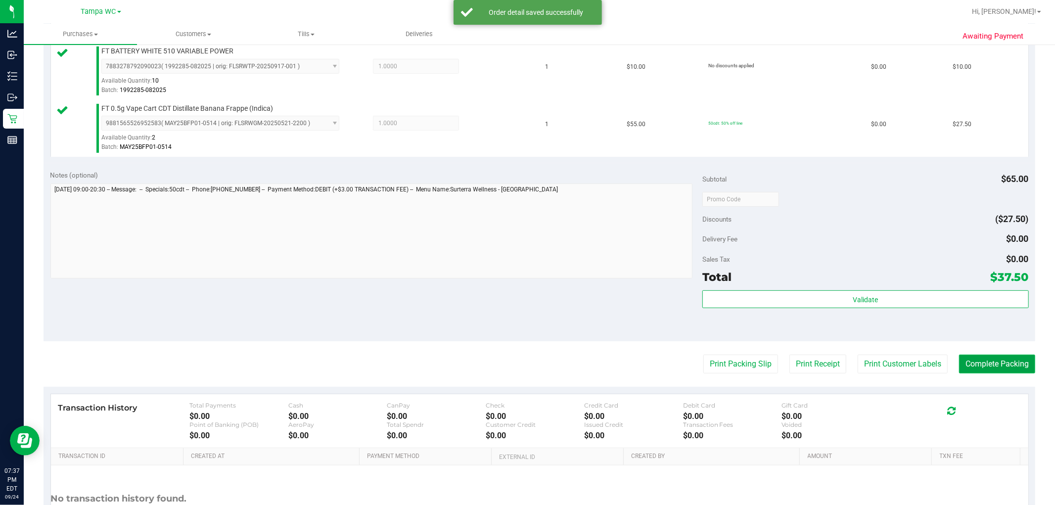
click at [526, 369] on button "Complete Packing" at bounding box center [997, 363] width 76 height 19
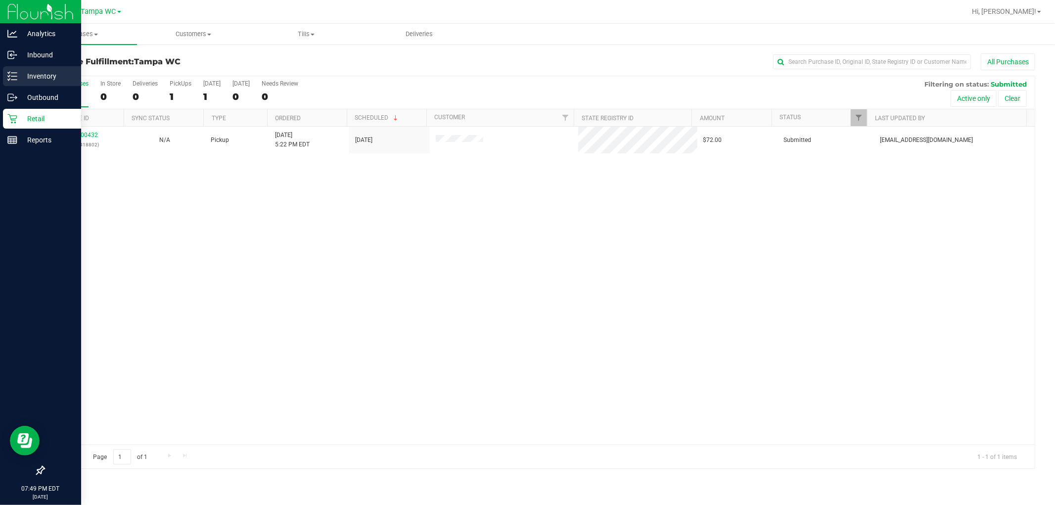
click at [5, 74] on div "Inventory" at bounding box center [42, 76] width 78 height 20
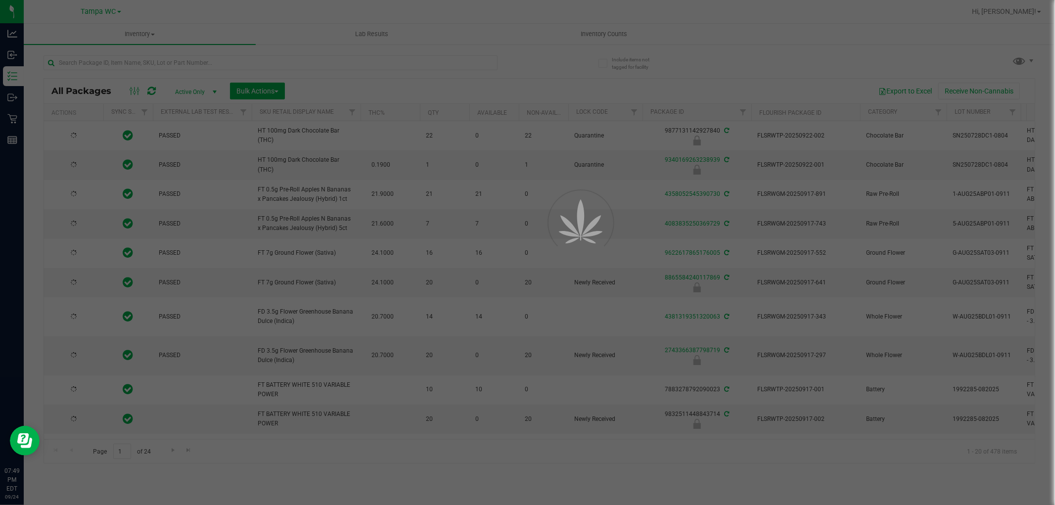
click at [175, 65] on div at bounding box center [527, 252] width 1055 height 505
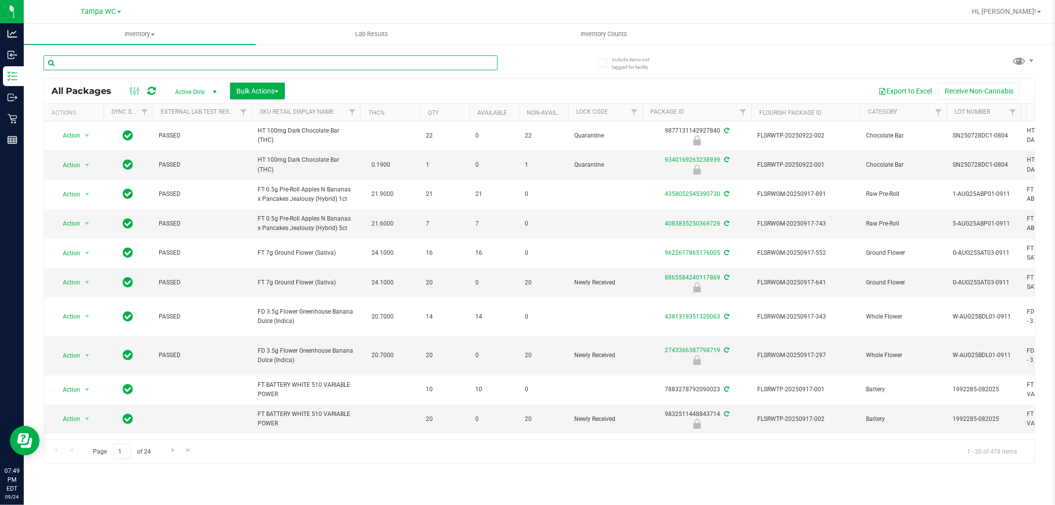
drag, startPoint x: 180, startPoint y: 89, endPoint x: 174, endPoint y: 64, distance: 26.0
click at [174, 64] on input "text" at bounding box center [271, 62] width 454 height 15
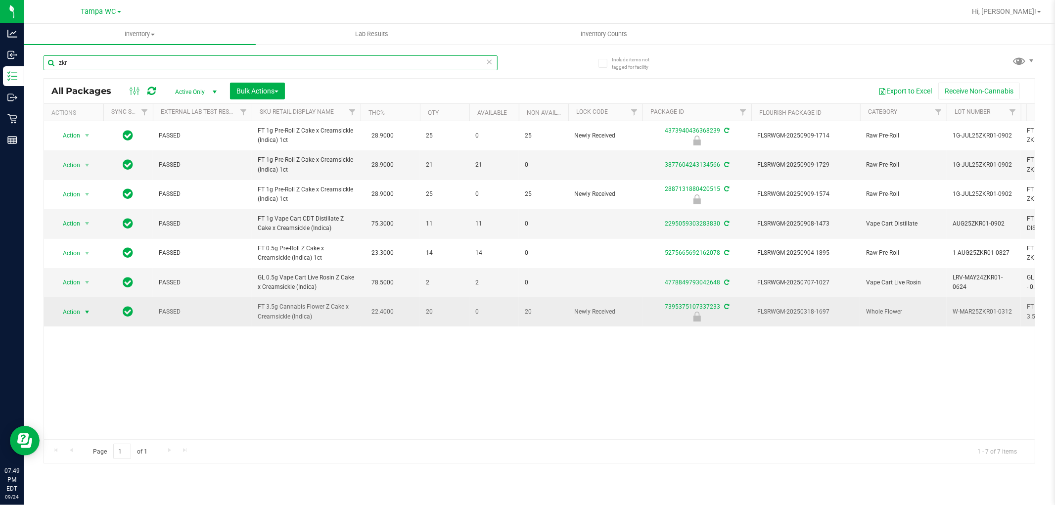
type input "zkr"
click at [70, 312] on span "Action" at bounding box center [67, 312] width 27 height 14
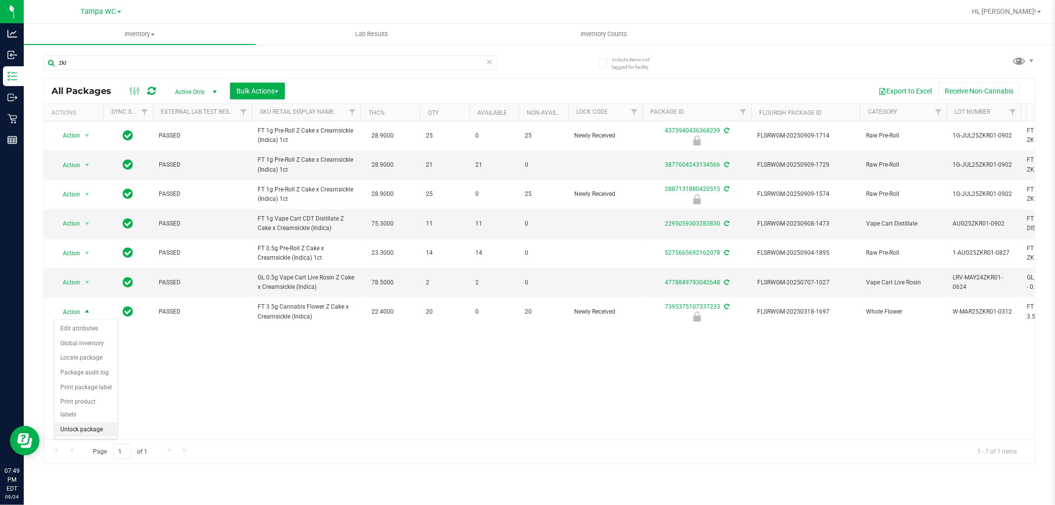
click at [96, 432] on li "Unlock package" at bounding box center [85, 429] width 63 height 15
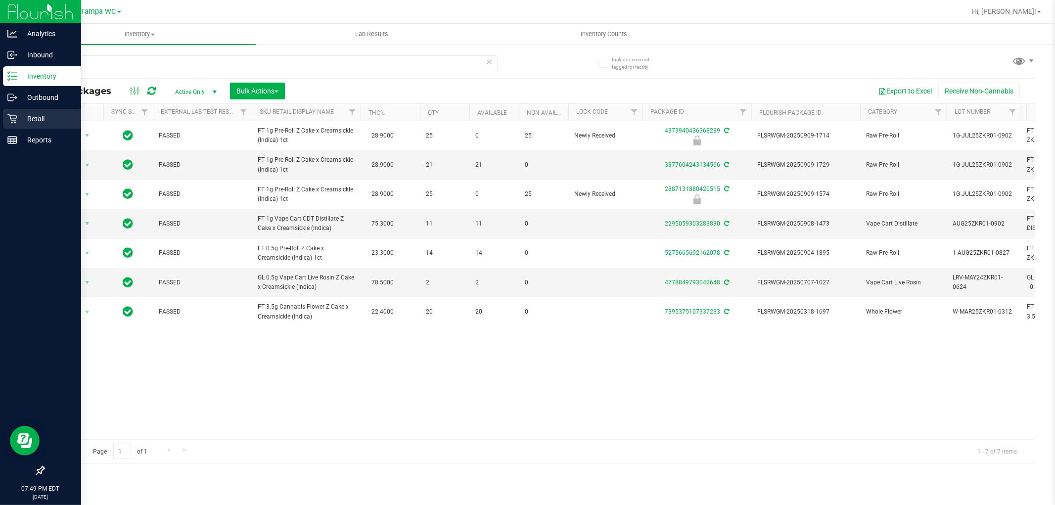
click at [10, 126] on div "Retail" at bounding box center [42, 119] width 78 height 20
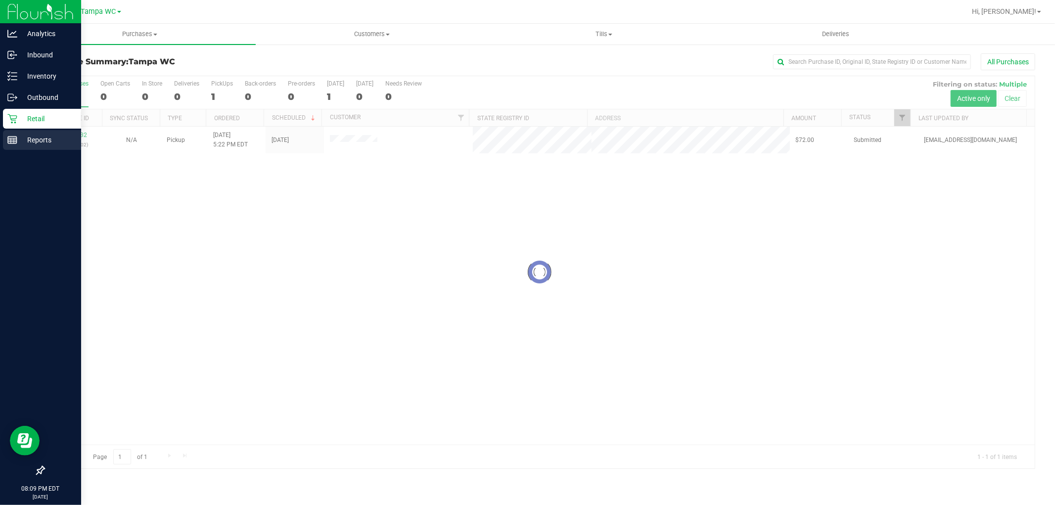
click at [33, 134] on p "Reports" at bounding box center [46, 140] width 59 height 12
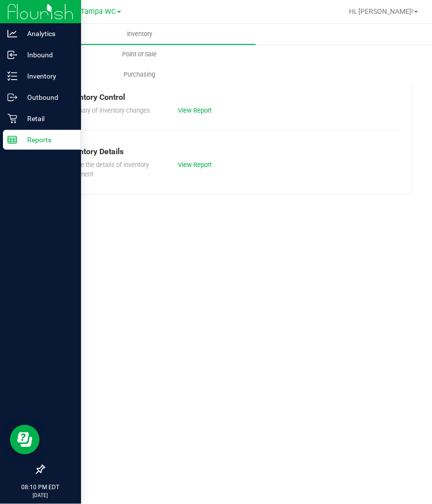
click at [314, 221] on div "Inventory Point of Sale Purchasing Inventory Reports Inventory Control Summary …" at bounding box center [228, 264] width 408 height 481
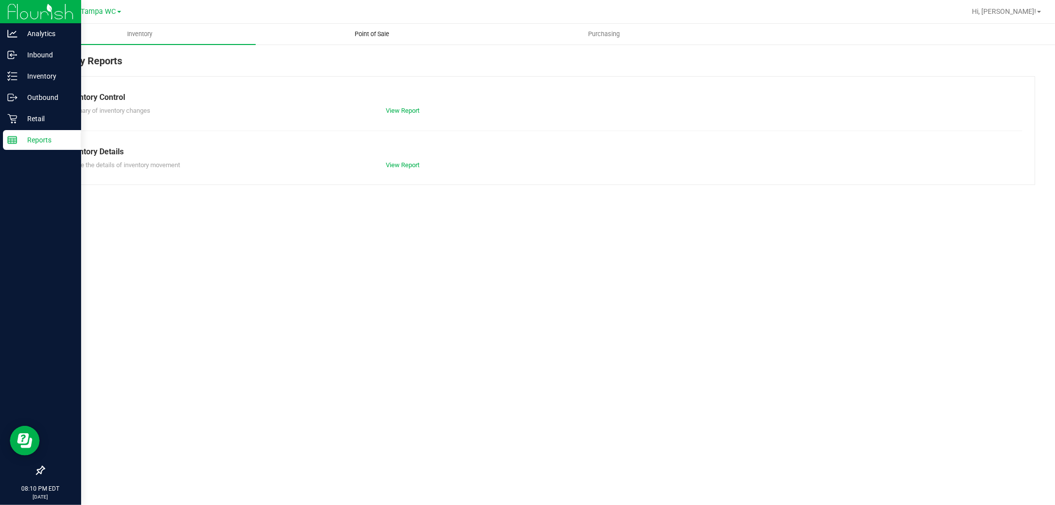
click at [389, 41] on uib-tab-heading "Point of Sale" at bounding box center [371, 34] width 231 height 20
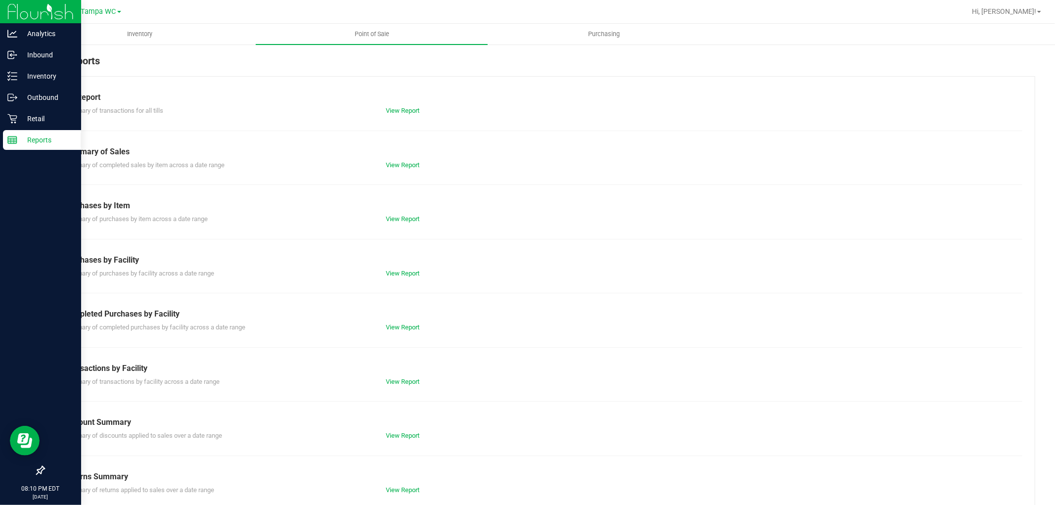
click at [402, 321] on div "Summary of completed purchases by facility across a date range View Report" at bounding box center [539, 326] width 966 height 12
click at [401, 323] on link "View Report" at bounding box center [403, 326] width 34 height 7
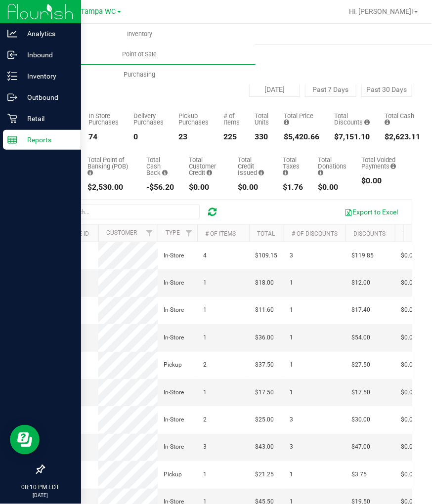
click at [305, 135] on div "$5,420.66" at bounding box center [302, 137] width 36 height 8
copy div "5,420.66"
click at [50, 137] on div "97" at bounding box center [59, 137] width 30 height 8
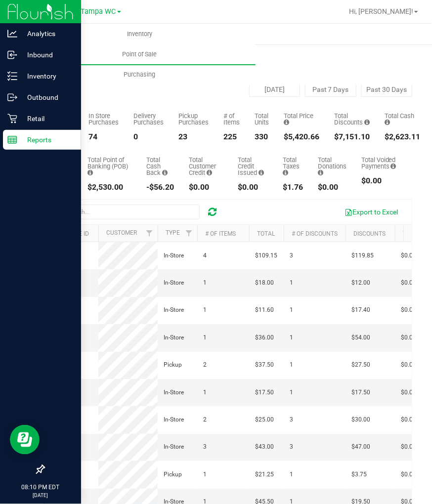
click at [50, 137] on div "97" at bounding box center [59, 137] width 30 height 8
copy div "97"
click at [316, 137] on div "$5,420.66" at bounding box center [302, 137] width 36 height 8
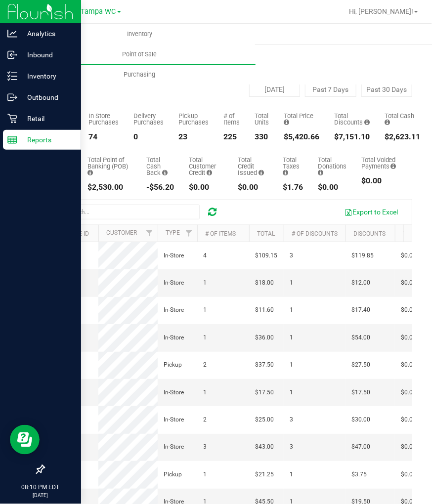
copy div "5,420.66"
click at [354, 137] on div "$7,151.10" at bounding box center [352, 137] width 36 height 8
copy div "7,151.10"
click at [363, 136] on div "$7,151.10" at bounding box center [352, 137] width 36 height 8
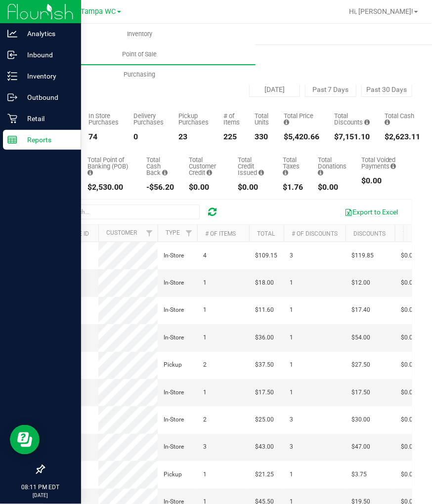
click at [273, 124] on div "Total Purchases 97 In Store Purchases 74 Delivery Purchases 0 Pickup Purchases …" at bounding box center [228, 119] width 369 height 44
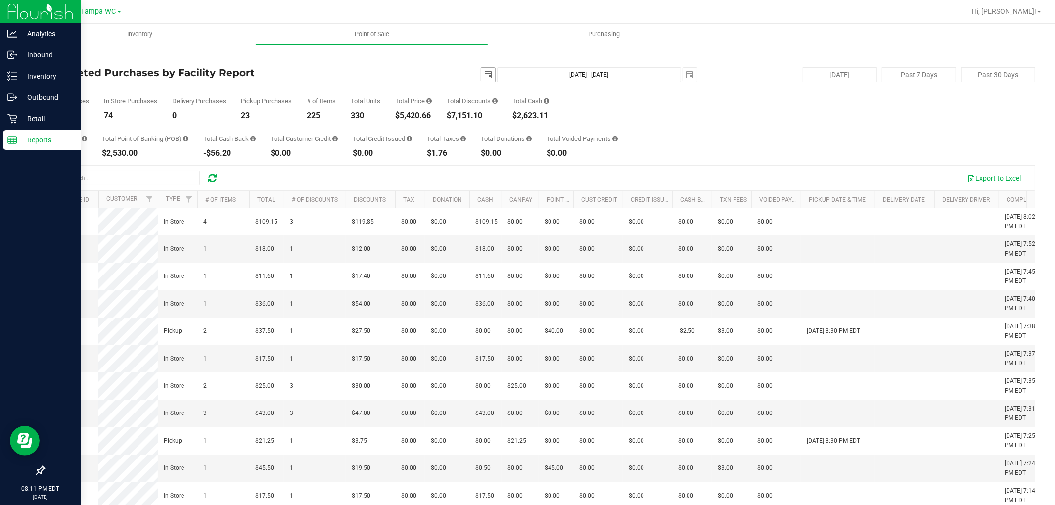
click at [484, 73] on span "select" at bounding box center [488, 75] width 8 height 8
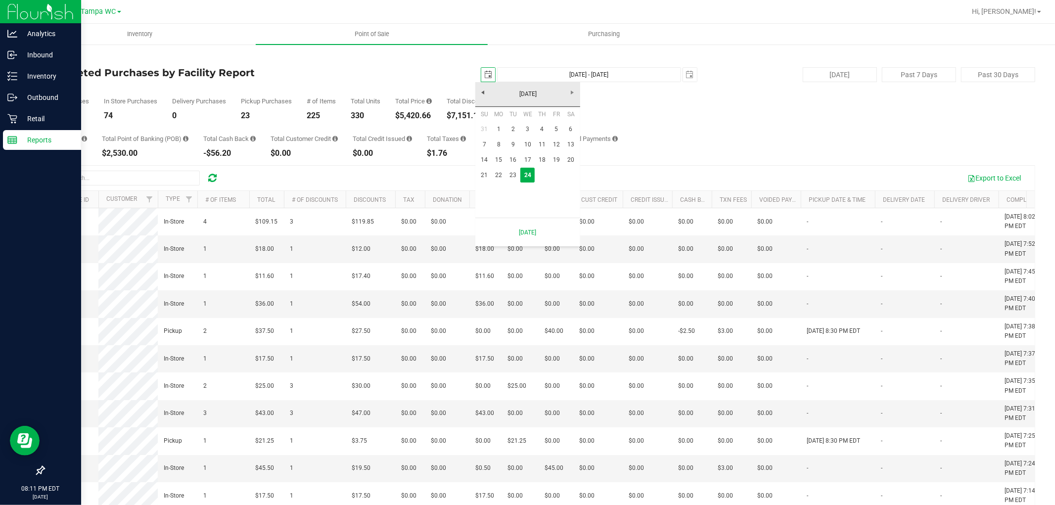
scroll to position [0, 25]
click at [483, 171] on link "21" at bounding box center [484, 175] width 14 height 15
type input "2025-09-21"
type input "Sep 21, 2025 - Sep 24, 2025"
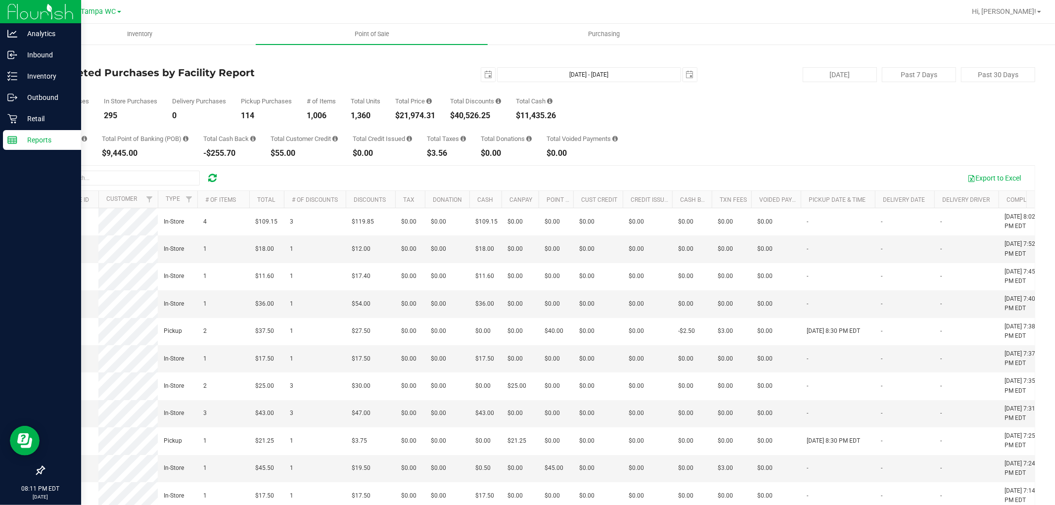
click at [429, 114] on div "$21,974.31" at bounding box center [415, 116] width 40 height 8
copy div "21,974.31"
click at [362, 86] on div "Total Purchases 409 In Store Purchases 295 Delivery Purchases 0 Pickup Purchase…" at bounding box center [539, 101] width 991 height 38
click at [481, 74] on span "select" at bounding box center [488, 75] width 14 height 14
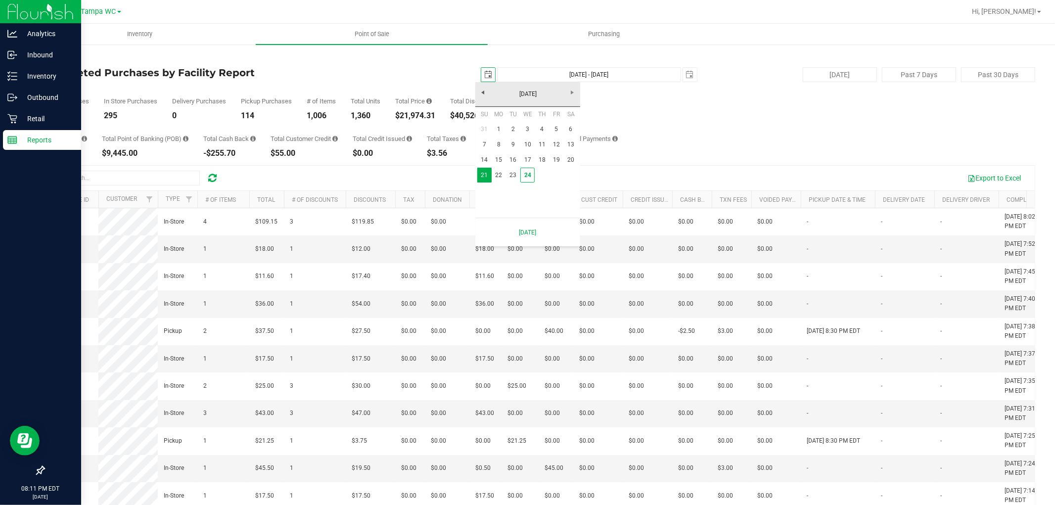
scroll to position [0, 25]
click at [495, 131] on link "1" at bounding box center [498, 129] width 14 height 15
type input "2025-09-01"
type input "Sep 1, 2025 - Sep 24, 2025"
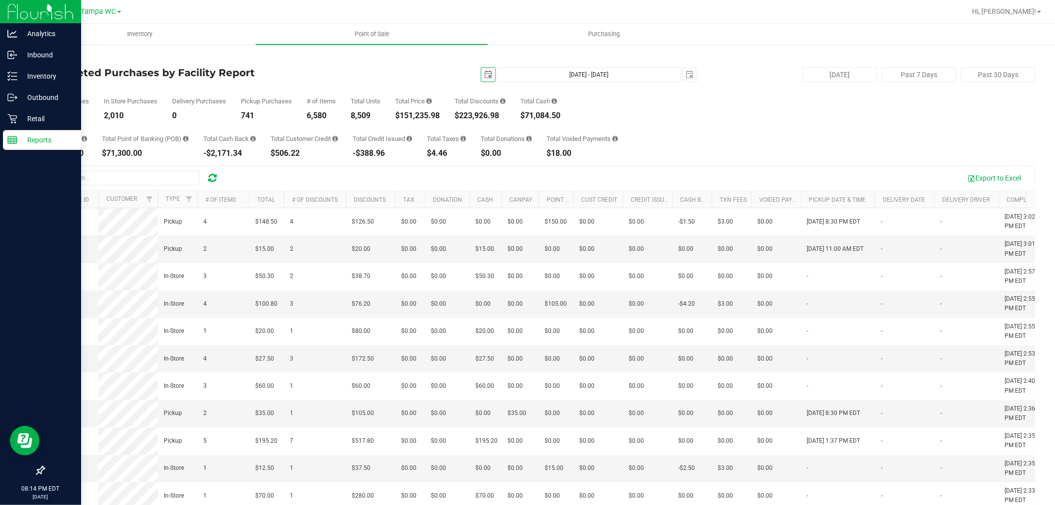
click at [485, 77] on span "select" at bounding box center [488, 75] width 8 height 8
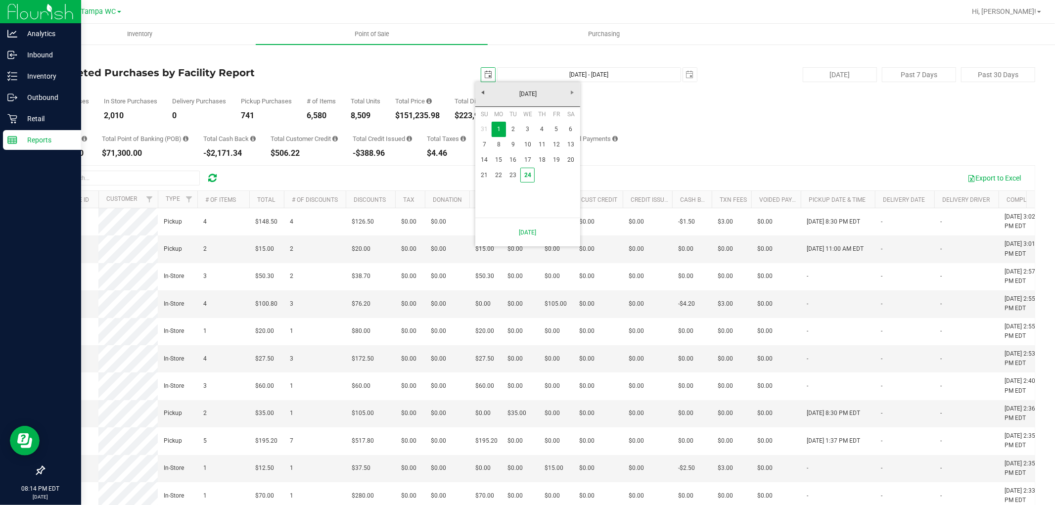
click at [485, 77] on span "select" at bounding box center [488, 75] width 8 height 8
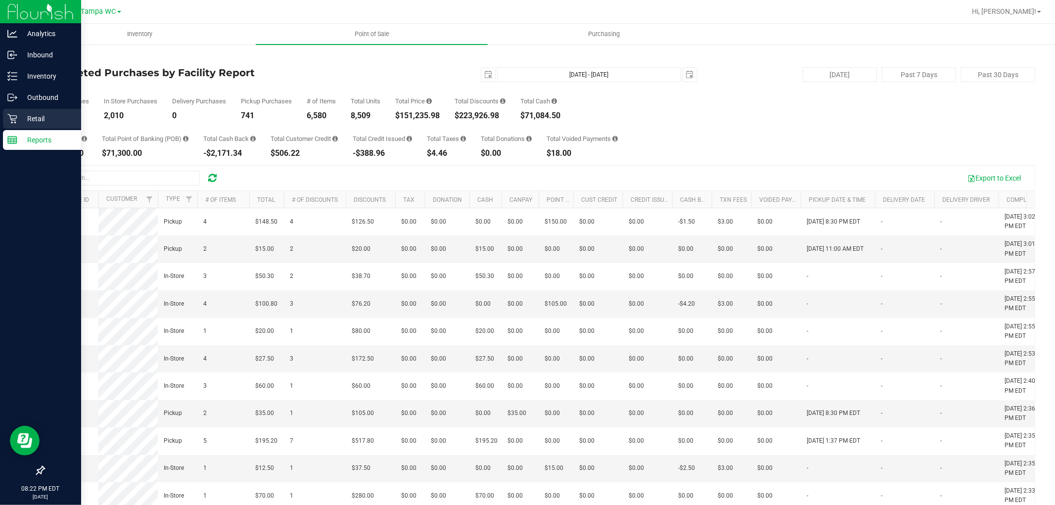
click at [40, 112] on div "Retail" at bounding box center [42, 119] width 78 height 20
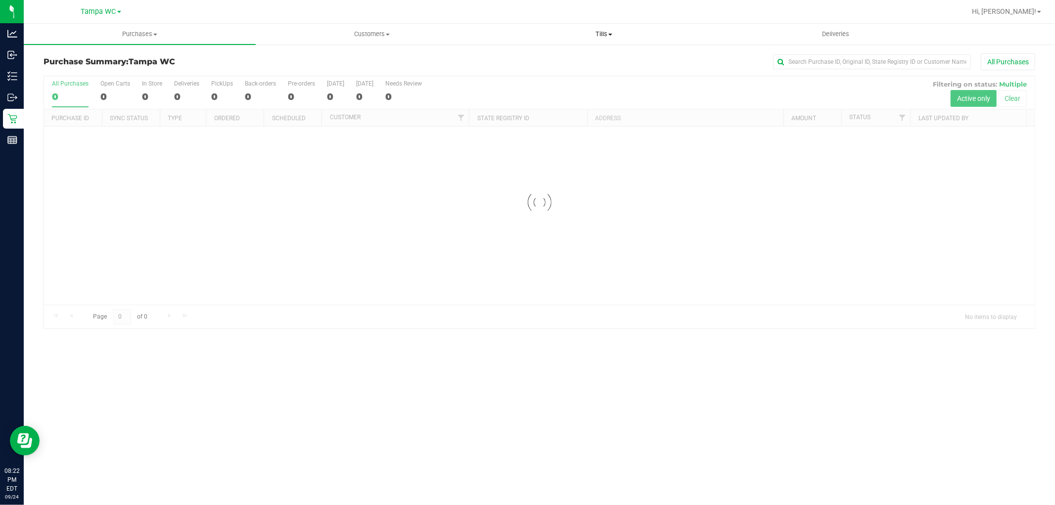
click at [526, 33] on span "Tills" at bounding box center [603, 34] width 231 height 9
click at [526, 62] on li "Manage tills" at bounding box center [603, 60] width 232 height 12
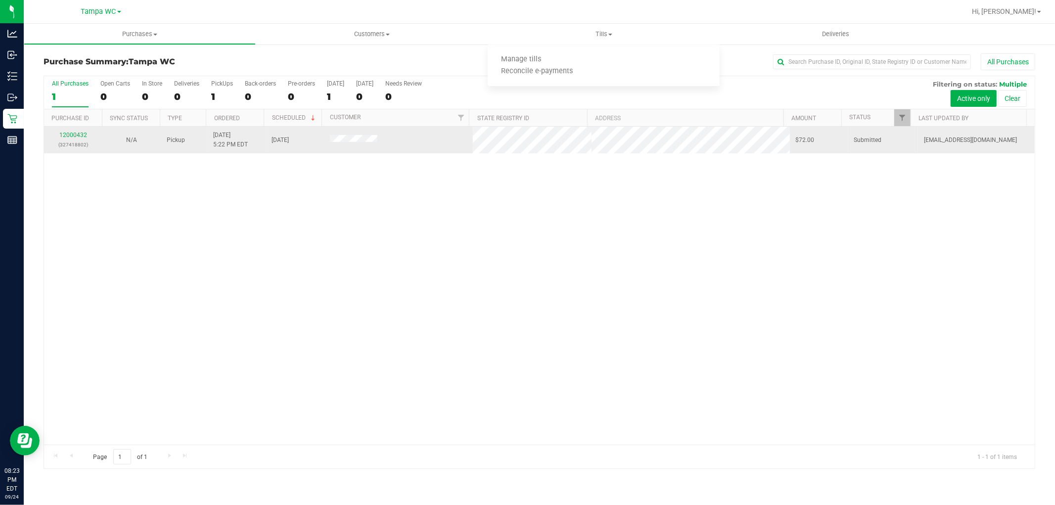
drag, startPoint x: 112, startPoint y: 233, endPoint x: 331, endPoint y: 148, distance: 235.4
click at [112, 233] on div "12000432 (327418802) N/A Pickup 9/24/2025 5:22 PM EDT 9/24/2025 $72.00 Submitte…" at bounding box center [539, 286] width 990 height 318
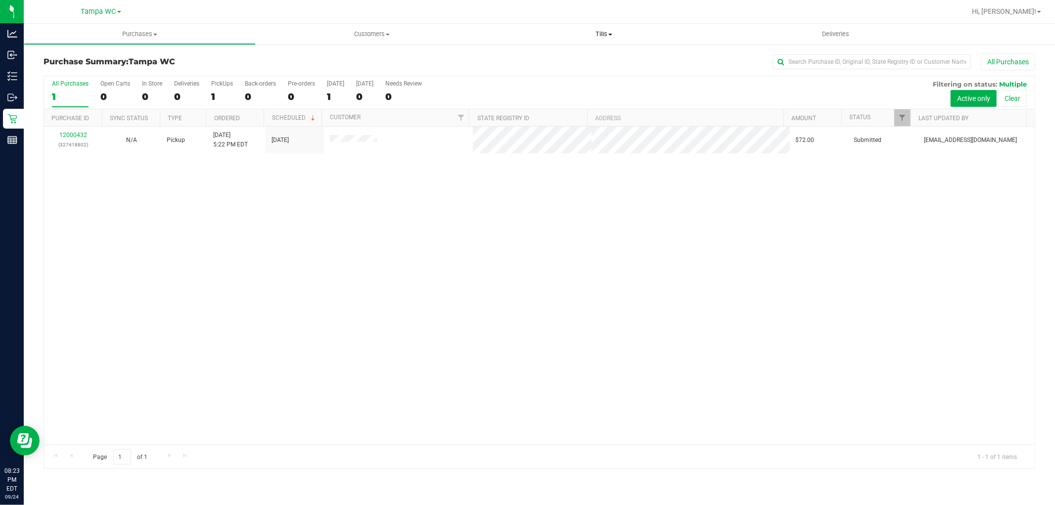
click at [526, 32] on span "Tills" at bounding box center [603, 34] width 232 height 9
click at [526, 61] on span "Manage tills" at bounding box center [520, 59] width 67 height 8
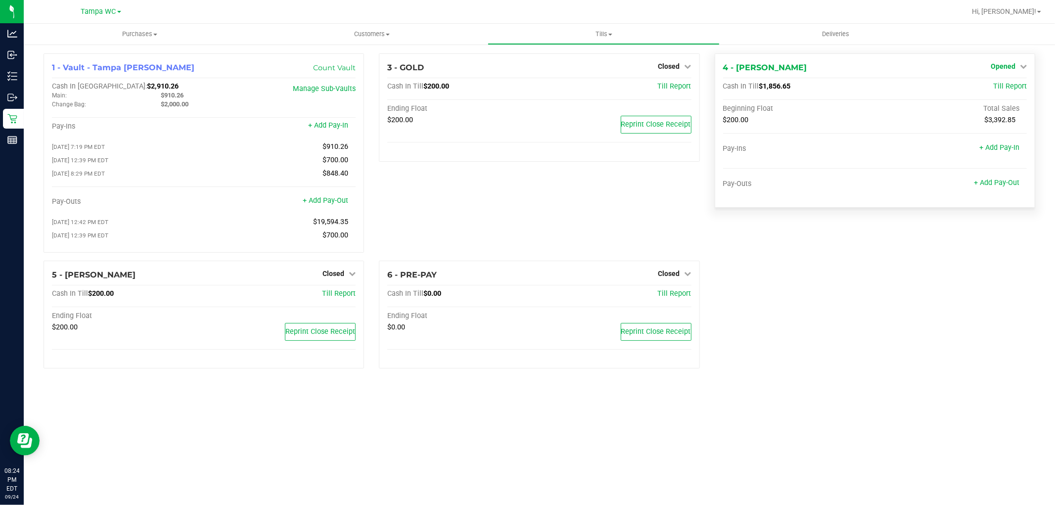
click at [526, 67] on span "Opened" at bounding box center [1002, 66] width 25 height 8
click at [526, 87] on link "Close Till" at bounding box center [1003, 87] width 27 height 8
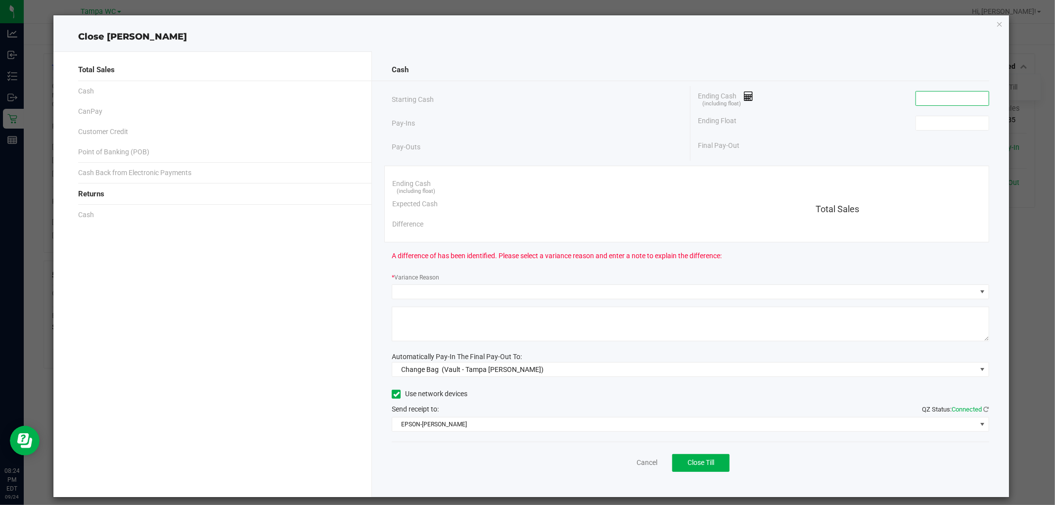
click at [526, 97] on input at bounding box center [952, 98] width 73 height 14
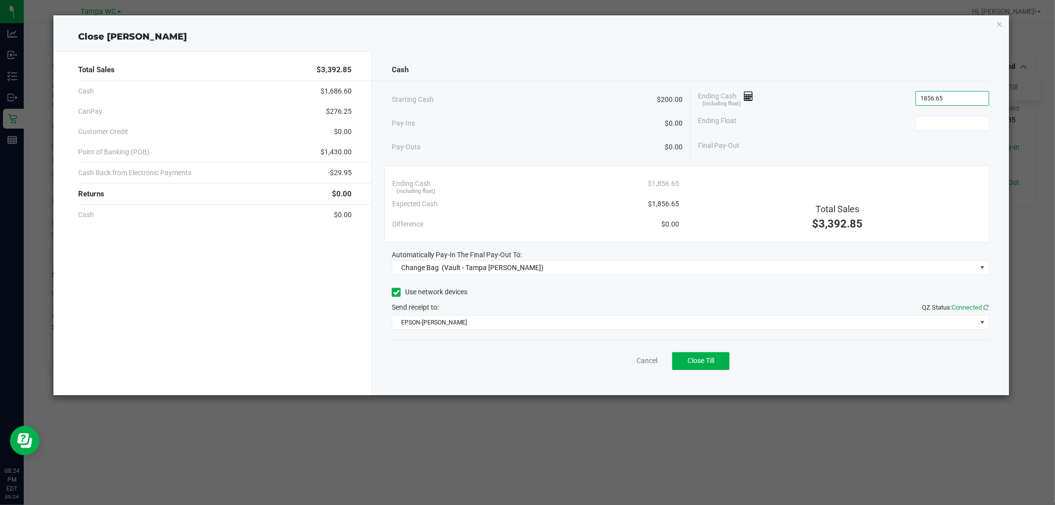
type input "$1,856.65"
type input "$200.00"
click at [526, 339] on div "Cash Starting Cash $200.00 Pay-Ins $0.00 Pay-Outs $0.00 Ending Cash (including …" at bounding box center [690, 223] width 636 height 344
click at [526, 355] on div "Cancel Close Till" at bounding box center [690, 359] width 597 height 38
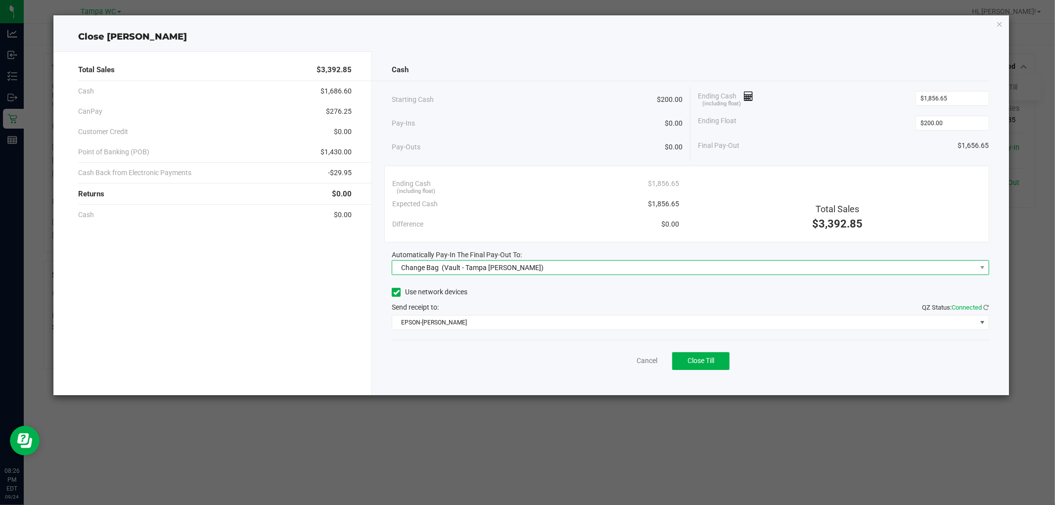
click at [516, 267] on span "Change Bag (Vault - Tampa Fowler)" at bounding box center [683, 268] width 583 height 14
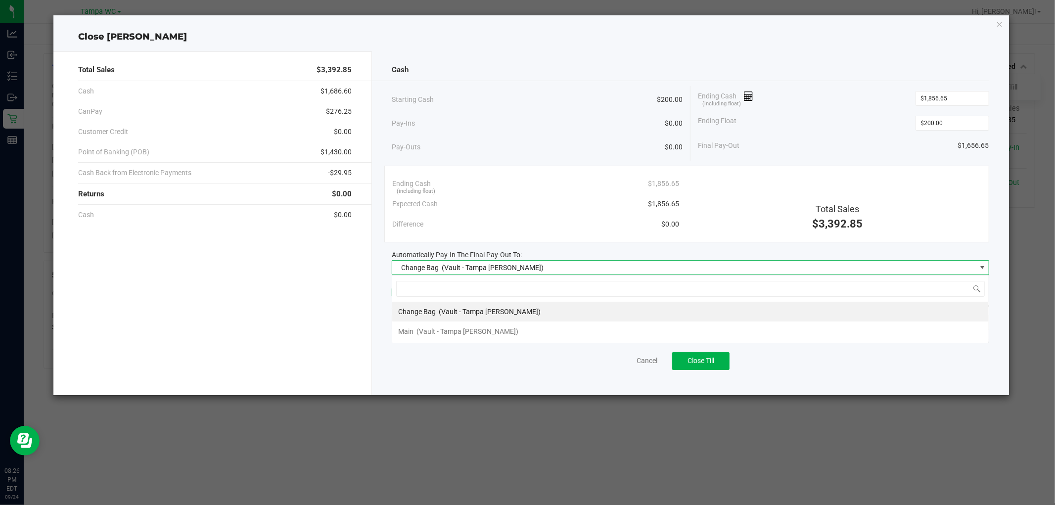
scroll to position [15, 597]
click at [502, 324] on li "Main (Vault - Tampa Fowler)" at bounding box center [690, 331] width 596 height 20
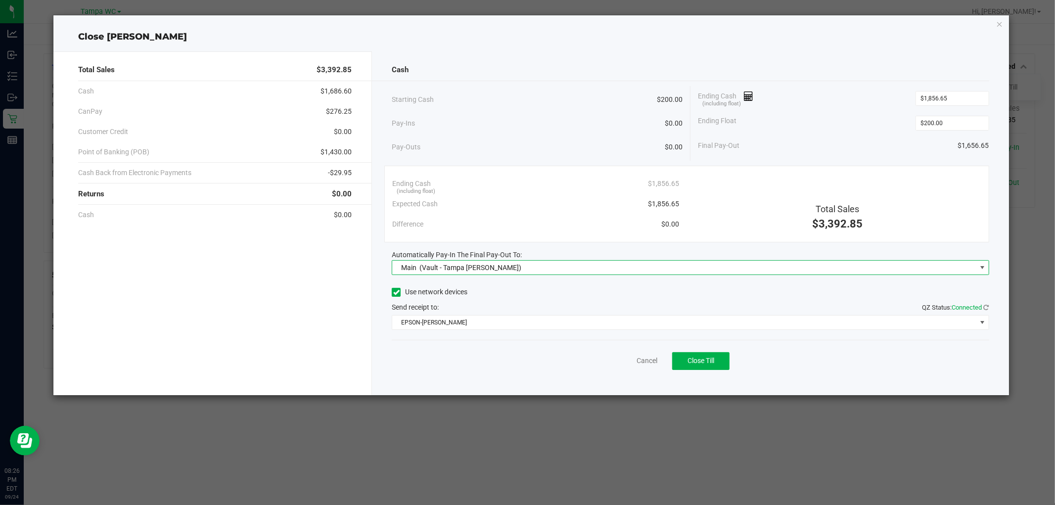
click at [492, 361] on div "Cancel Close Till" at bounding box center [690, 359] width 597 height 38
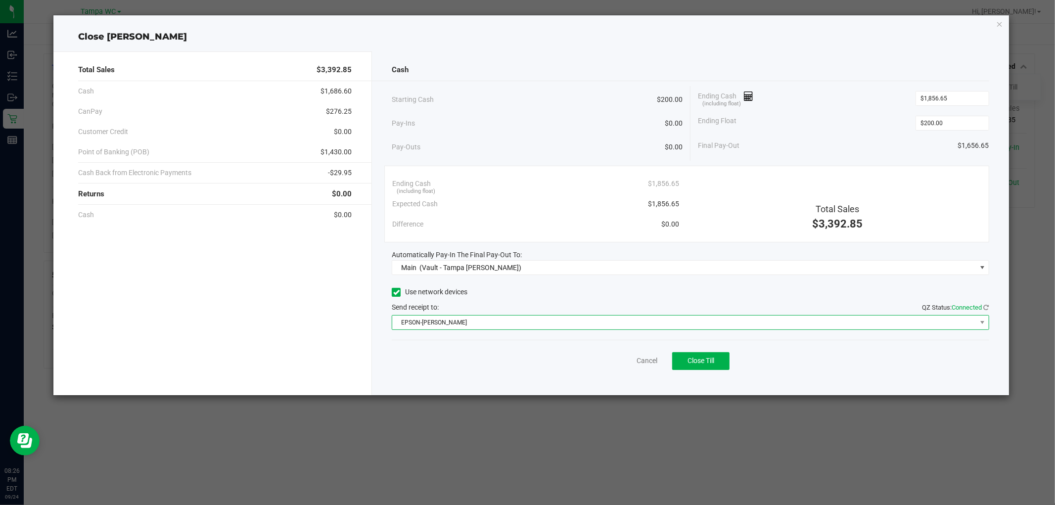
click at [487, 327] on span "EPSON-DAVIS-BISBAL" at bounding box center [683, 322] width 583 height 14
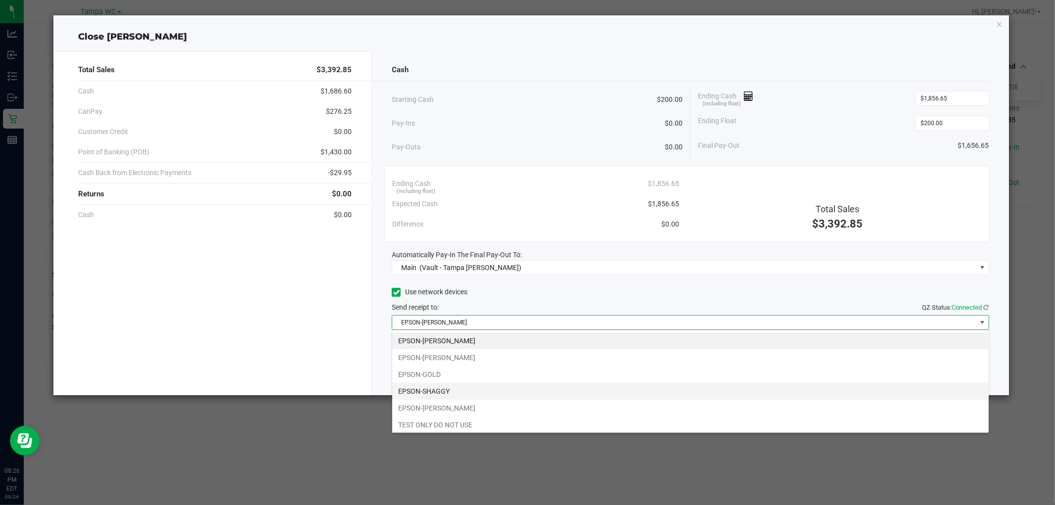
click at [448, 389] on li "EPSON-SHAGGY" at bounding box center [690, 391] width 596 height 17
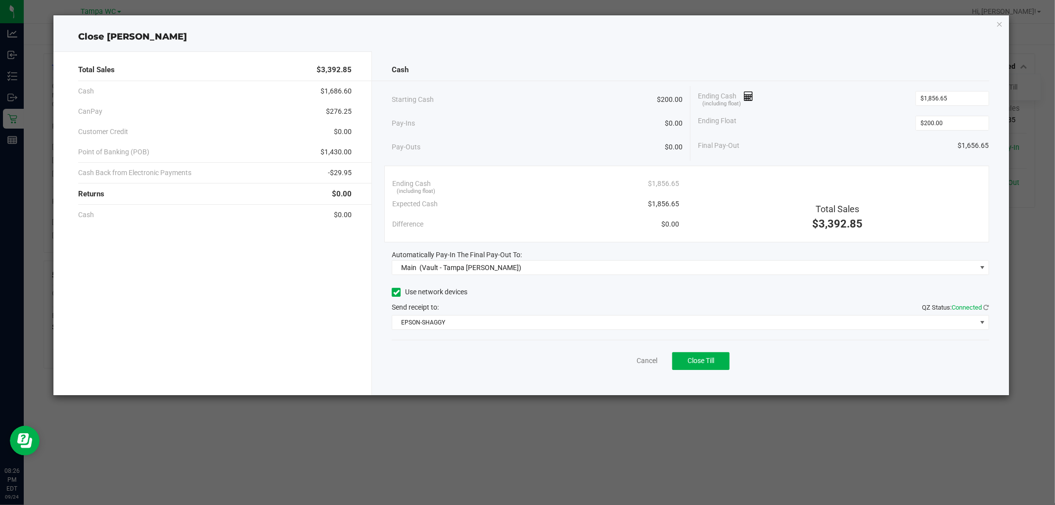
click at [454, 381] on div "Cash Starting Cash $200.00 Pay-Ins $0.00 Pay-Outs $0.00 Ending Cash (including …" at bounding box center [690, 223] width 636 height 344
click at [526, 357] on span "Close Till" at bounding box center [700, 360] width 27 height 8
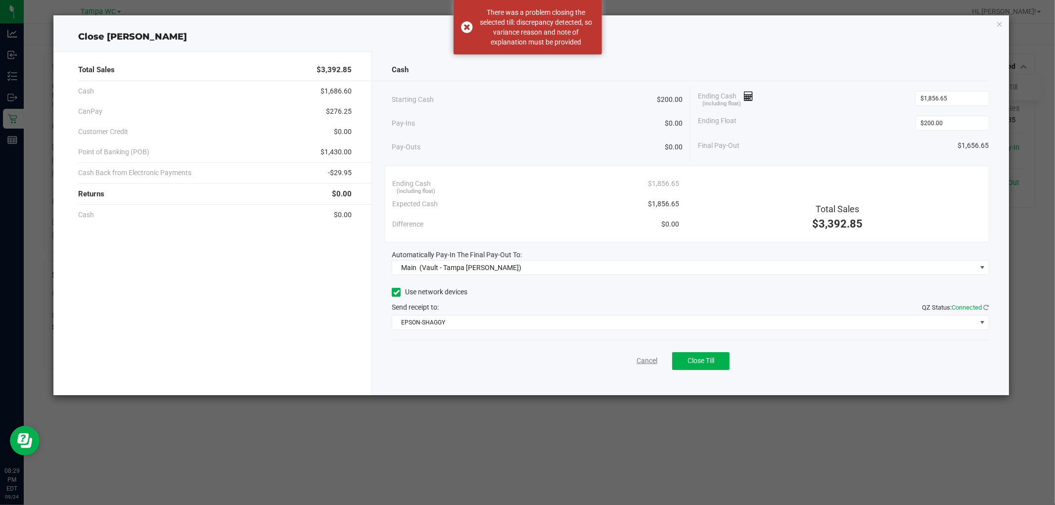
click at [526, 363] on link "Cancel" at bounding box center [646, 360] width 21 height 10
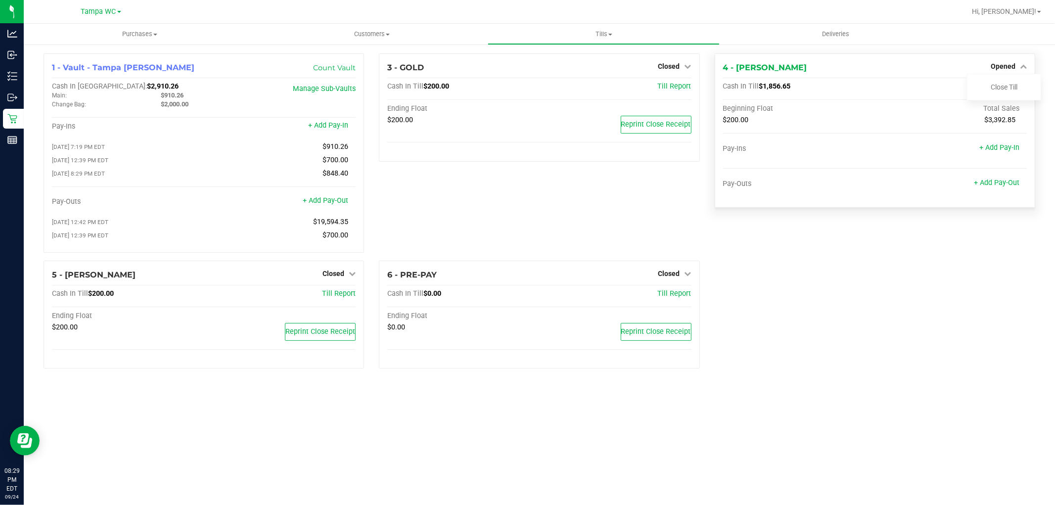
drag, startPoint x: 997, startPoint y: 83, endPoint x: 892, endPoint y: 97, distance: 105.9
click at [526, 88] on div "Close Till" at bounding box center [1003, 87] width 73 height 12
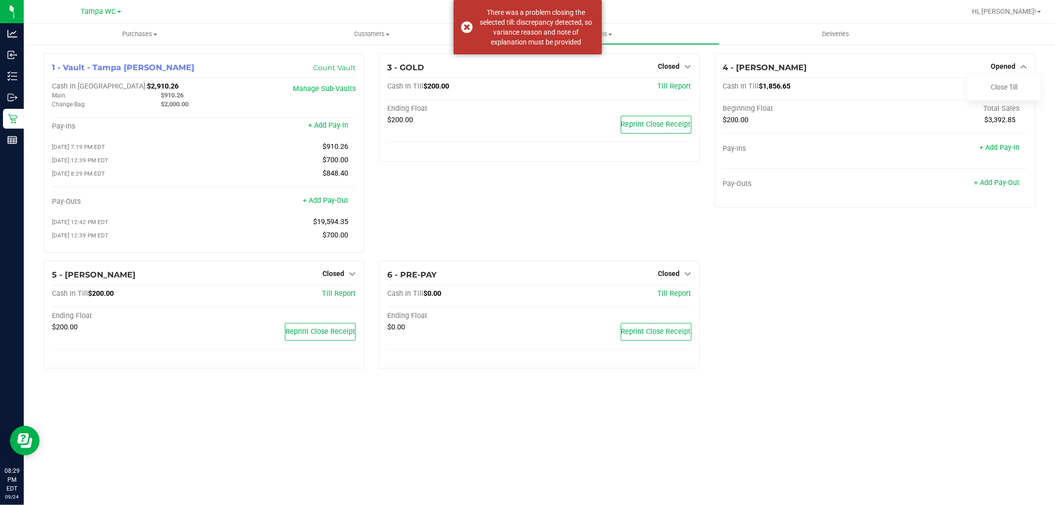
drag, startPoint x: 892, startPoint y: 97, endPoint x: 239, endPoint y: 3, distance: 659.9
click at [526, 97] on div "Cash In Till $1,856.65 Till Report Beginning Float Total Sales $200.00 $3,392.8…" at bounding box center [875, 140] width 304 height 117
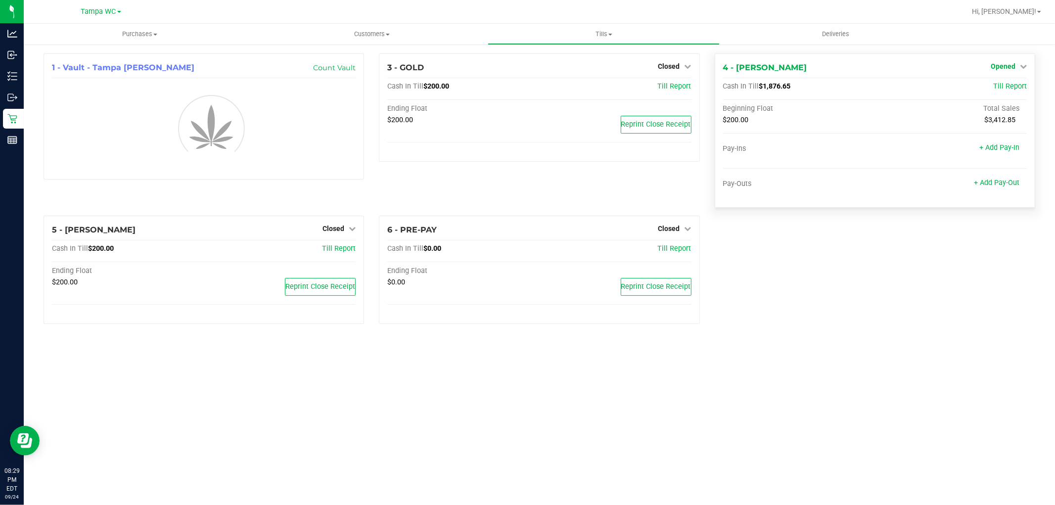
click at [1014, 65] on span "Opened" at bounding box center [1002, 66] width 25 height 8
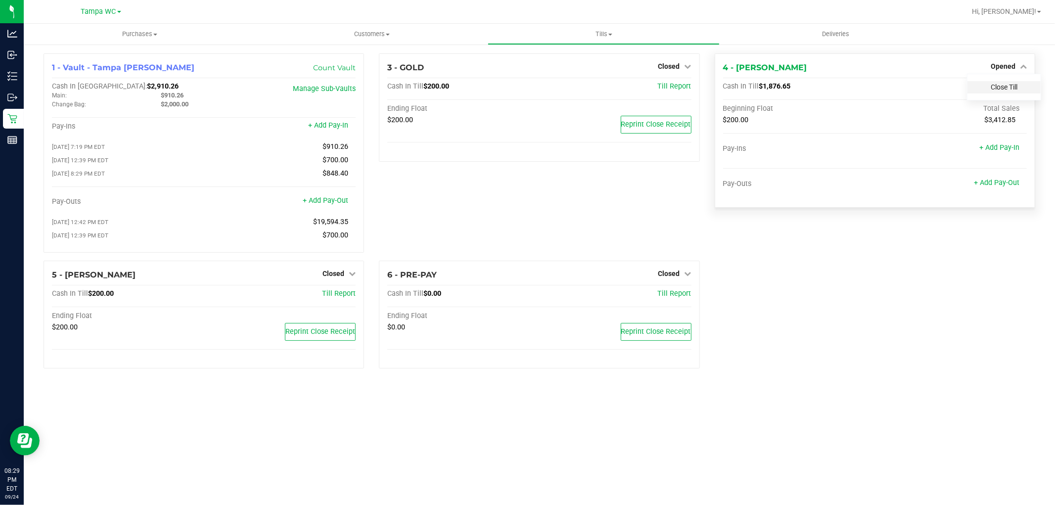
click at [1002, 90] on link "Close Till" at bounding box center [1003, 87] width 27 height 8
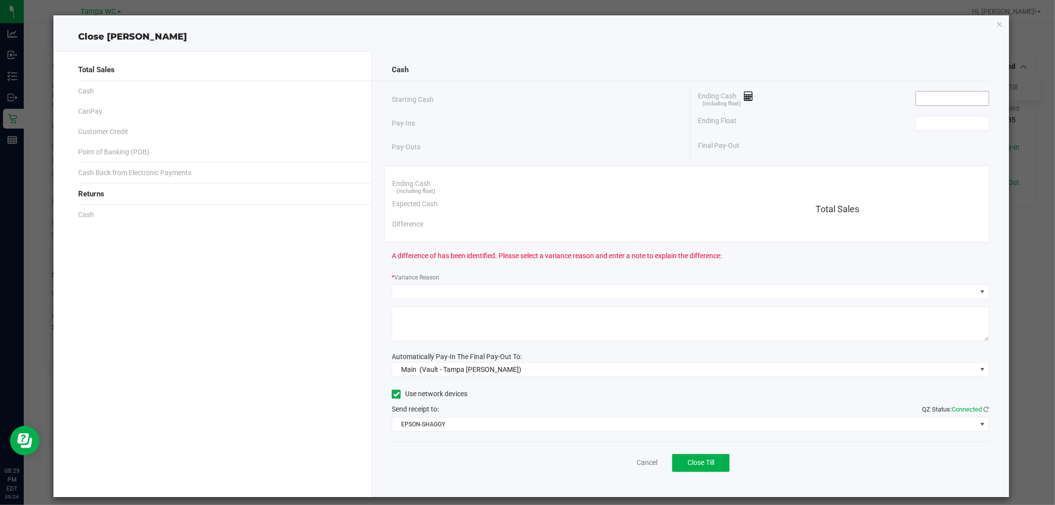
click at [948, 95] on input at bounding box center [952, 98] width 73 height 14
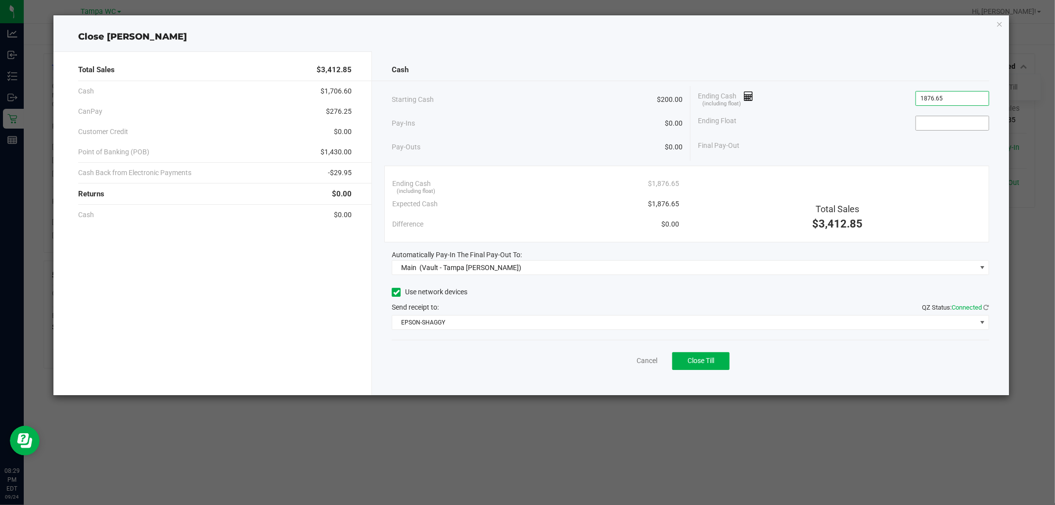
type input "$1,876.65"
click at [969, 125] on input at bounding box center [952, 123] width 73 height 14
type input "$200.00"
click at [697, 359] on span "Close Till" at bounding box center [700, 360] width 27 height 8
